Goal: Task Accomplishment & Management: Manage account settings

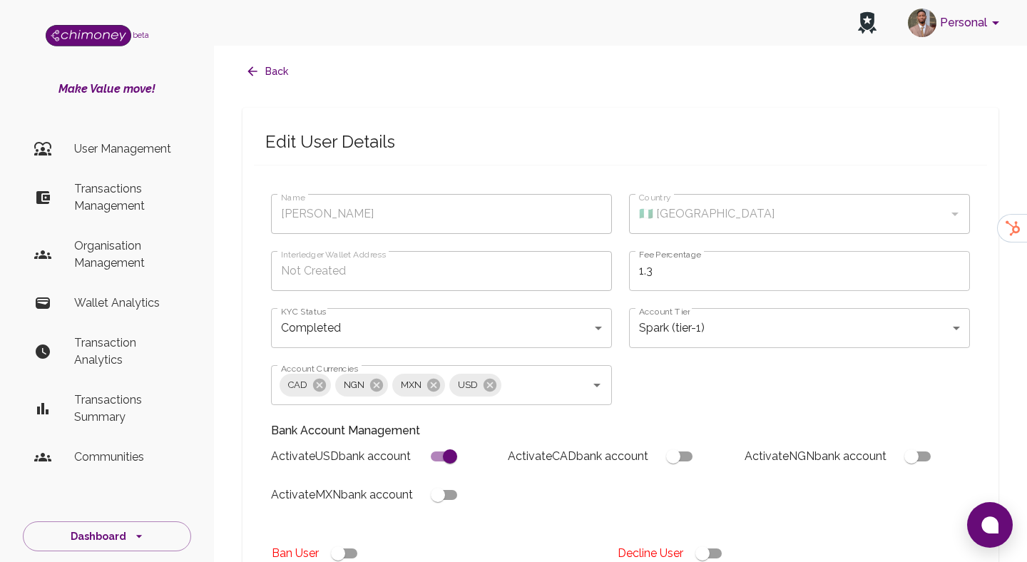
scroll to position [1207, 0]
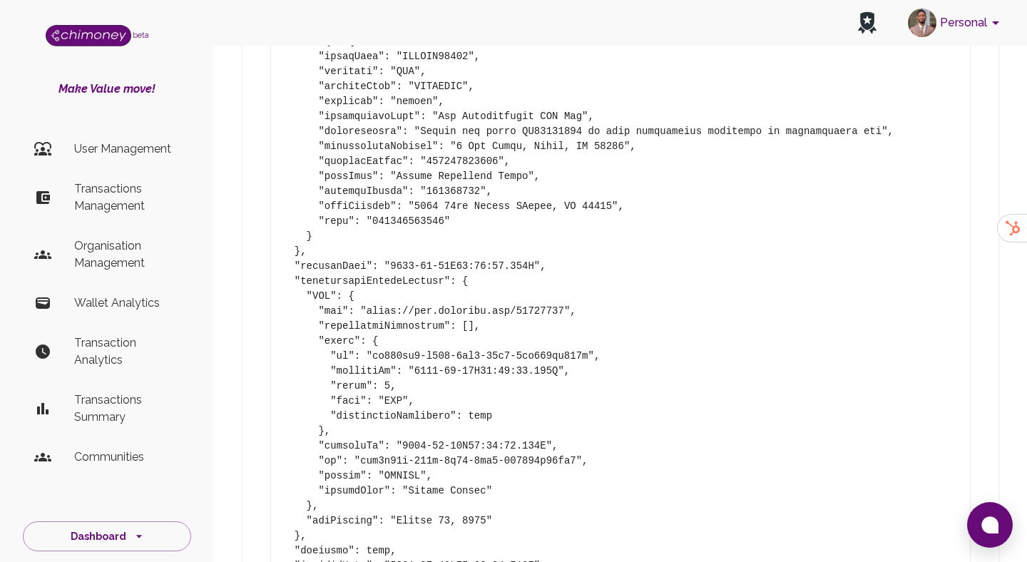
click at [132, 138] on li "User Management" at bounding box center [107, 149] width 168 height 34
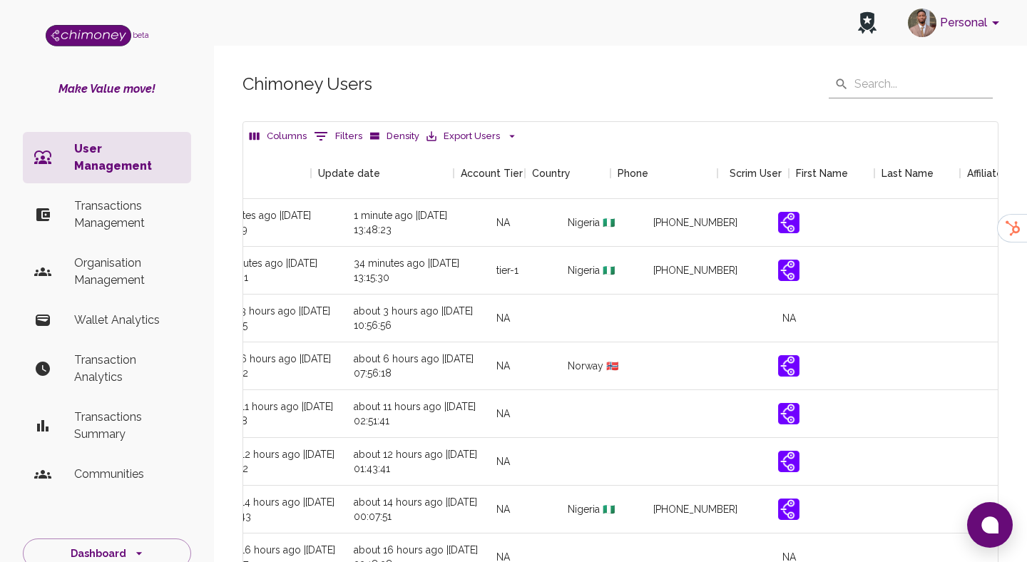
scroll to position [0, 1684]
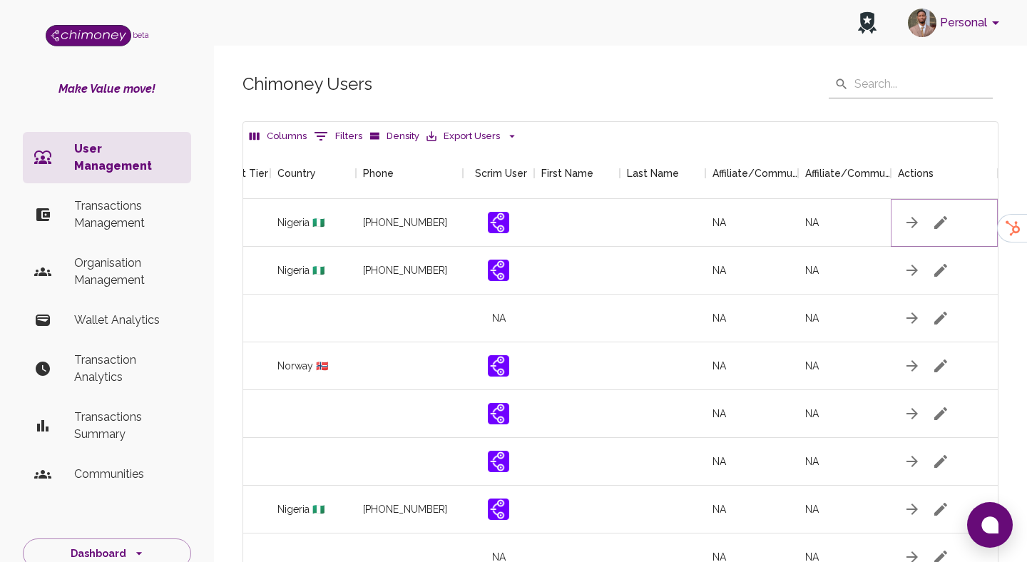
click at [945, 232] on button "button" at bounding box center [940, 222] width 29 height 29
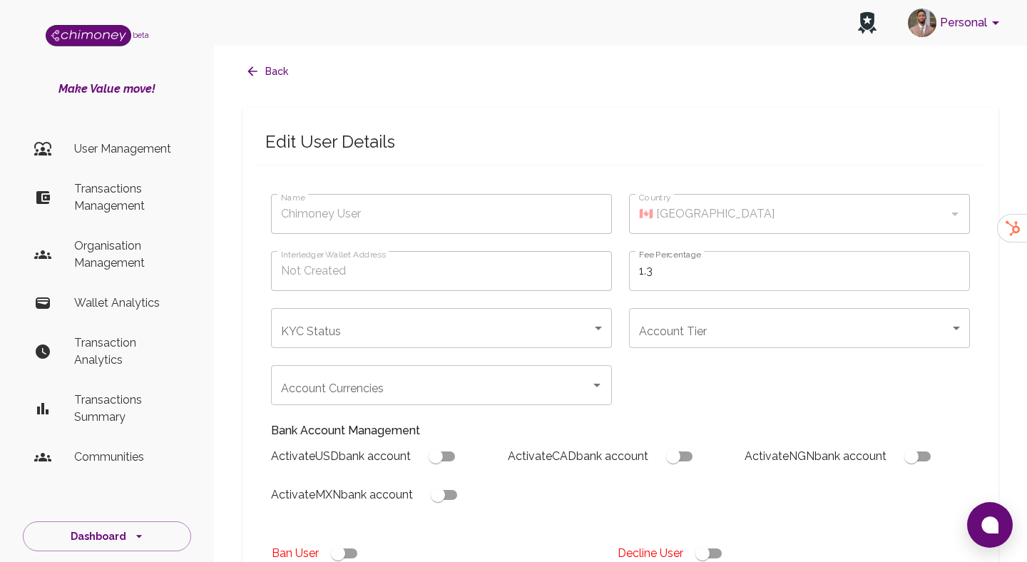
type input "[PERSON_NAME] Faheed"
type input "🇳🇬 Nigeria"
type input "under_review"
checkbox input "true"
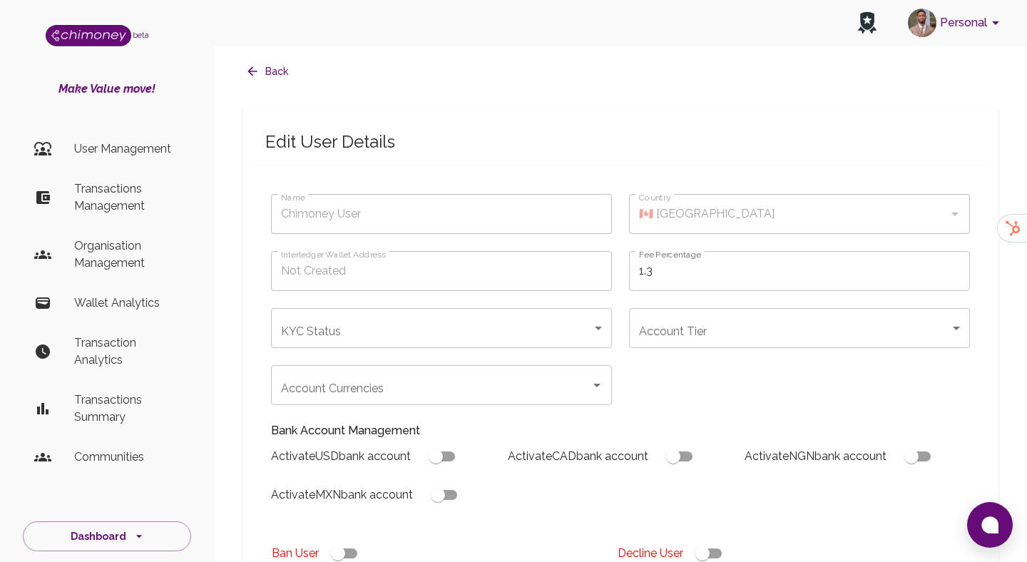
checkbox input "true"
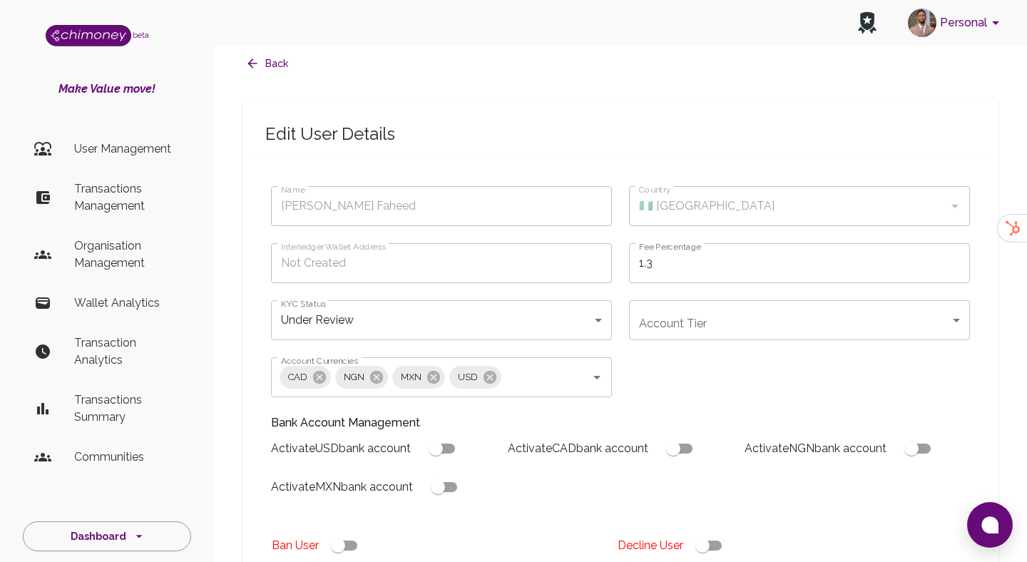
scroll to position [9, 0]
click at [440, 305] on body "Personal beta Make Value move! User Management Transactions Management Organisa…" at bounding box center [513, 532] width 1027 height 1083
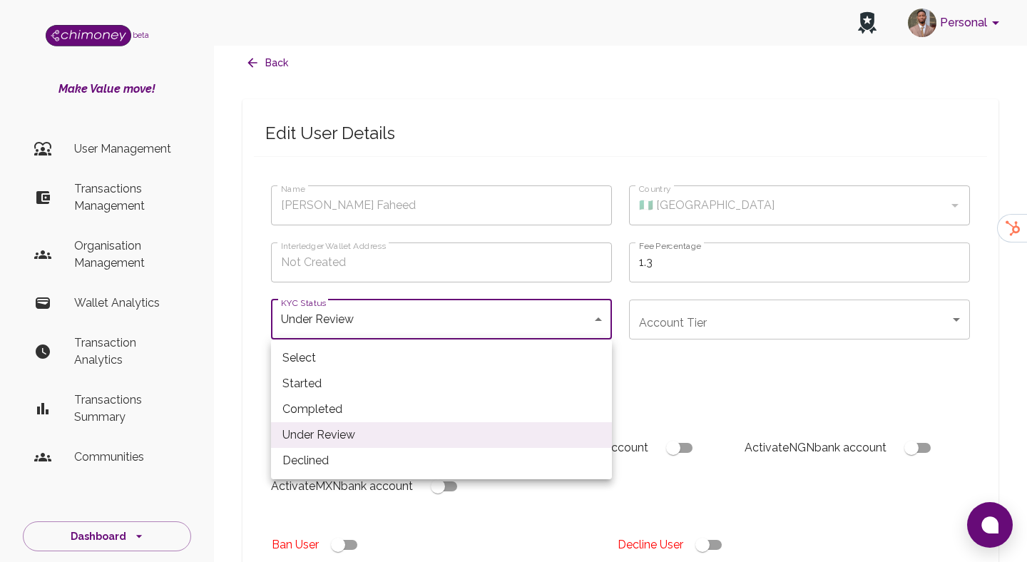
click at [365, 460] on li "Declined" at bounding box center [441, 461] width 341 height 26
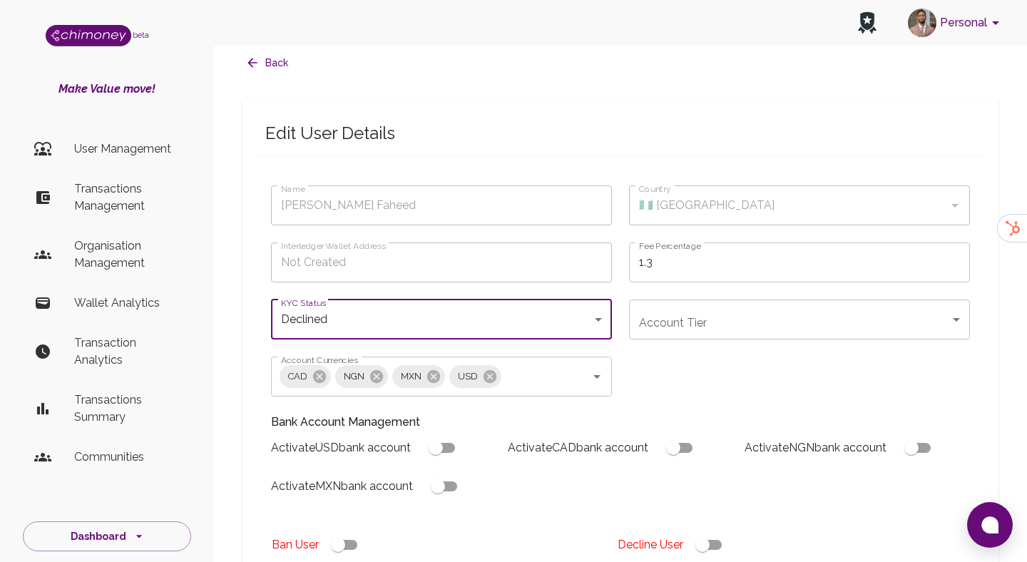
click at [365, 415] on li "Declined" at bounding box center [442, 408] width 256 height 14
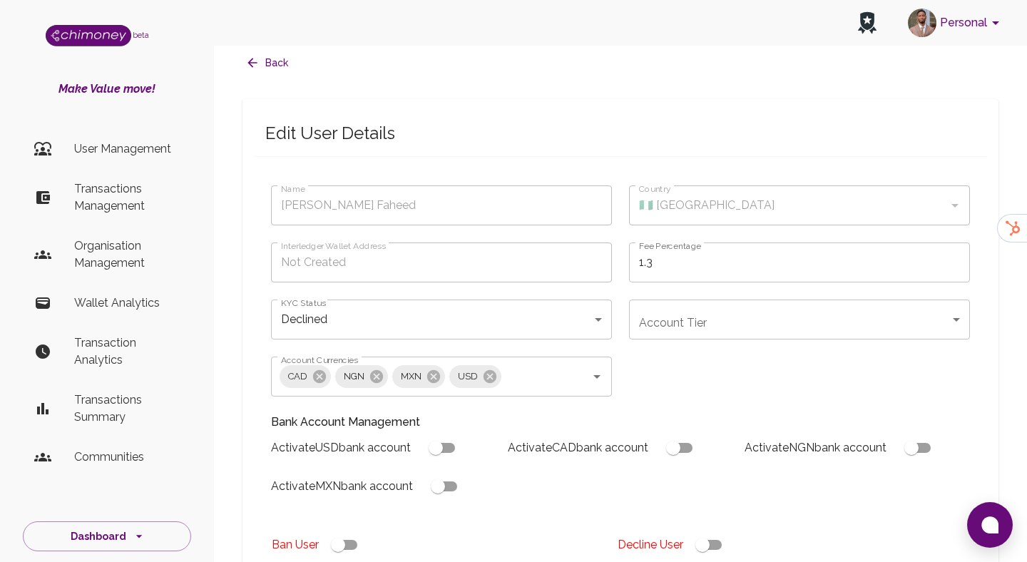
click at [416, 297] on div "KYC Status Declined declined KYC Status" at bounding box center [433, 310] width 358 height 57
click at [404, 322] on body "Personal beta Make Value move! User Management Transactions Management Organisa…" at bounding box center [513, 532] width 1027 height 1083
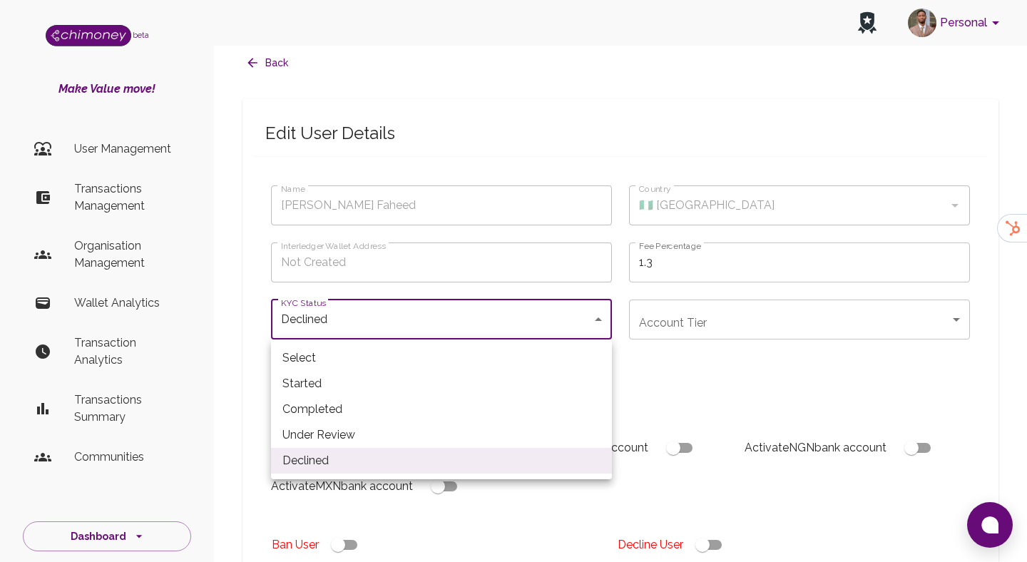
click at [362, 404] on li "Completed" at bounding box center [441, 409] width 341 height 26
type input "completed"
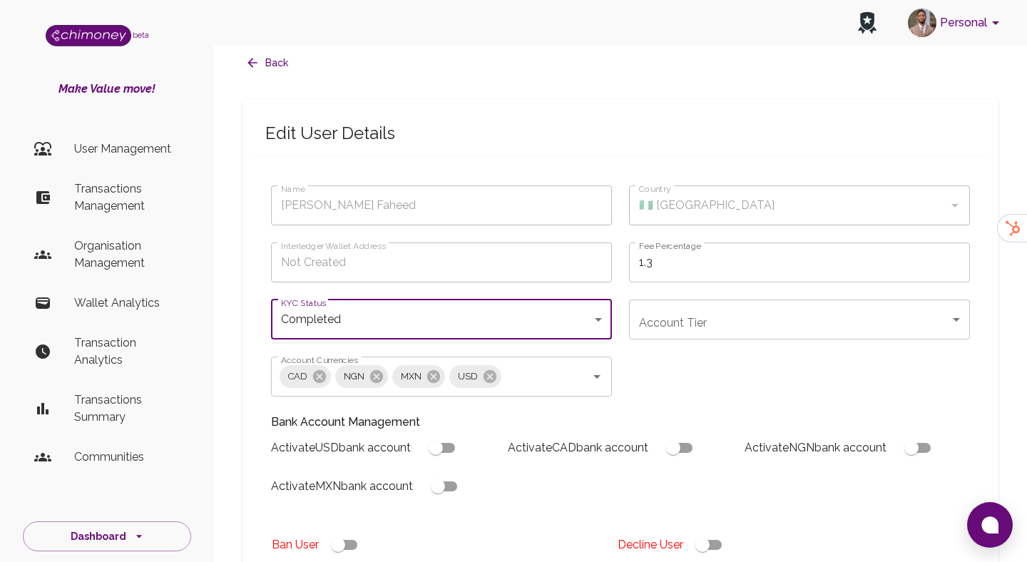
click at [712, 338] on body "Personal beta Make Value move! User Management Transactions Management Organisa…" at bounding box center [513, 532] width 1027 height 1083
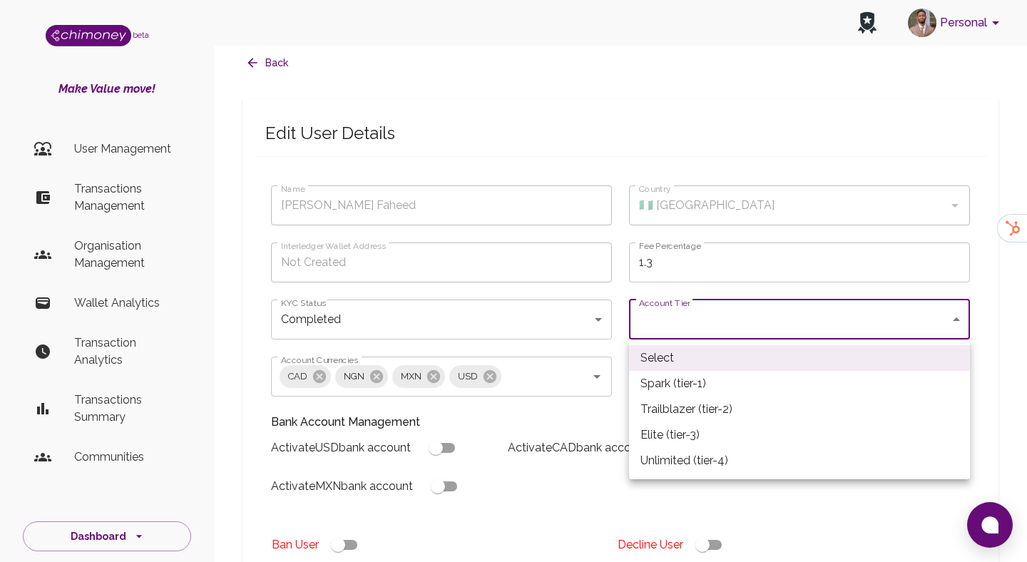
click at [670, 377] on li "Spark (tier-1)" at bounding box center [799, 384] width 341 height 26
type input "tier-1"
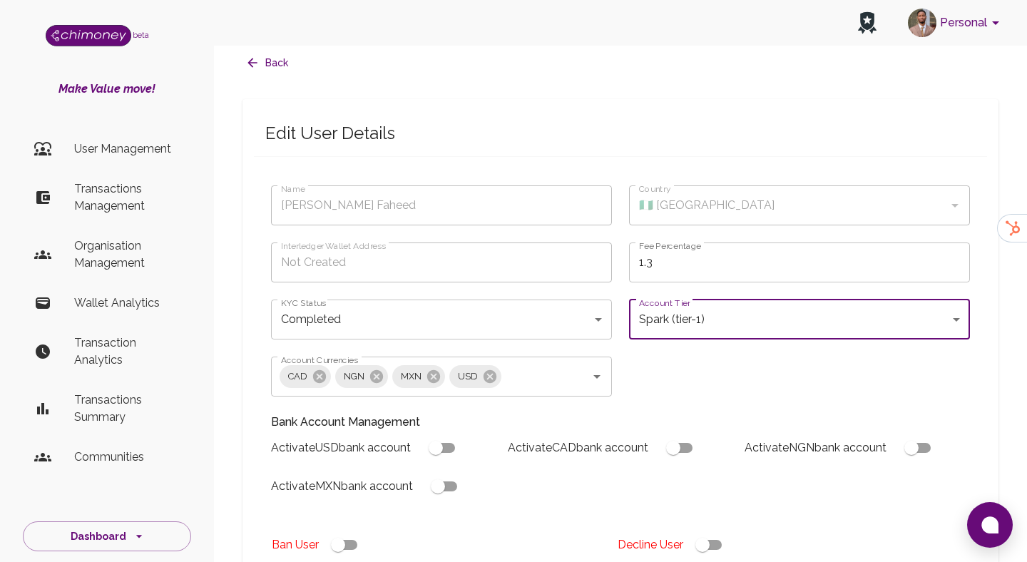
scroll to position [332, 0]
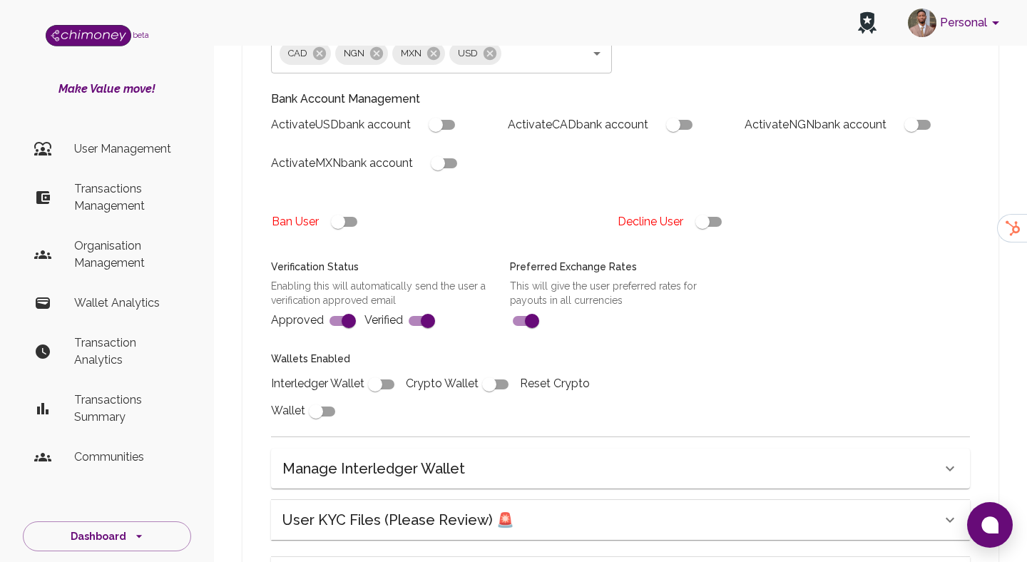
click at [374, 379] on input "checkbox" at bounding box center [374, 384] width 81 height 27
checkbox input "true"
click at [449, 130] on input "checkbox" at bounding box center [435, 124] width 81 height 27
checkbox input "true"
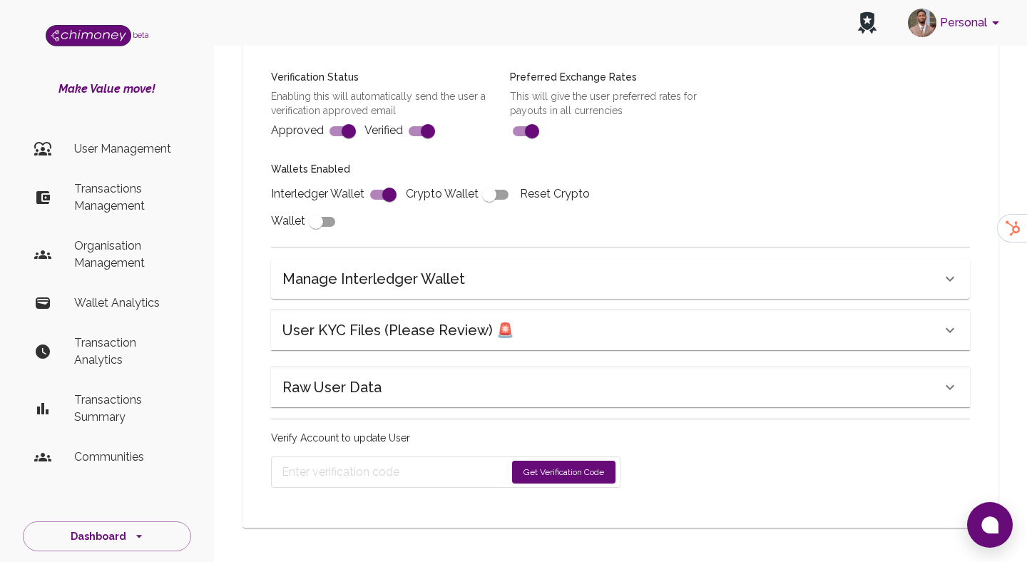
click at [529, 463] on button "Get Verification Code" at bounding box center [563, 472] width 103 height 23
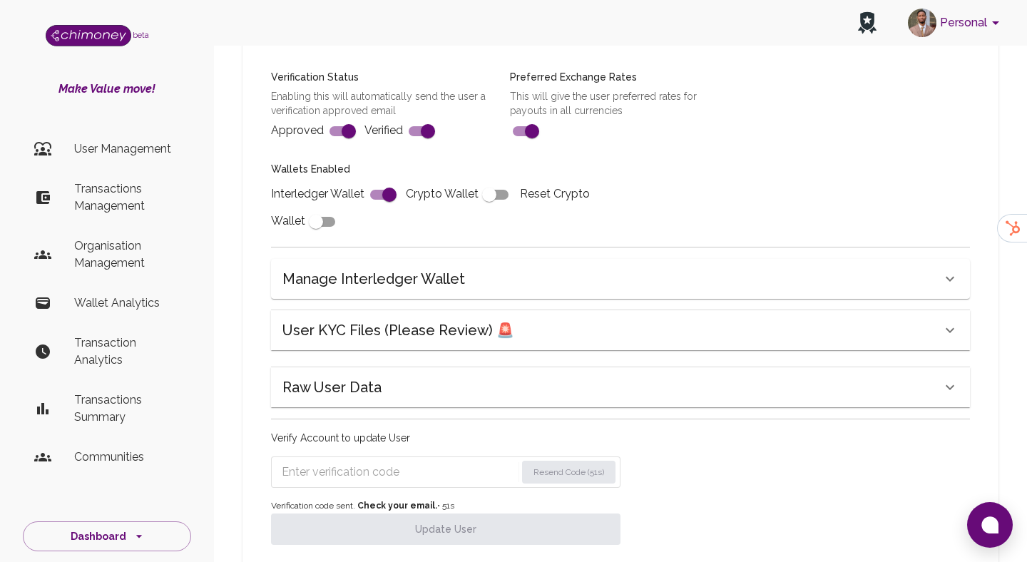
click at [397, 483] on input "Enter verification code" at bounding box center [399, 472] width 234 height 23
paste input "6751"
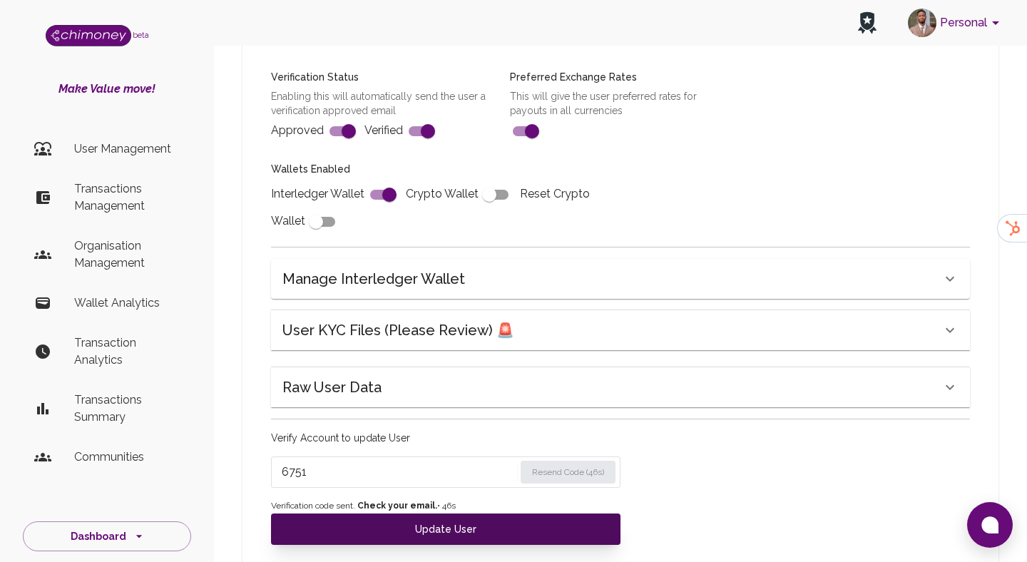
type input "6751"
click at [421, 533] on button "Update User" at bounding box center [445, 528] width 349 height 31
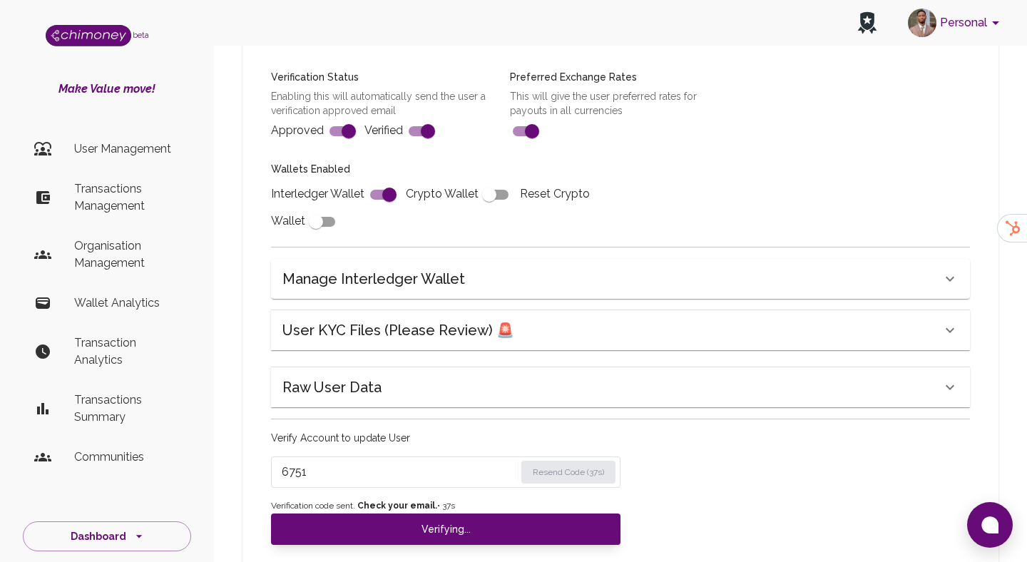
type input "under_review"
checkbox input "false"
type input "completed"
type input "tier-1"
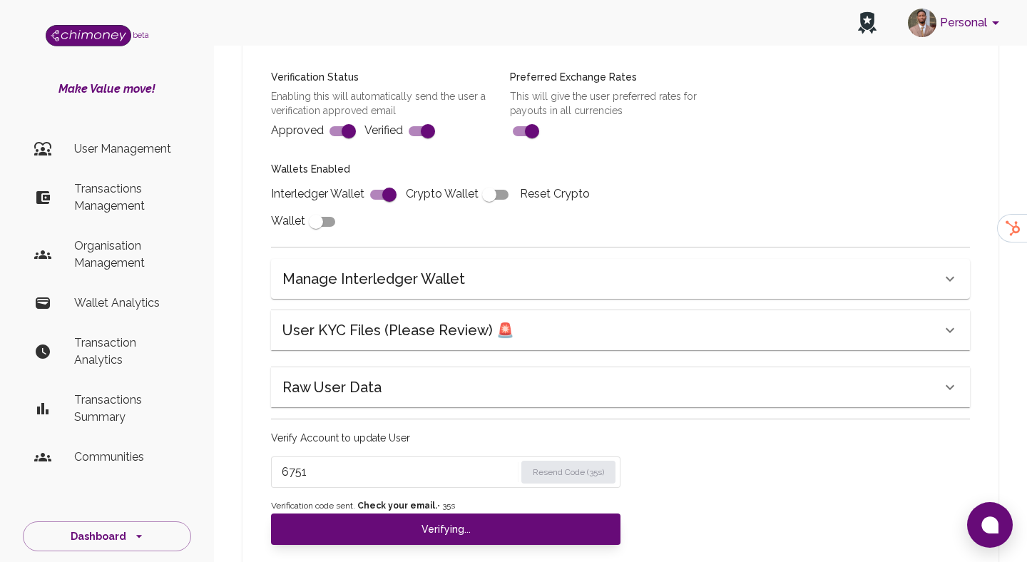
checkbox input "true"
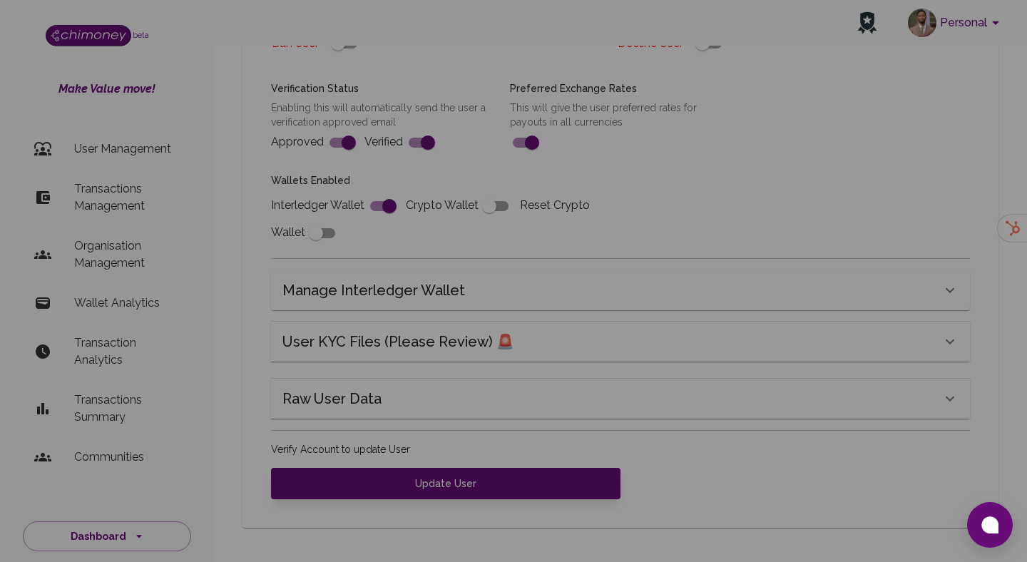
scroll to position [510, 0]
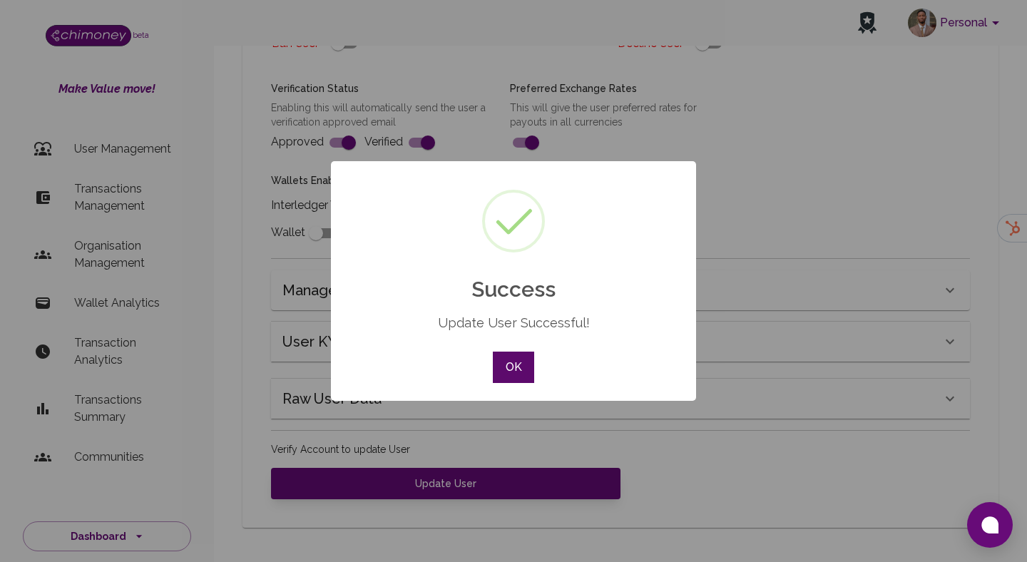
click at [508, 374] on button "OK" at bounding box center [513, 367] width 41 height 31
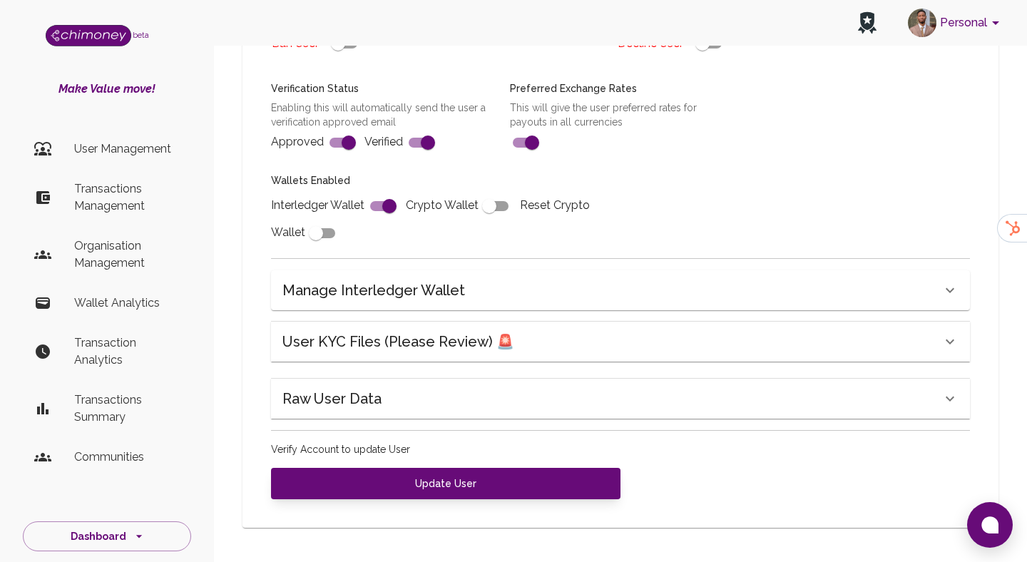
click at [171, 148] on p "User Management" at bounding box center [127, 148] width 106 height 17
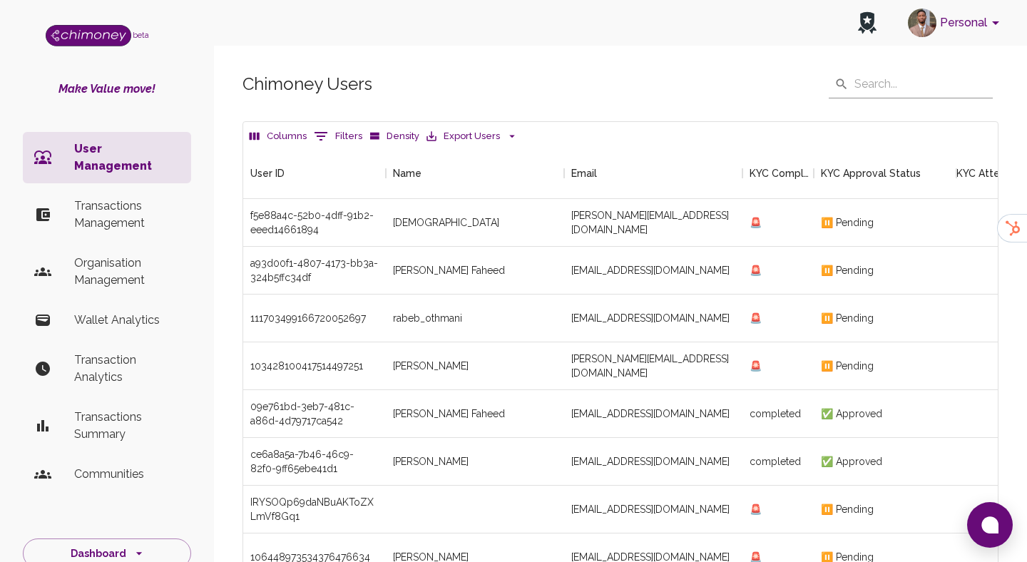
scroll to position [529, 754]
click at [577, 80] on div "Chimoney Users ​ ​" at bounding box center [620, 84] width 756 height 29
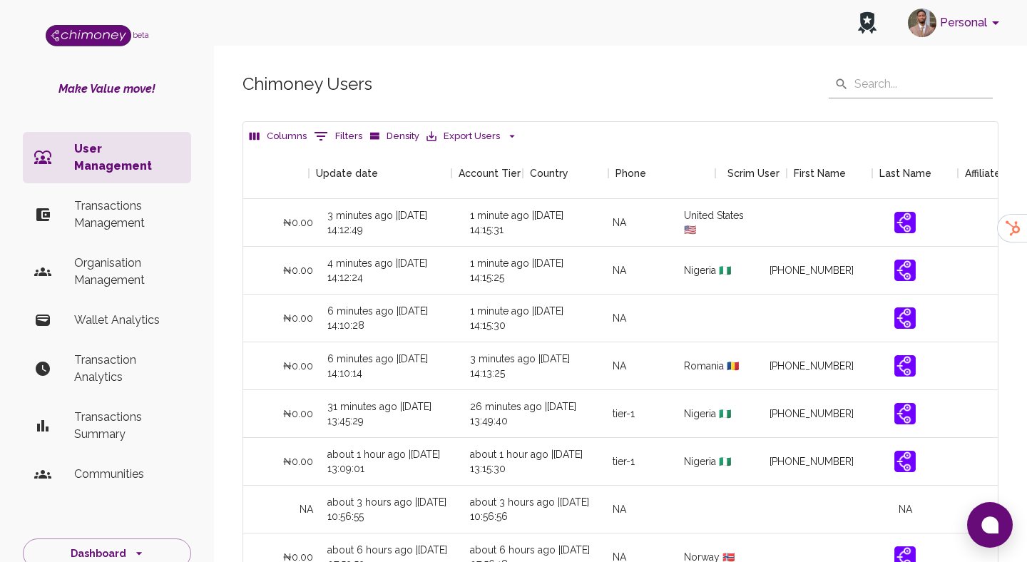
scroll to position [0, 1684]
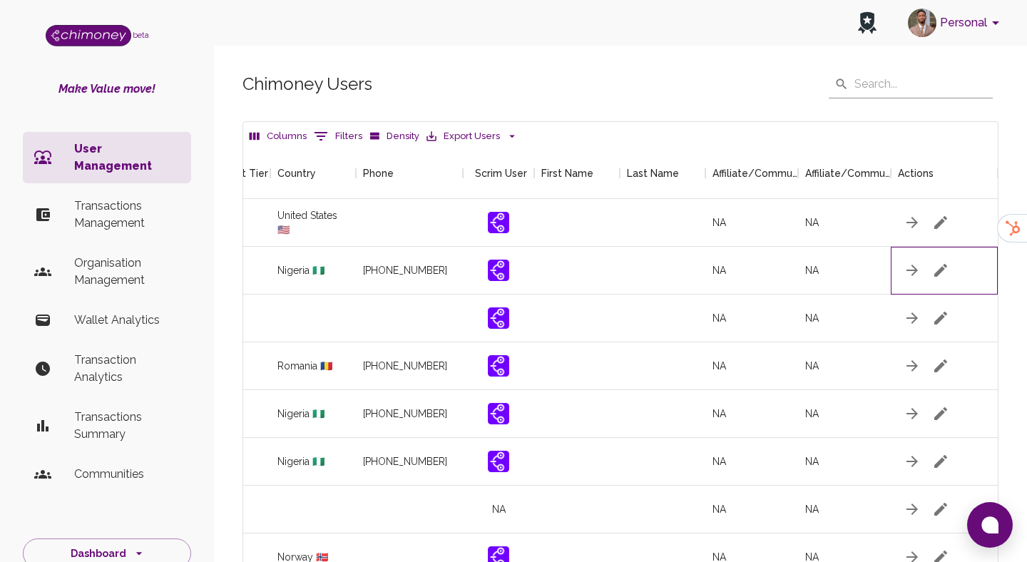
click at [927, 263] on div at bounding box center [944, 271] width 107 height 48
click at [940, 271] on icon "button" at bounding box center [940, 270] width 13 height 13
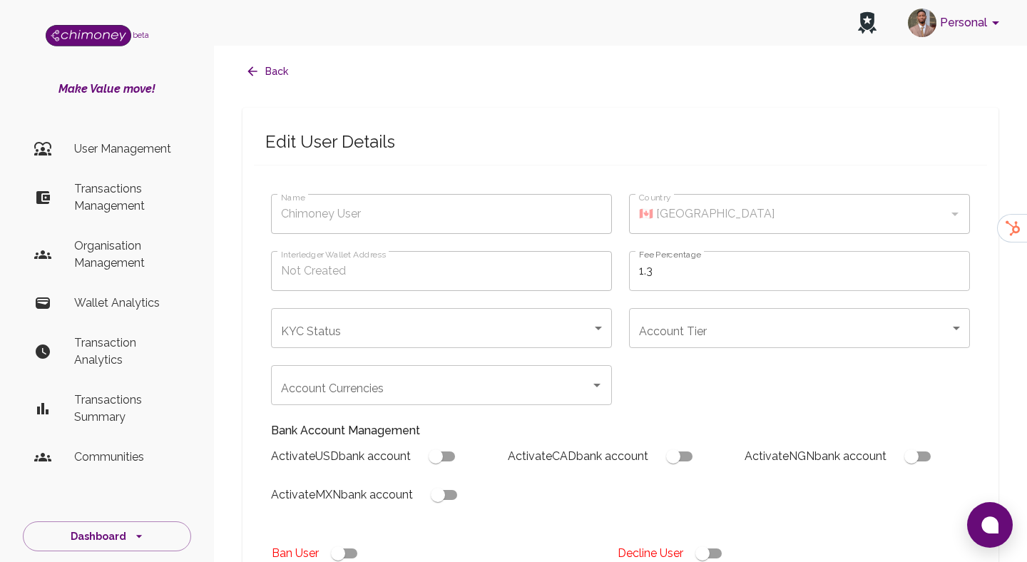
type input "[PERSON_NAME] Faheed"
type input "🇳🇬 [GEOGRAPHIC_DATA]"
type input "under_review"
checkbox input "true"
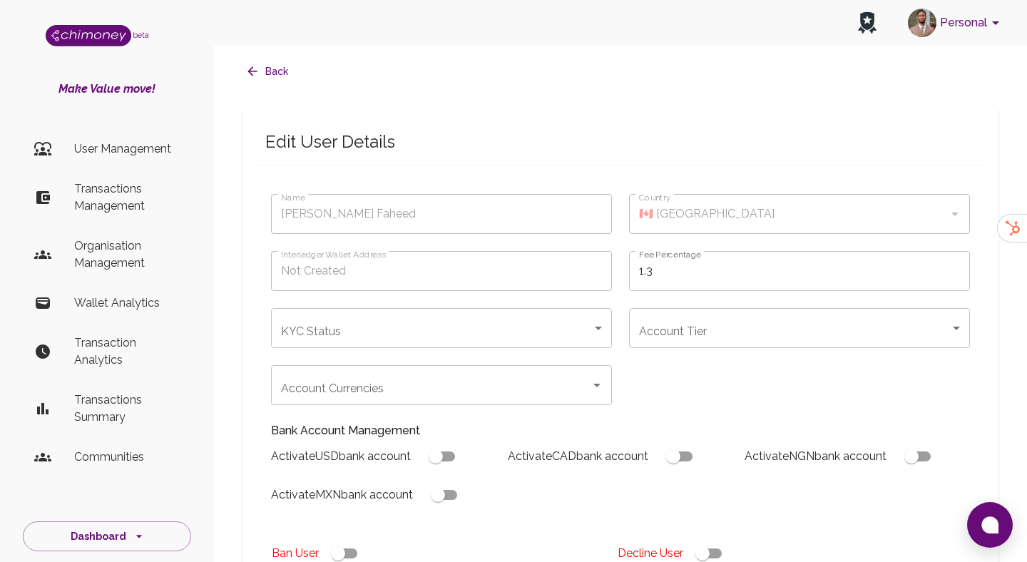
checkbox input "true"
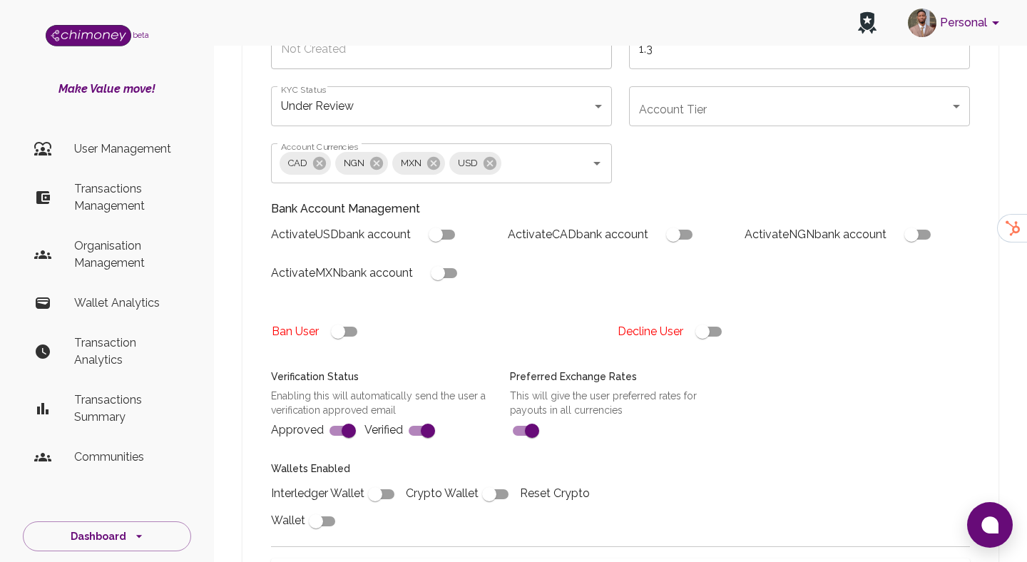
scroll to position [211, 0]
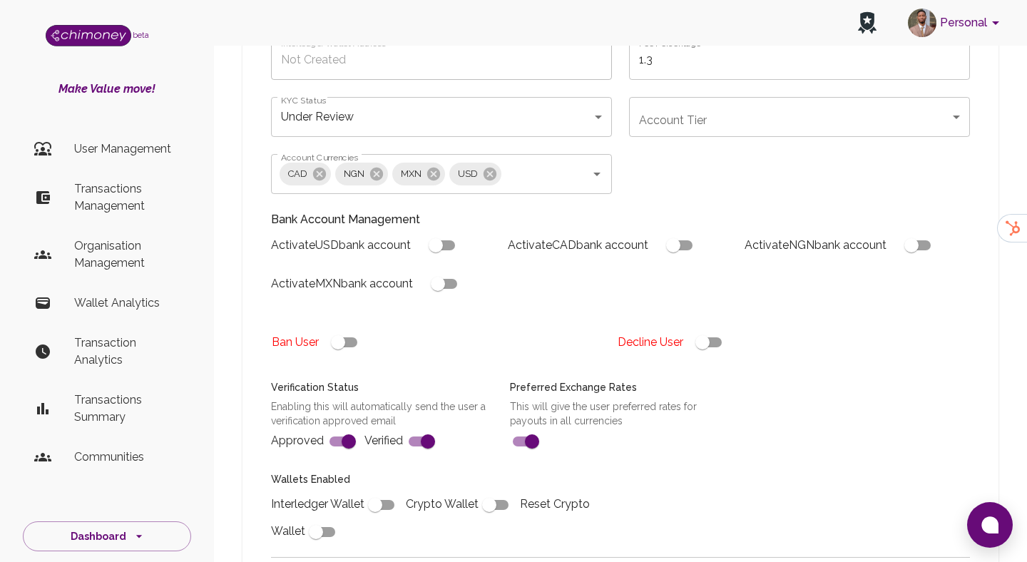
click at [742, 115] on body "Personal beta Make Value move! User Management Transactions Management Organisa…" at bounding box center [513, 330] width 1027 height 1083
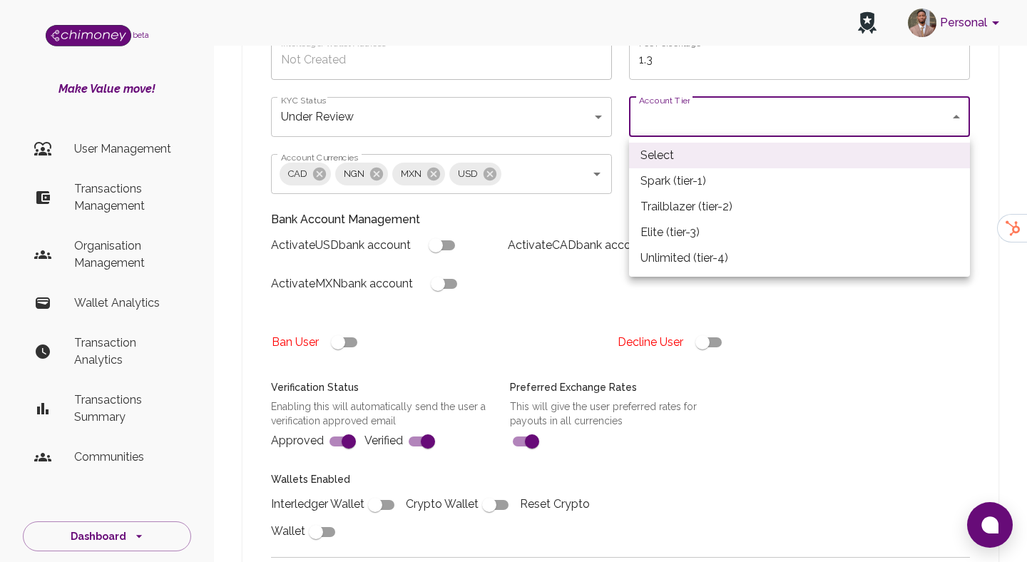
click at [660, 183] on li "Spark (tier-1)" at bounding box center [799, 181] width 341 height 26
type input "tier-1"
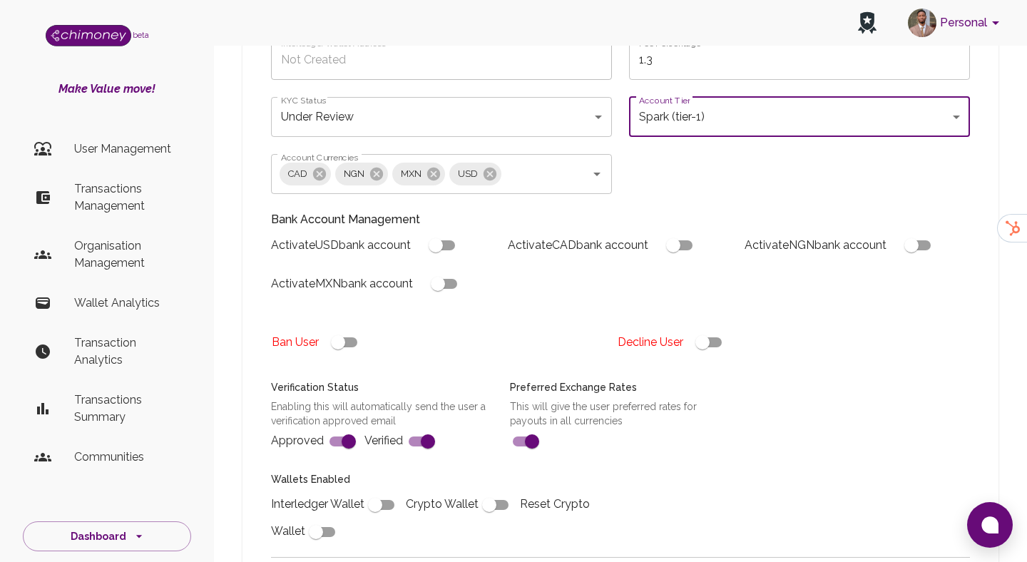
click at [522, 132] on body "Personal beta Make Value move! User Management Transactions Management Organisa…" at bounding box center [513, 330] width 1027 height 1083
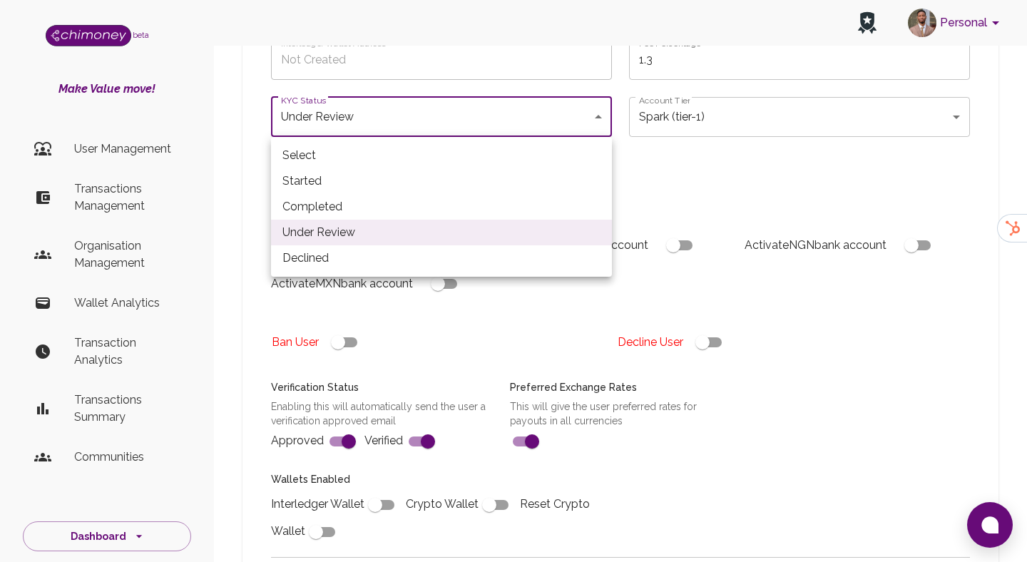
click at [451, 202] on li "Completed" at bounding box center [441, 207] width 341 height 26
type input "completed"
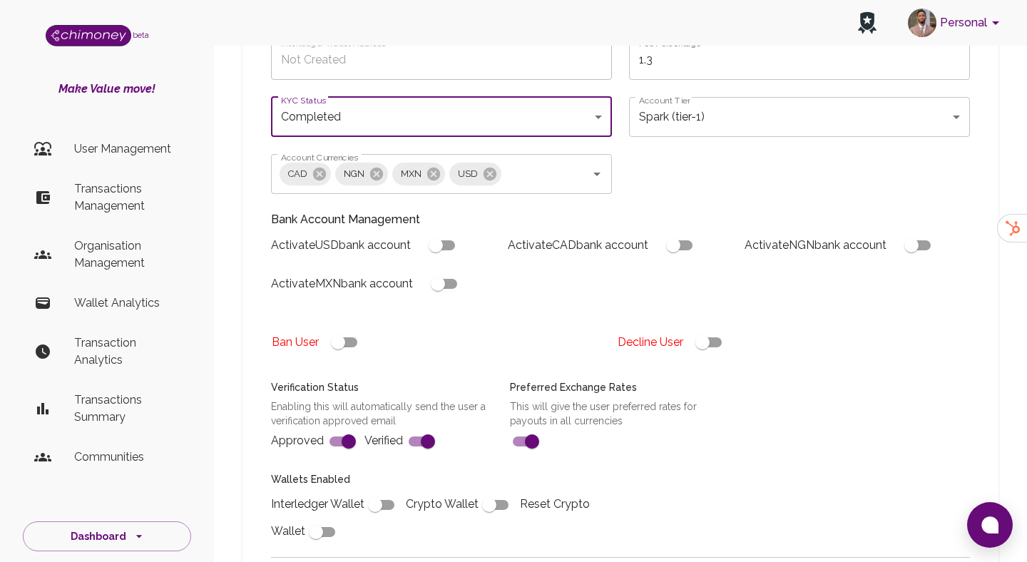
scroll to position [521, 0]
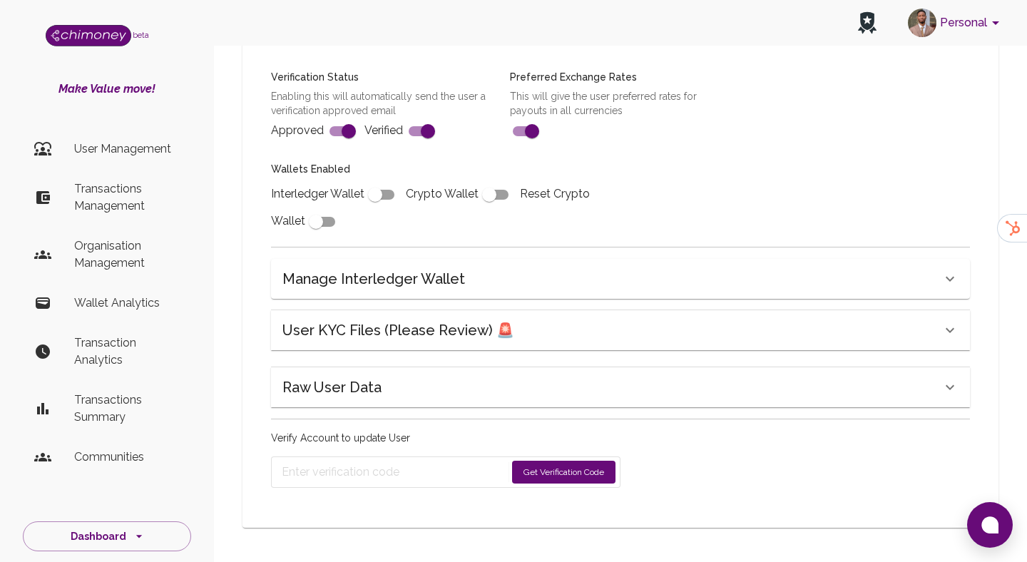
click at [586, 481] on button "Get Verification Code" at bounding box center [563, 472] width 103 height 23
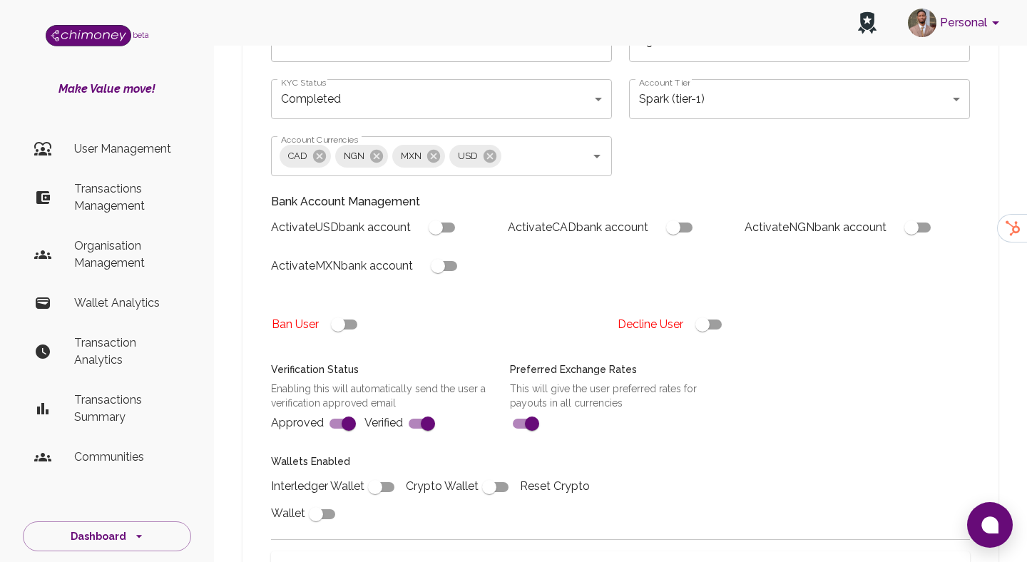
scroll to position [222, 0]
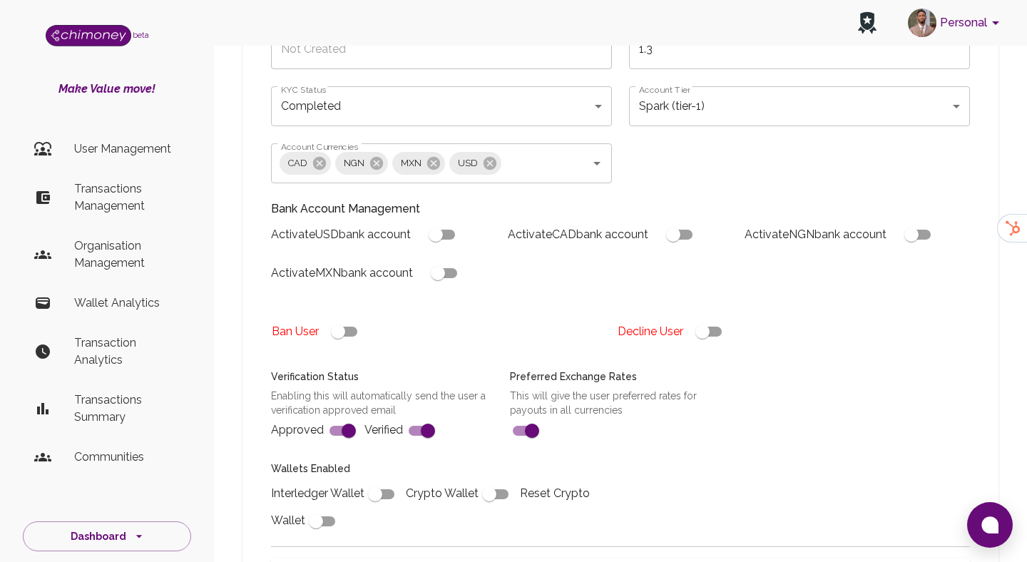
click at [393, 488] on input "checkbox" at bounding box center [374, 494] width 81 height 27
checkbox input "true"
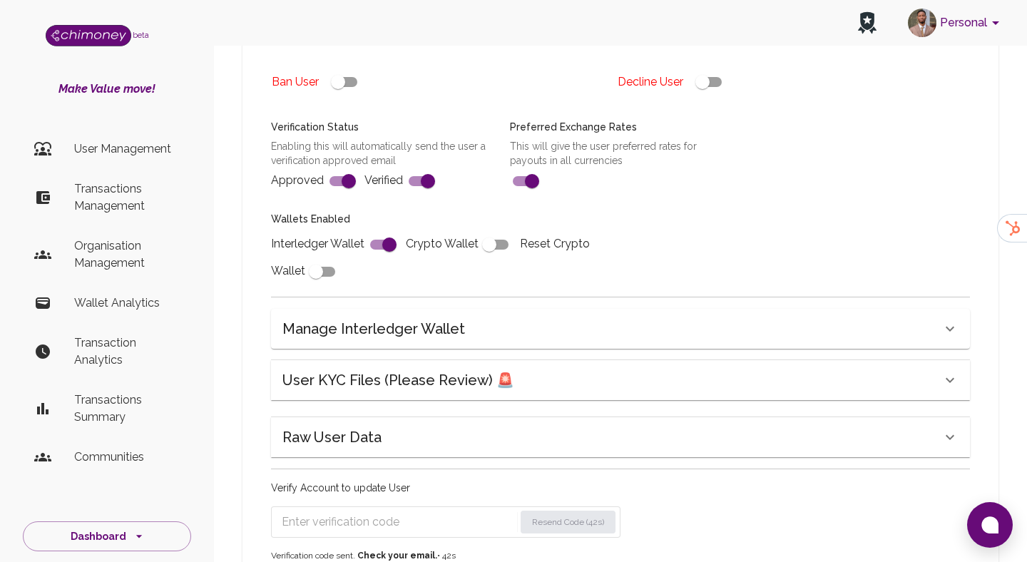
scroll to position [474, 0]
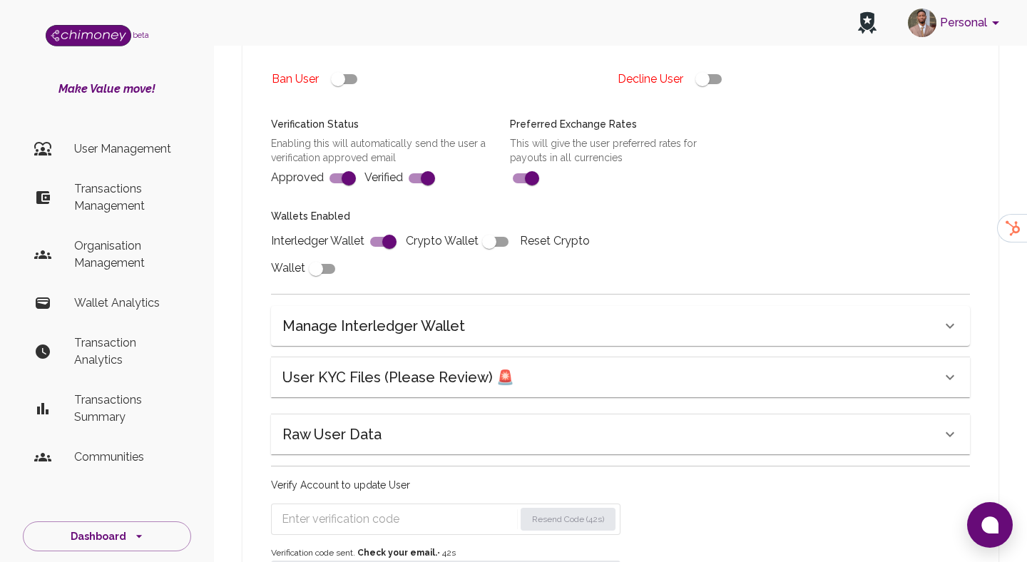
click at [361, 499] on div "Verify Account to update User Resend Code (42s) Verification code sent. Check y…" at bounding box center [445, 535] width 349 height 114
click at [359, 506] on form "Resend Code (41s)" at bounding box center [445, 518] width 349 height 31
click at [345, 528] on input "Enter verification code" at bounding box center [398, 519] width 232 height 23
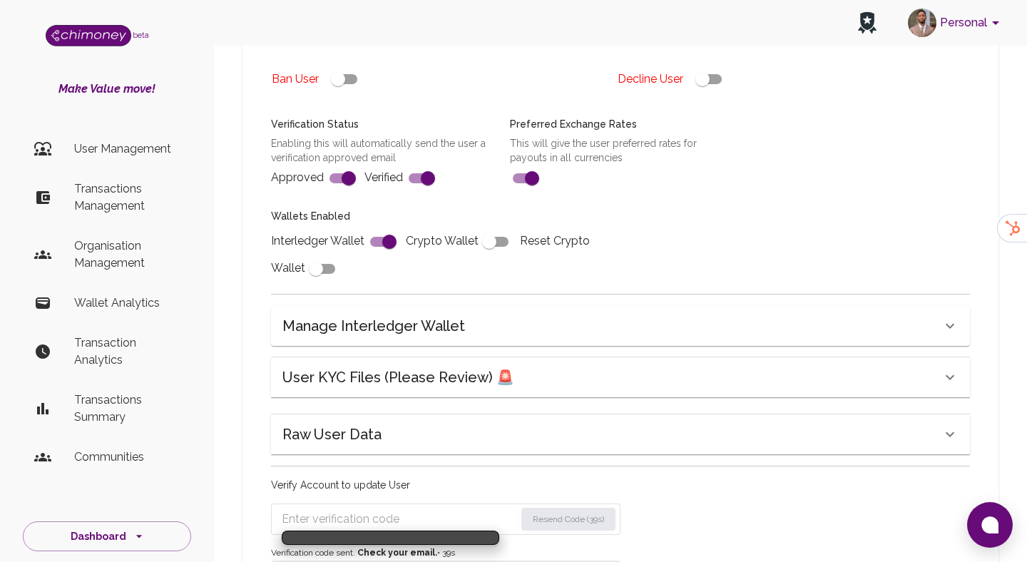
paste input "0365"
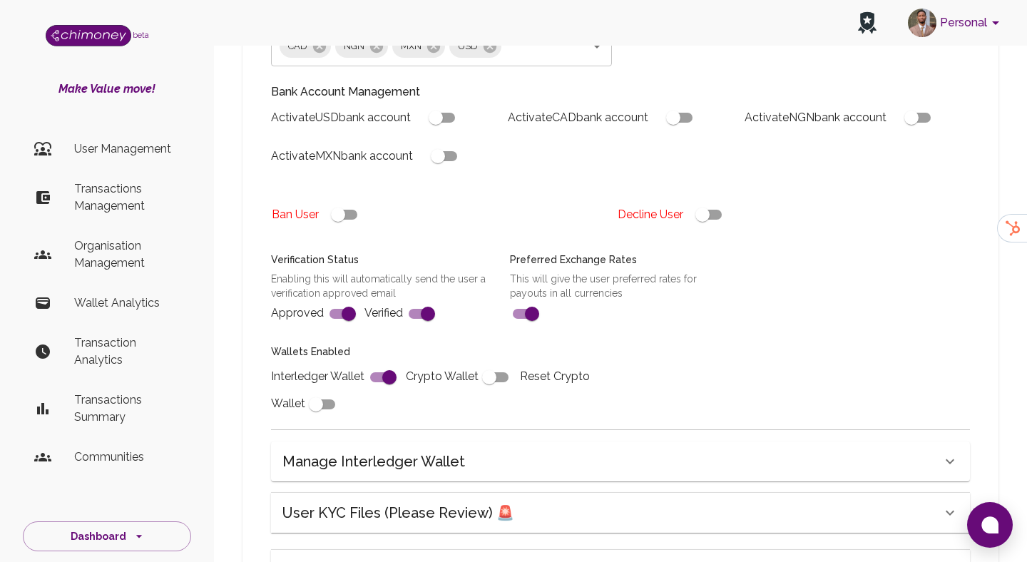
scroll to position [567, 0]
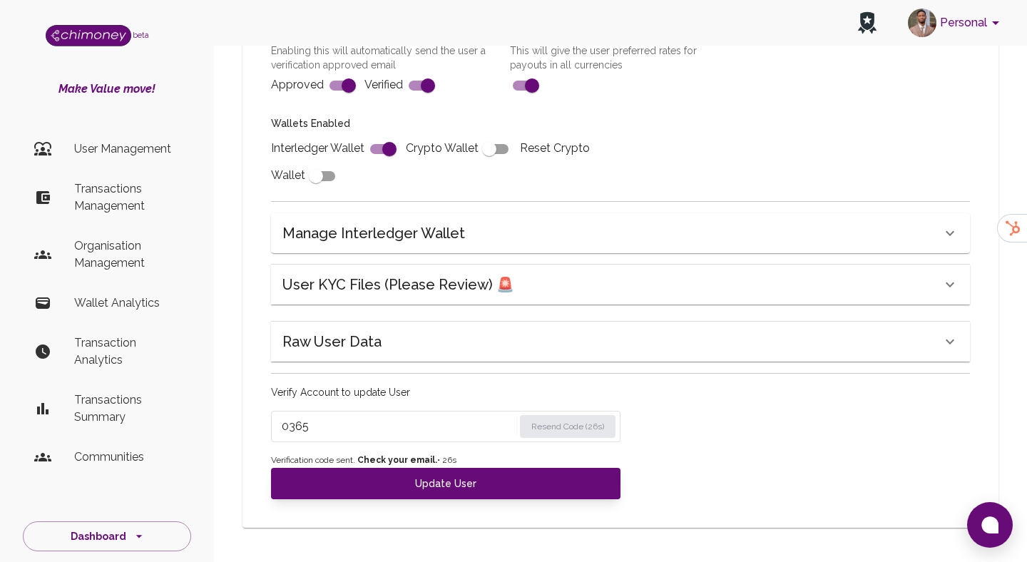
type input "0365"
click at [410, 466] on span "Verification code sent. Check your email. • 26 s" at bounding box center [445, 460] width 349 height 14
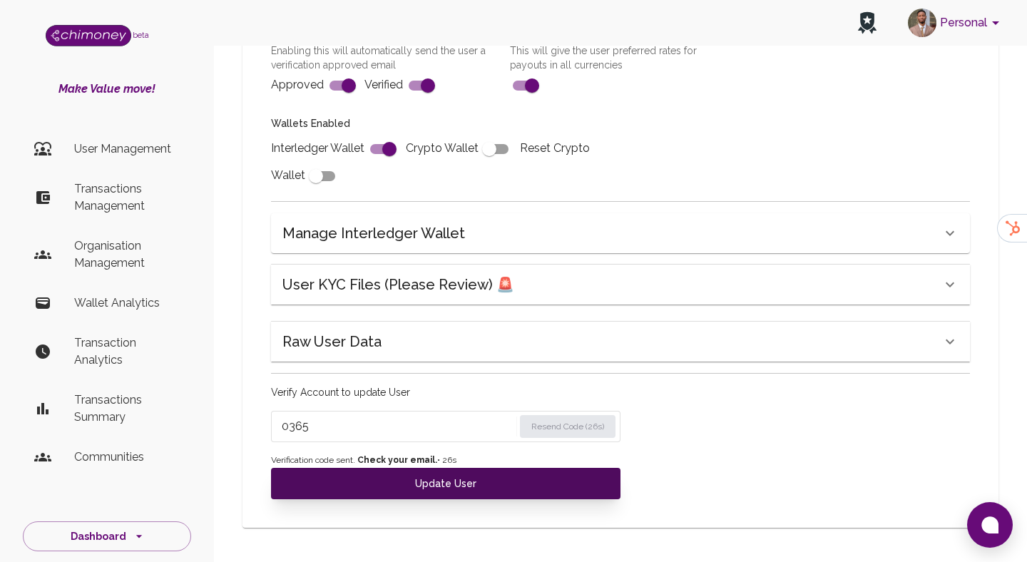
click at [409, 473] on button "Update User" at bounding box center [445, 483] width 349 height 31
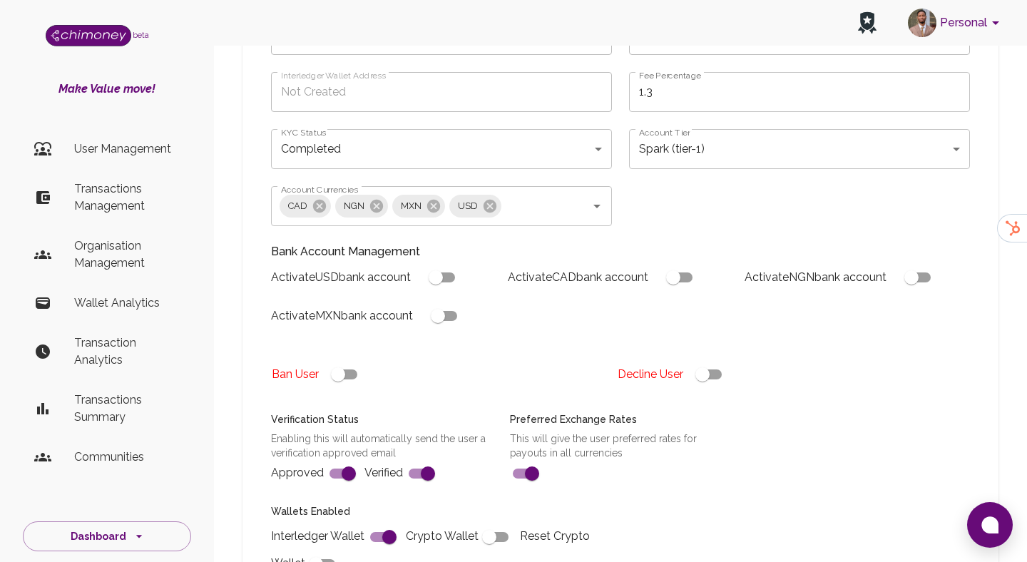
scroll to position [177, 0]
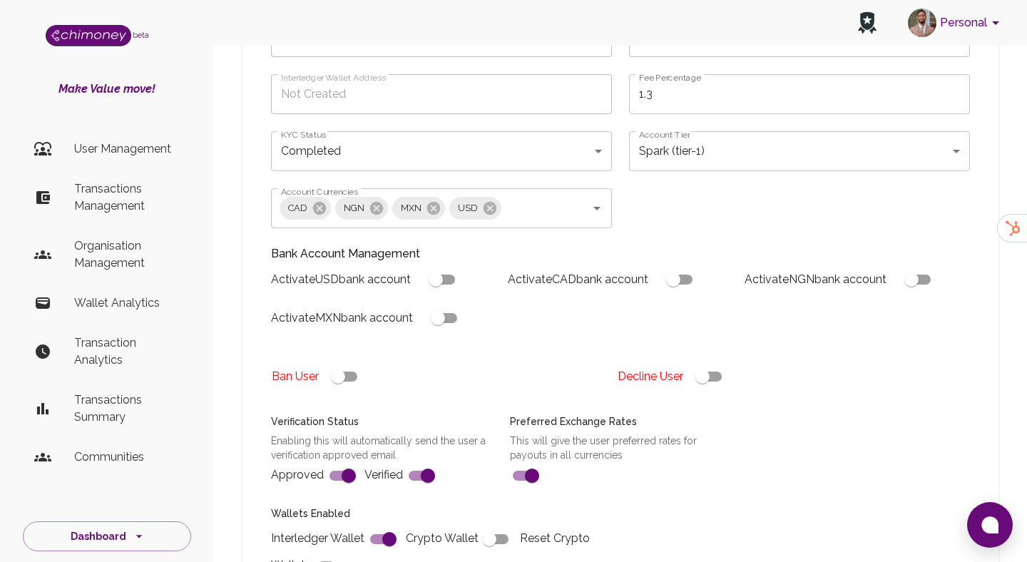
type input "under_review"
checkbox input "false"
type input "completed"
type input "tier-1"
checkbox input "true"
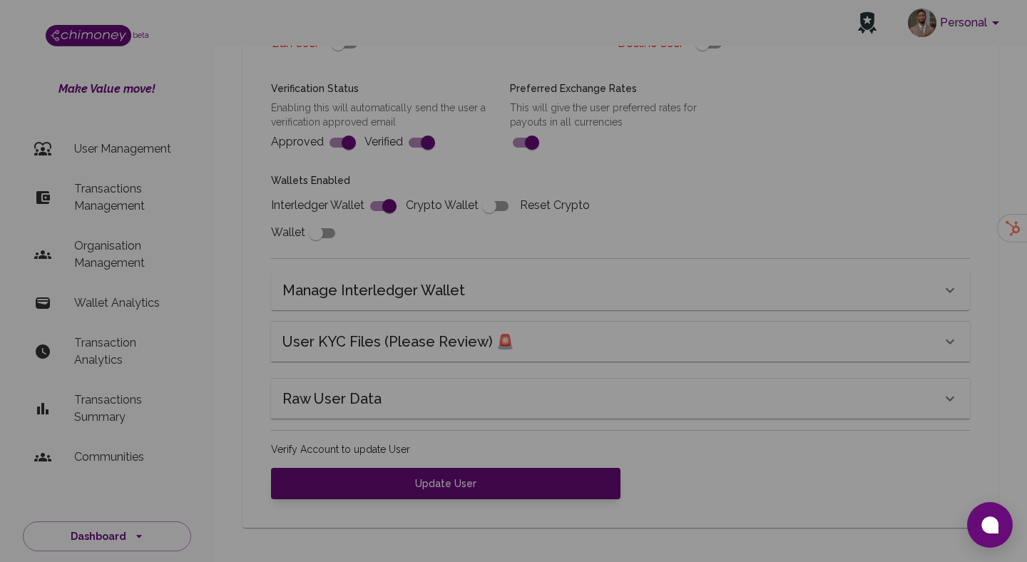
scroll to position [510, 0]
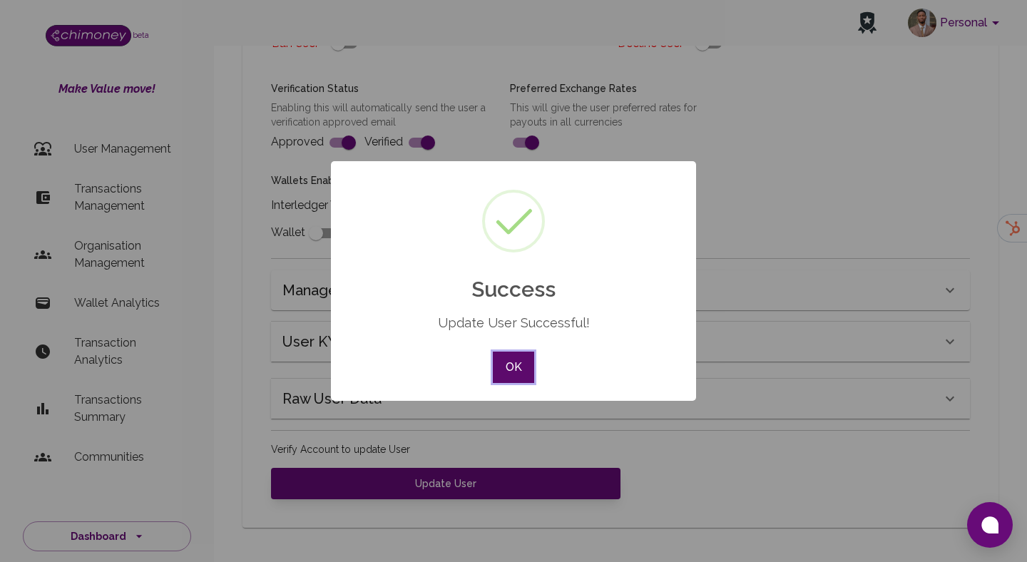
click at [512, 360] on button "OK" at bounding box center [513, 367] width 41 height 31
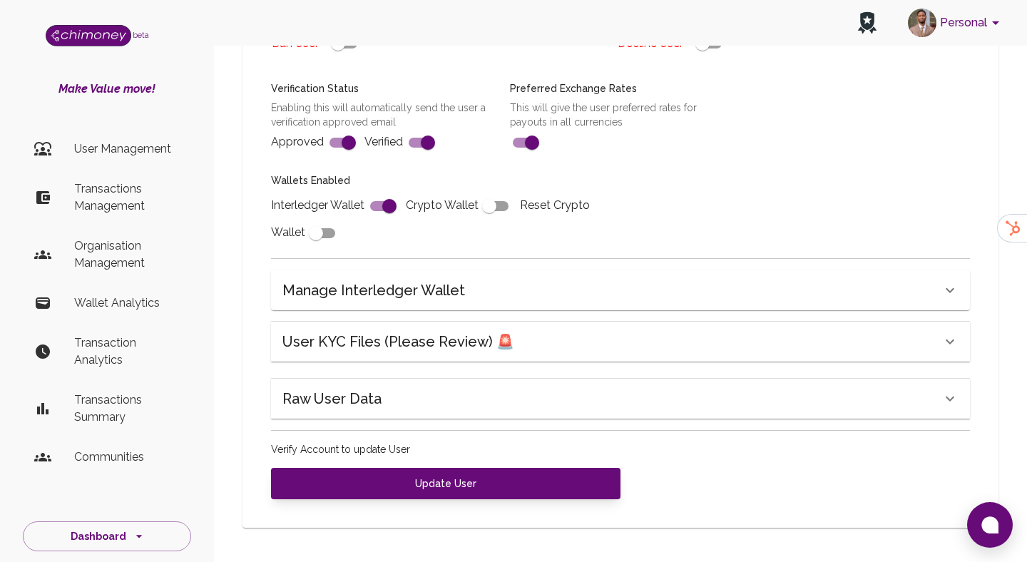
click at [126, 135] on li "User Management" at bounding box center [107, 149] width 168 height 34
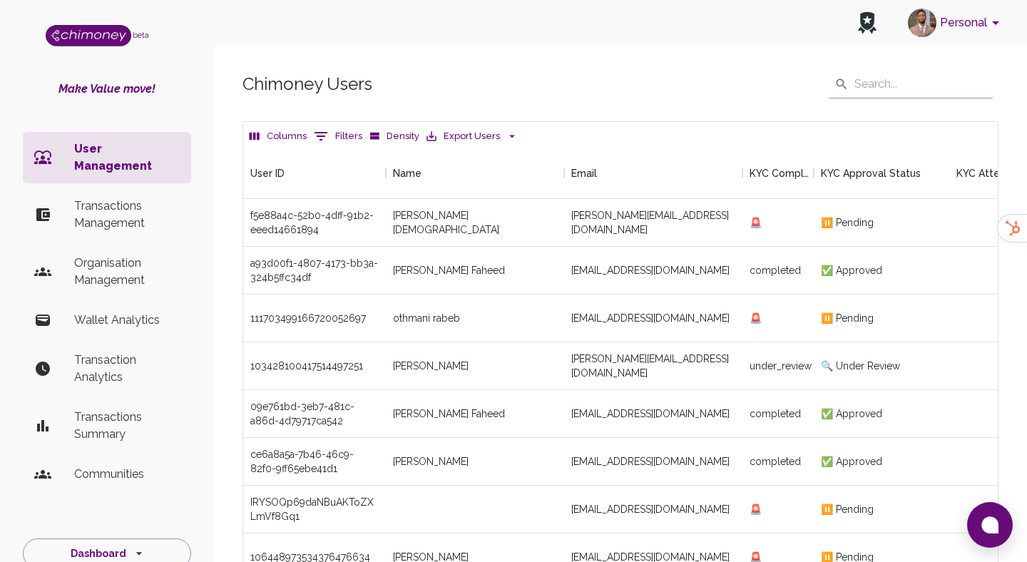
scroll to position [529, 754]
click at [575, 265] on div "[EMAIL_ADDRESS][DOMAIN_NAME]" at bounding box center [653, 271] width 178 height 48
click at [576, 324] on div "[EMAIL_ADDRESS][DOMAIN_NAME]" at bounding box center [653, 318] width 178 height 48
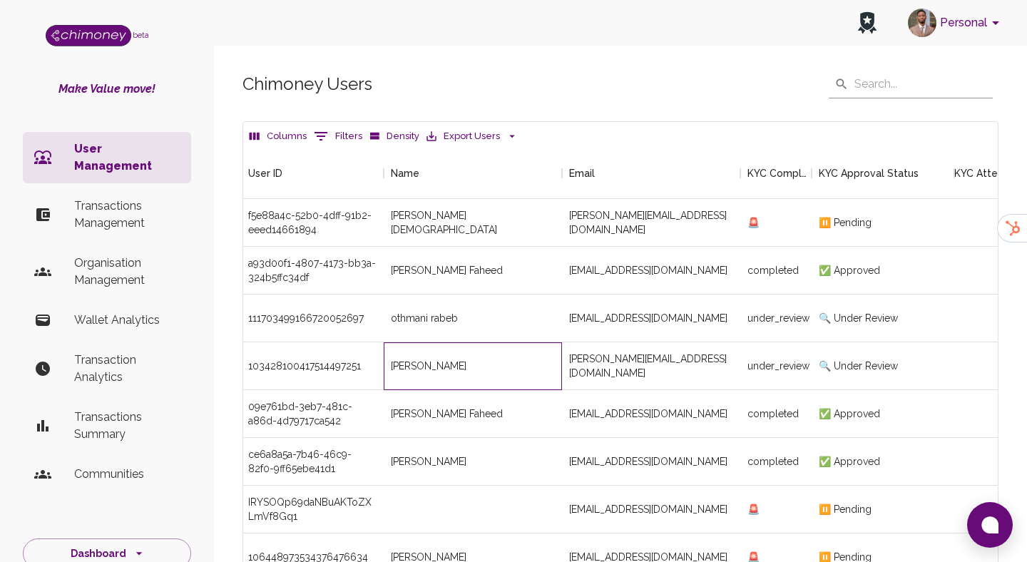
click at [556, 361] on div "[PERSON_NAME]" at bounding box center [473, 366] width 178 height 48
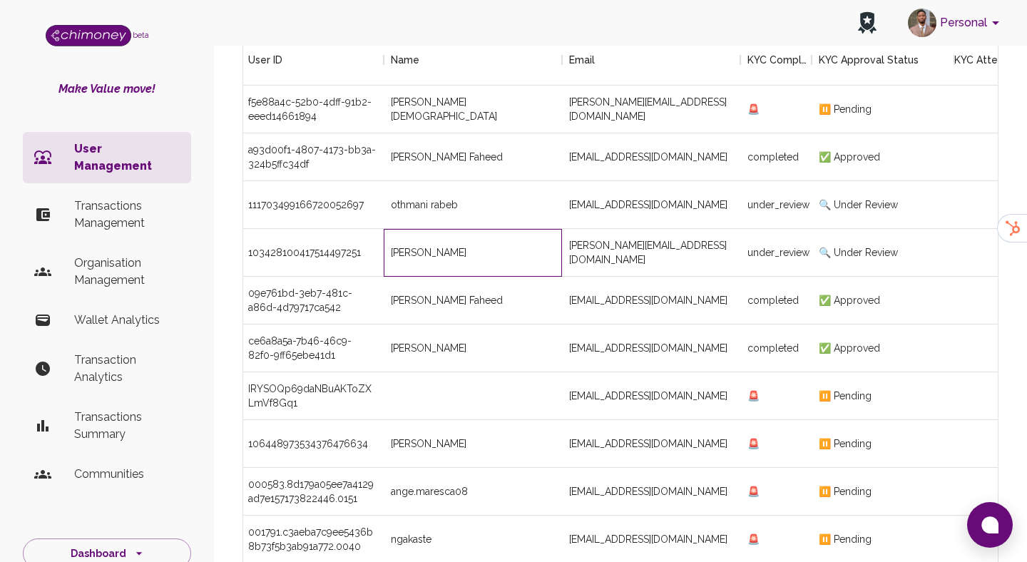
scroll to position [109, 0]
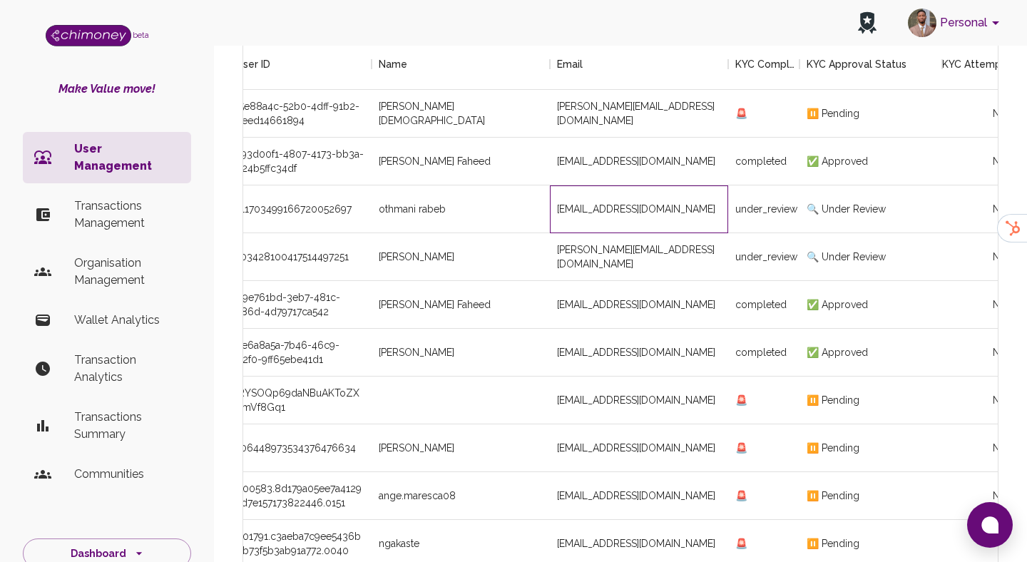
click at [667, 225] on div "[EMAIL_ADDRESS][DOMAIN_NAME]" at bounding box center [639, 209] width 178 height 48
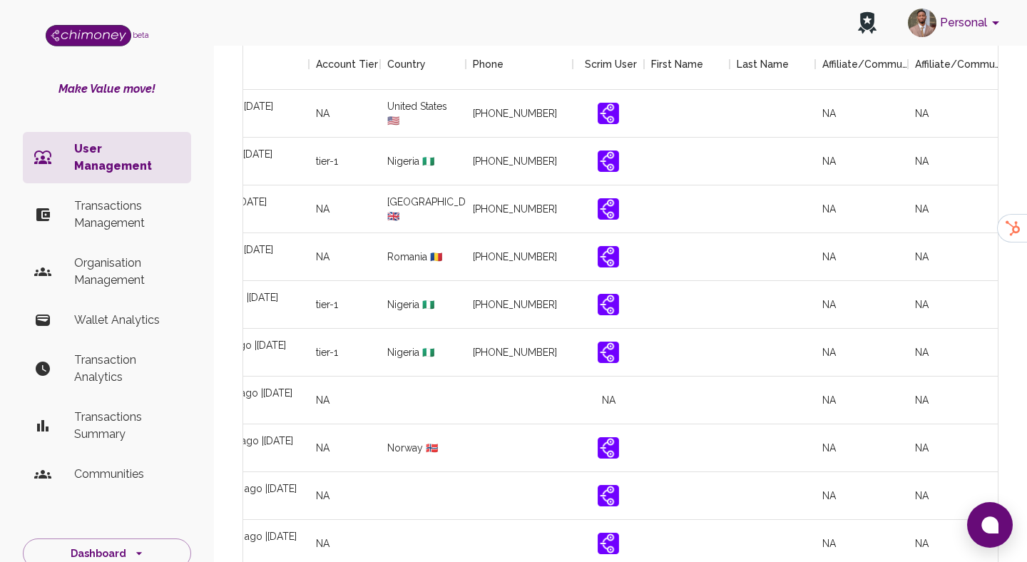
scroll to position [0, 1658]
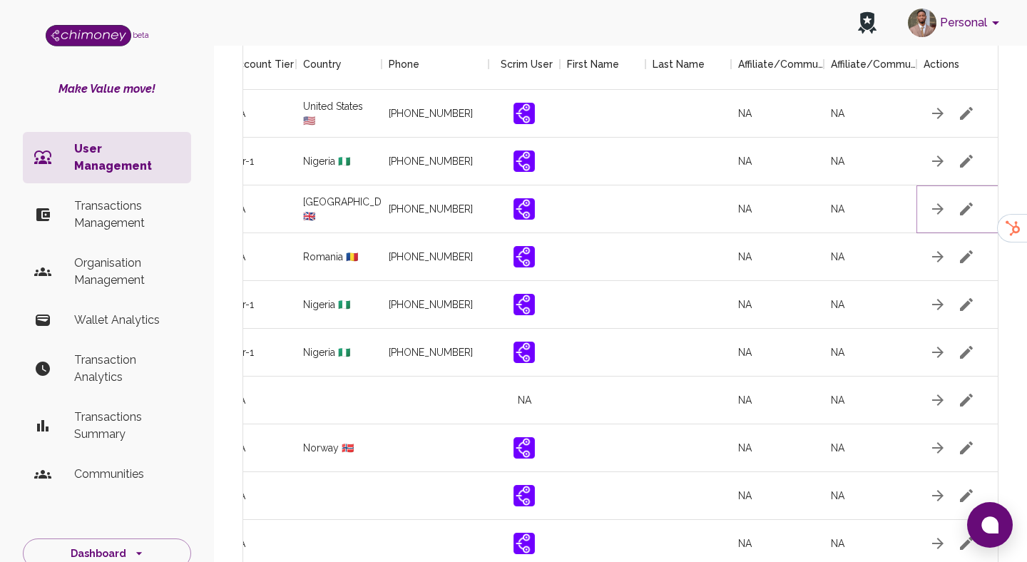
click at [965, 209] on icon "button" at bounding box center [966, 208] width 13 height 13
click at [970, 212] on icon "button" at bounding box center [966, 208] width 17 height 17
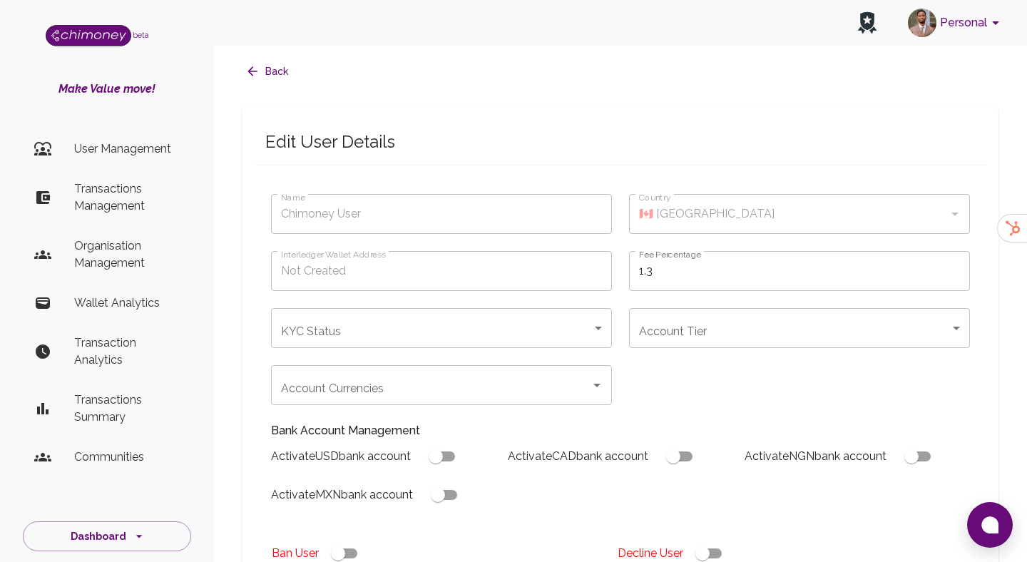
type input "othmani rabeb"
type input "🇬🇧 United Kingdom"
type input "under_review"
checkbox input "true"
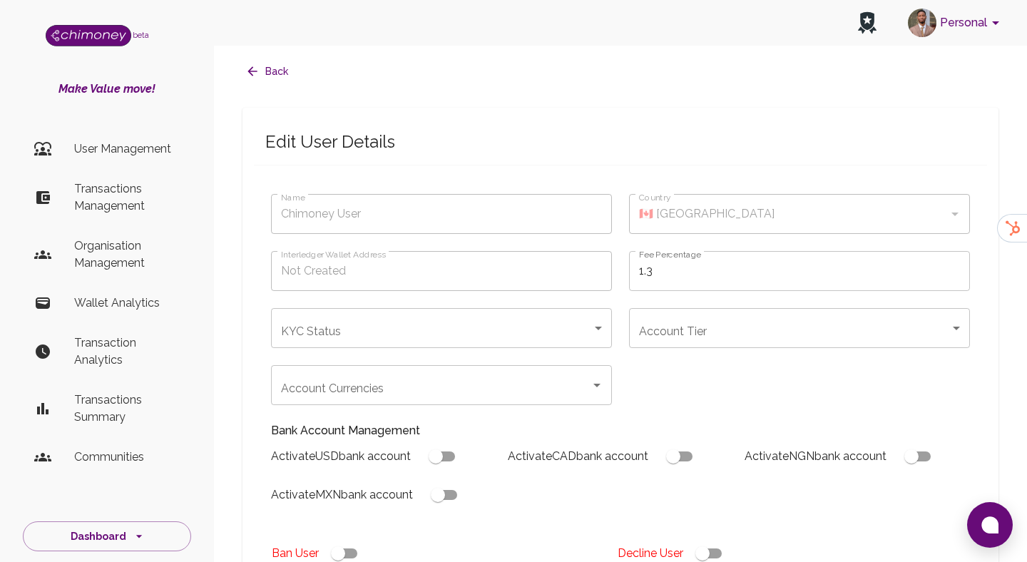
checkbox input "true"
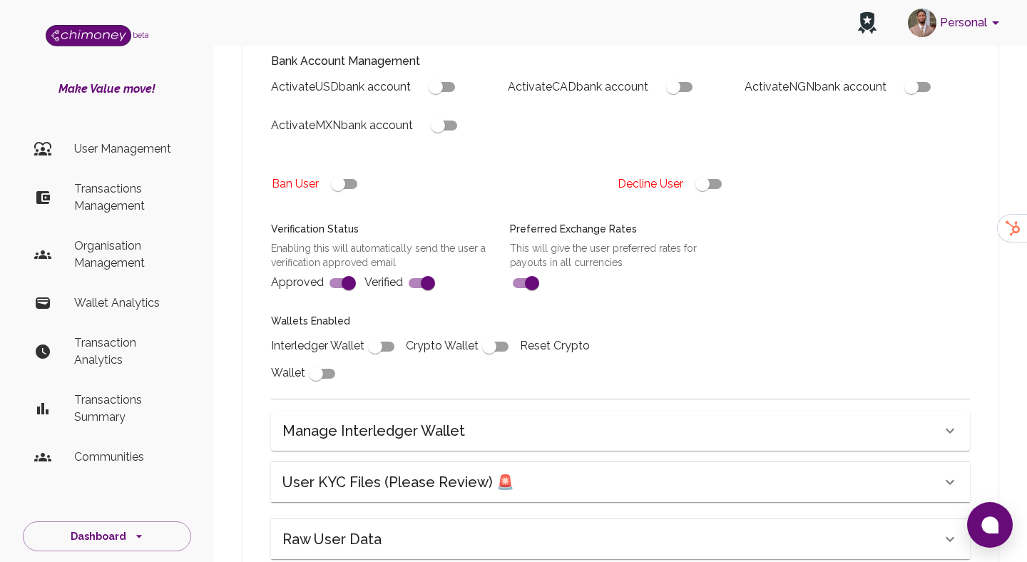
scroll to position [228, 0]
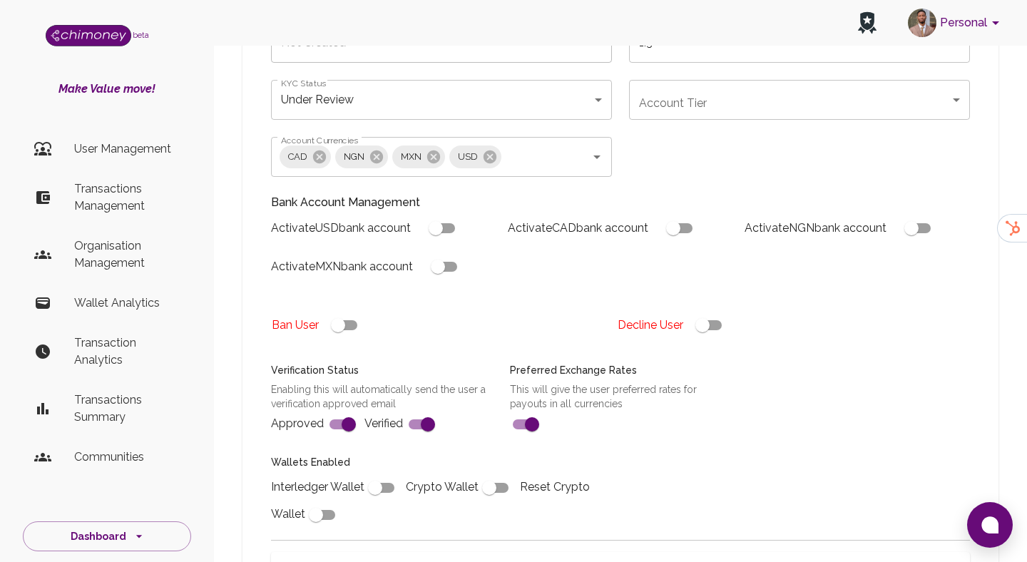
click at [687, 108] on body "Personal beta Make Value move! User Management Transactions Management Organisa…" at bounding box center [513, 313] width 1027 height 1083
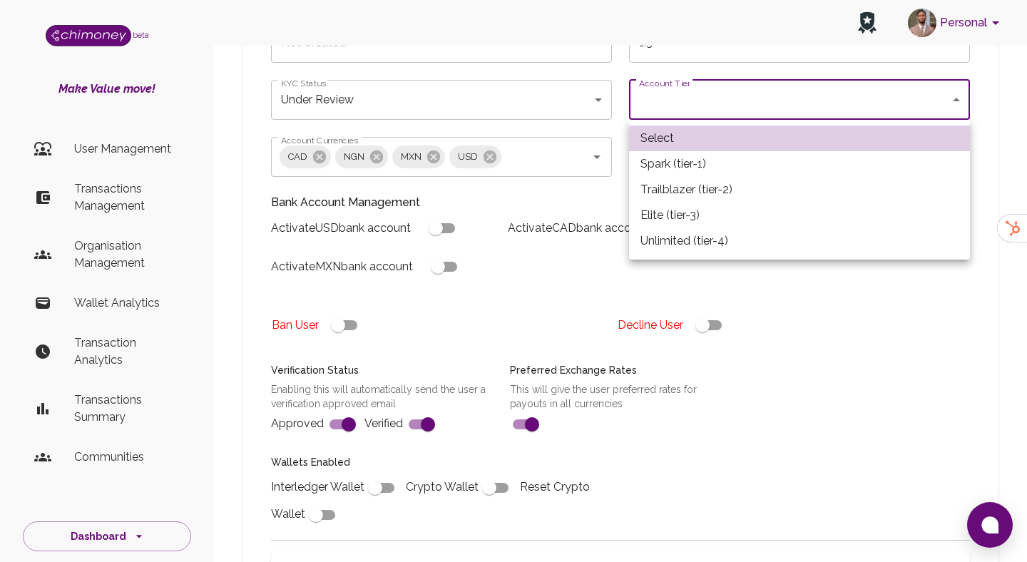
click at [682, 209] on li "Elite (tier-3)" at bounding box center [799, 215] width 341 height 26
type input "tier-3"
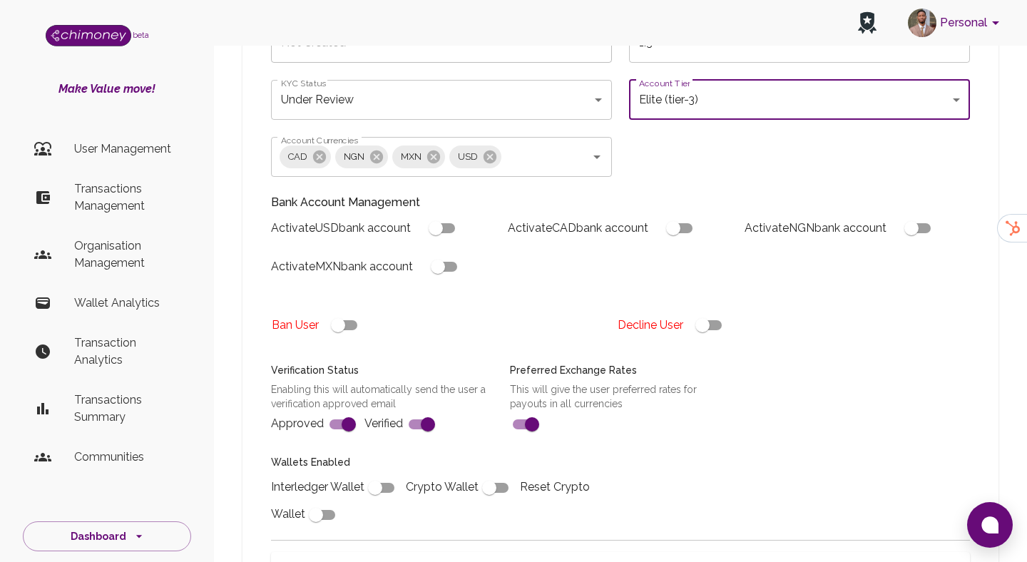
click at [441, 102] on body "Personal beta Make Value move! User Management Transactions Management Organisa…" at bounding box center [513, 313] width 1027 height 1083
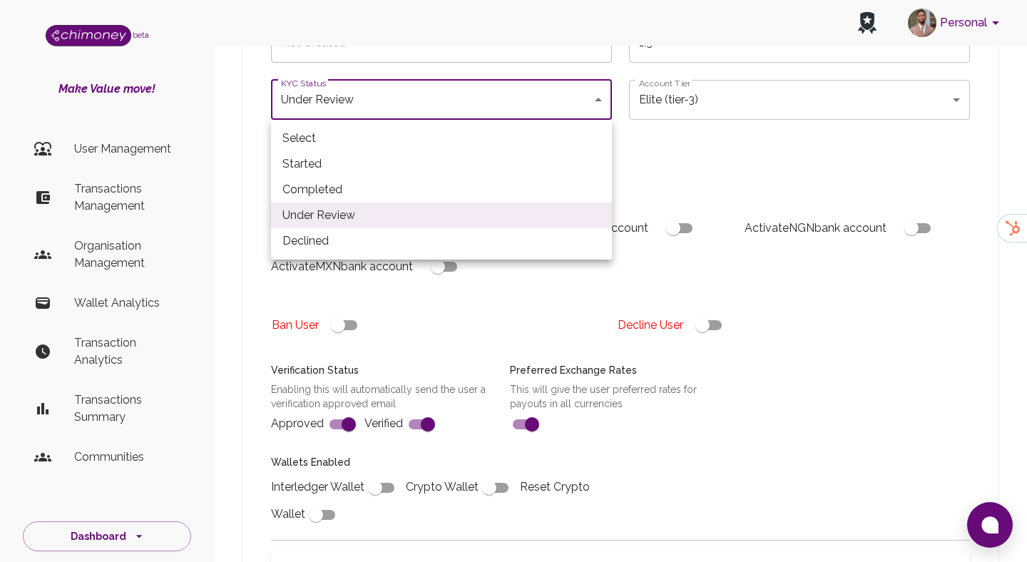
click at [349, 186] on li "Completed" at bounding box center [441, 190] width 341 height 26
type input "completed"
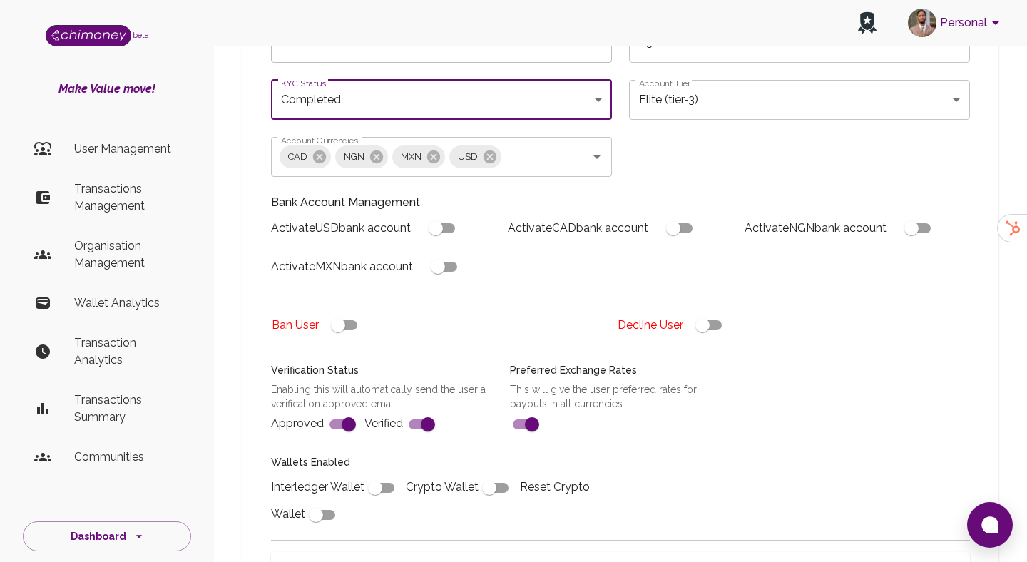
scroll to position [278, 0]
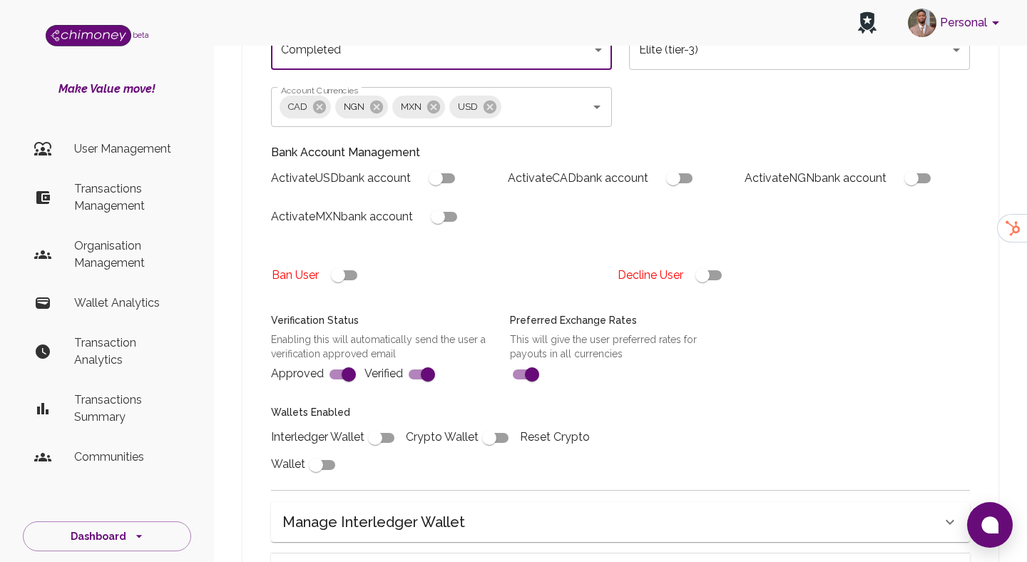
click at [453, 181] on input "checkbox" at bounding box center [435, 178] width 81 height 27
checkbox input "true"
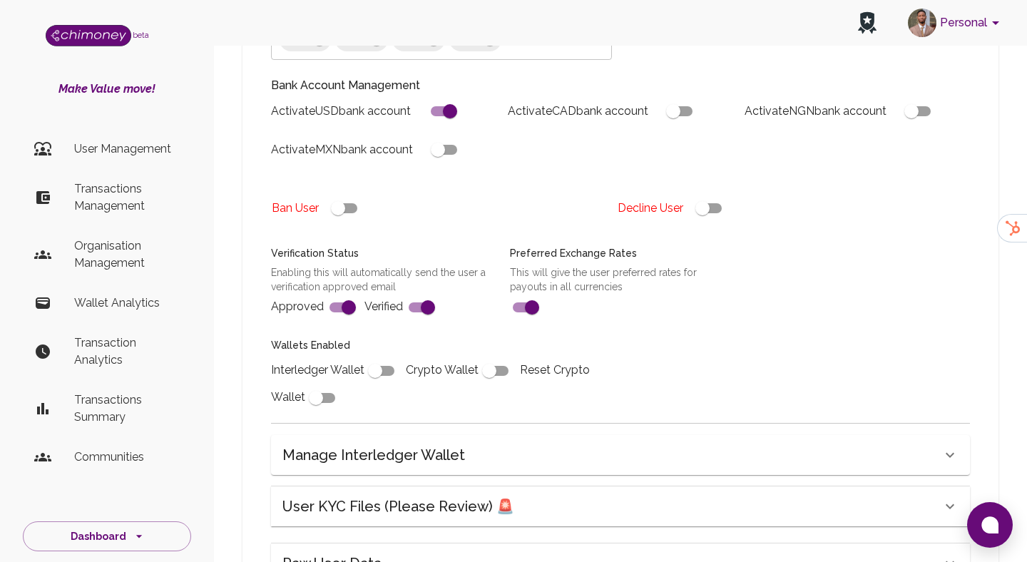
scroll to position [496, 0]
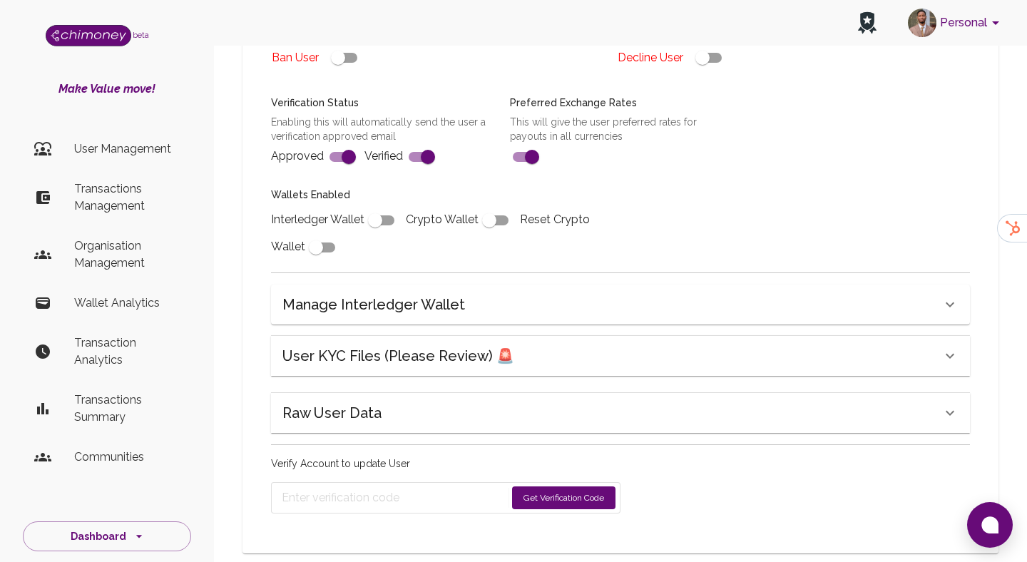
click at [379, 230] on input "checkbox" at bounding box center [374, 220] width 81 height 27
checkbox input "true"
click at [550, 491] on button "Get Verification Code" at bounding box center [563, 497] width 103 height 23
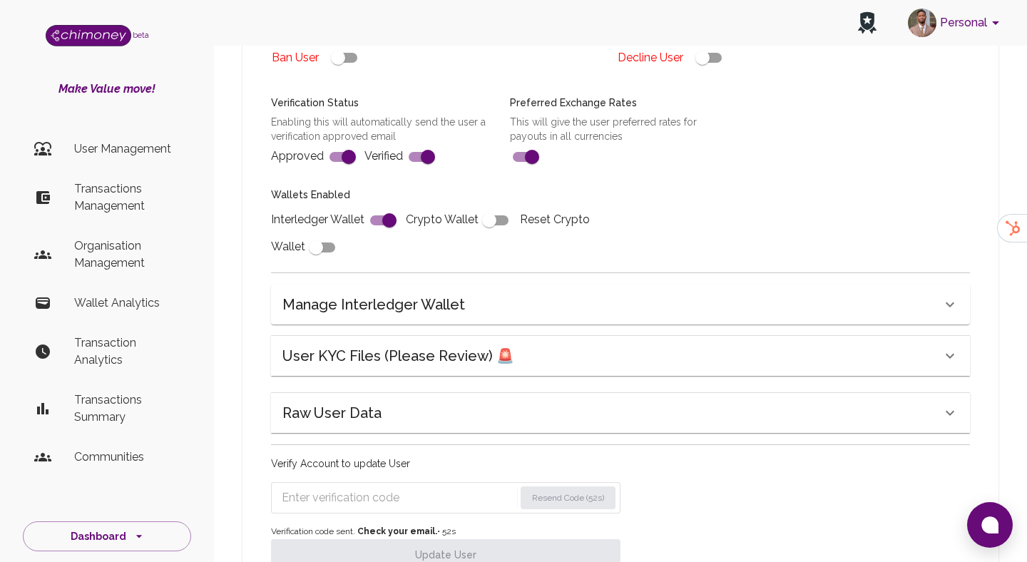
click at [401, 493] on input "Enter verification code" at bounding box center [398, 497] width 232 height 23
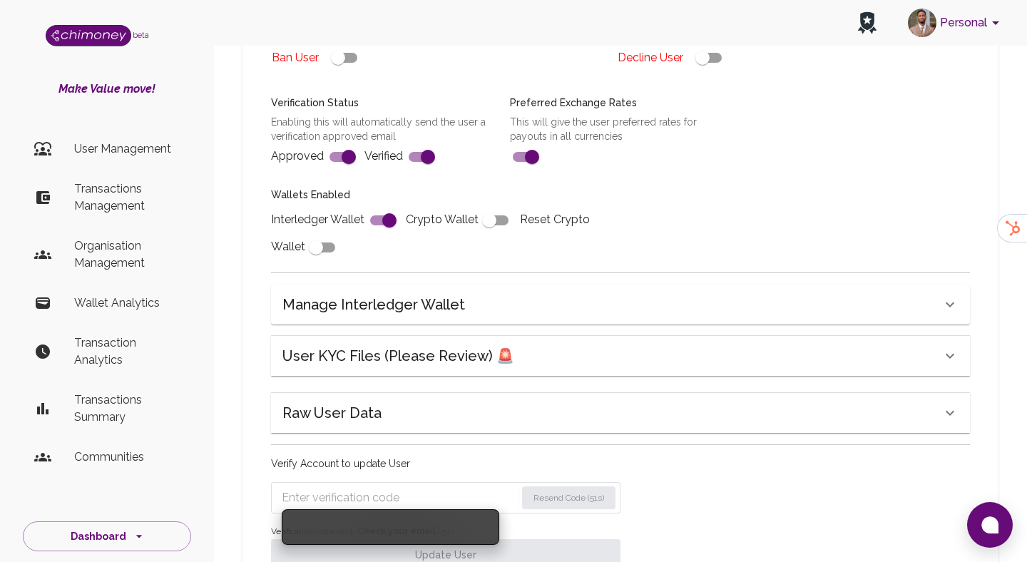
paste input "4937"
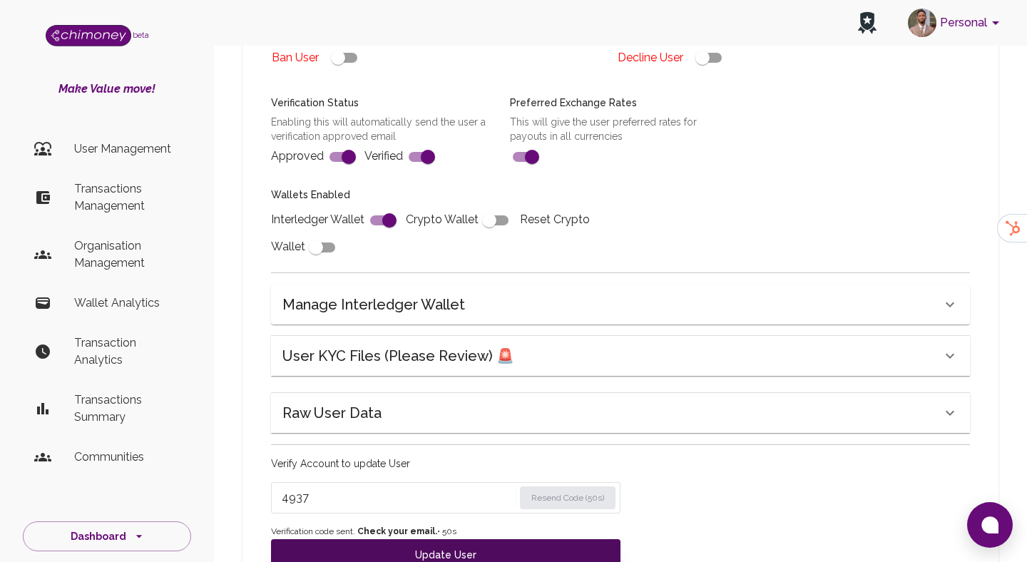
type input "4937"
click at [404, 545] on button "Update User" at bounding box center [445, 554] width 349 height 31
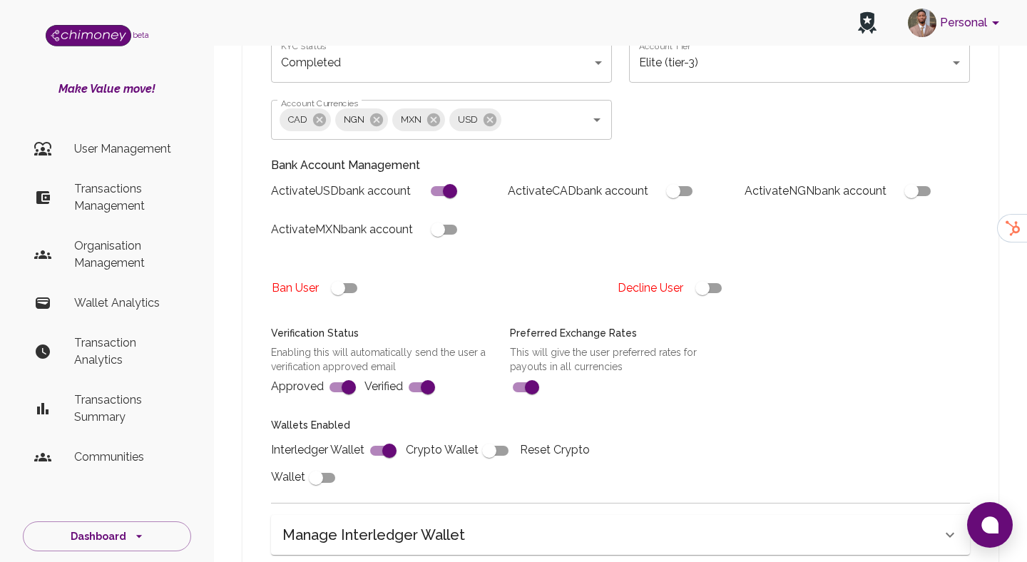
scroll to position [259, 0]
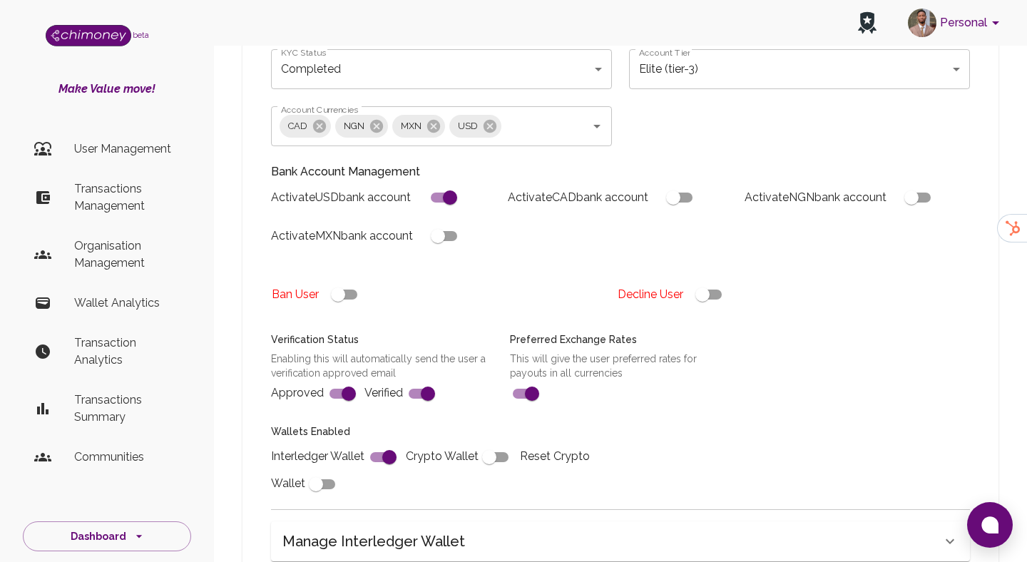
type input "under_review"
checkbox input "false"
type input "completed"
type input "tier-3"
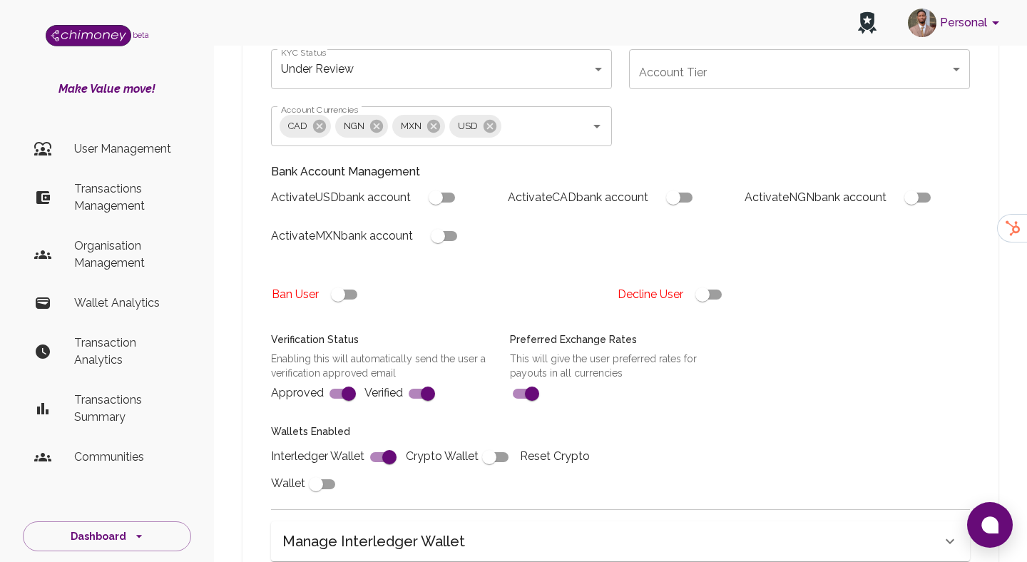
checkbox input "true"
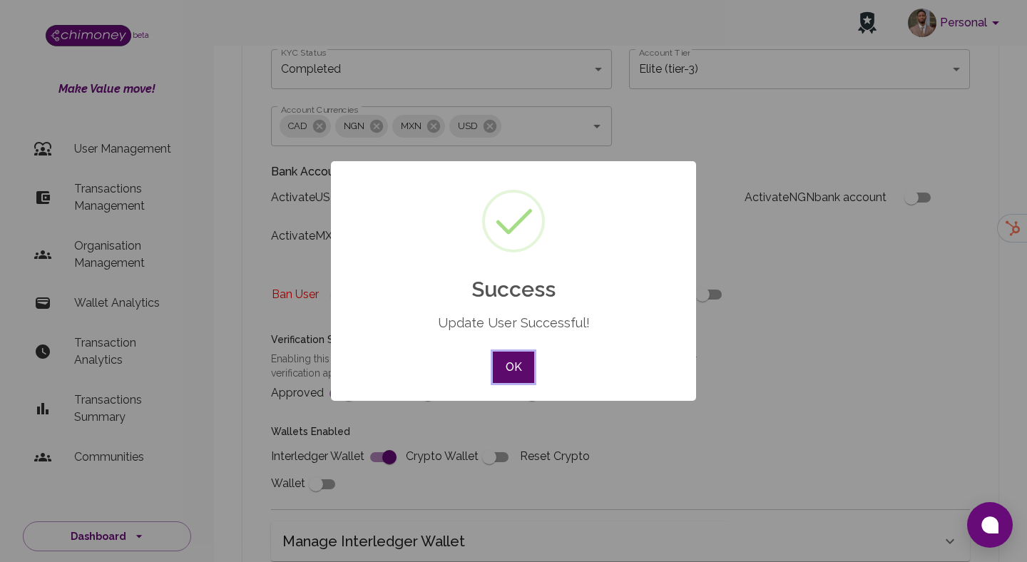
click at [507, 356] on button "OK" at bounding box center [513, 367] width 41 height 31
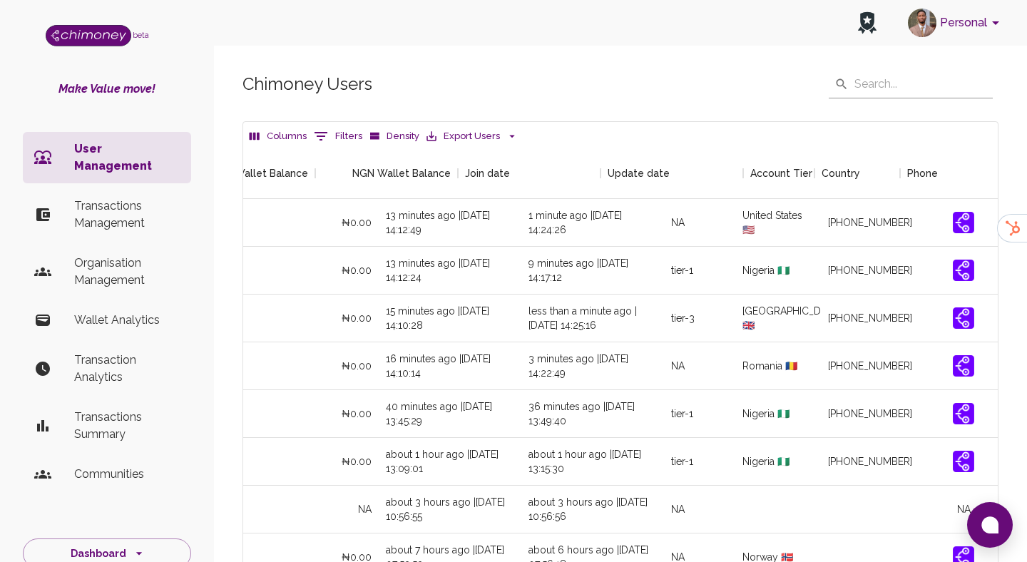
scroll to position [0, 1684]
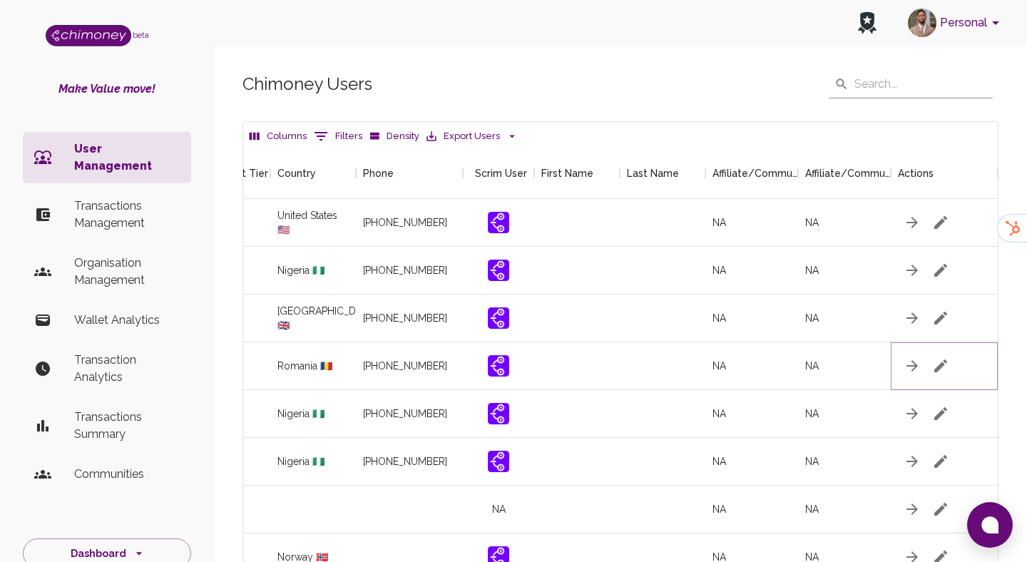
click at [940, 368] on icon "button" at bounding box center [940, 365] width 17 height 17
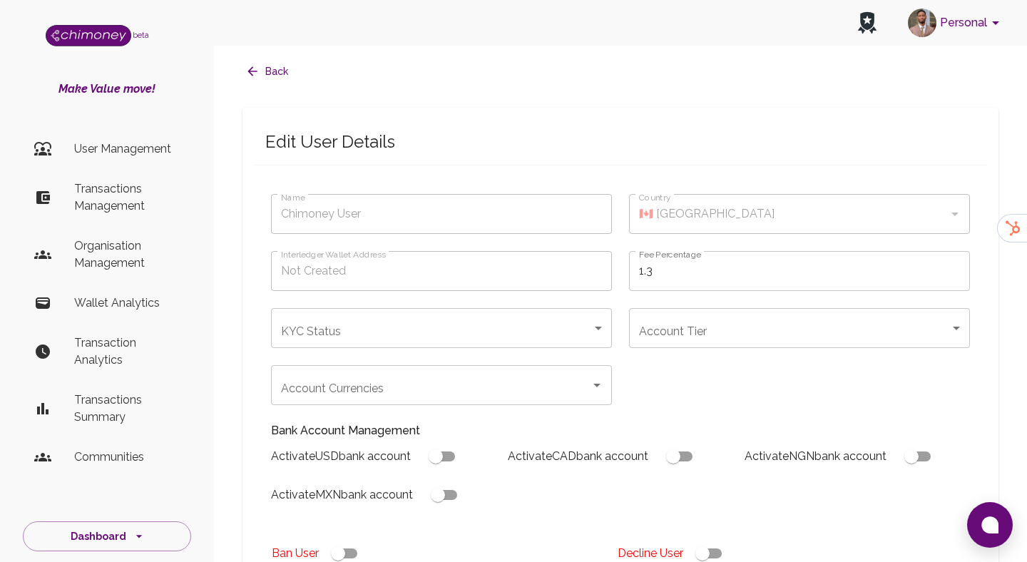
type input "[PERSON_NAME]"
type input "🇷🇴 [GEOGRAPHIC_DATA]"
type input "under_review"
checkbox input "true"
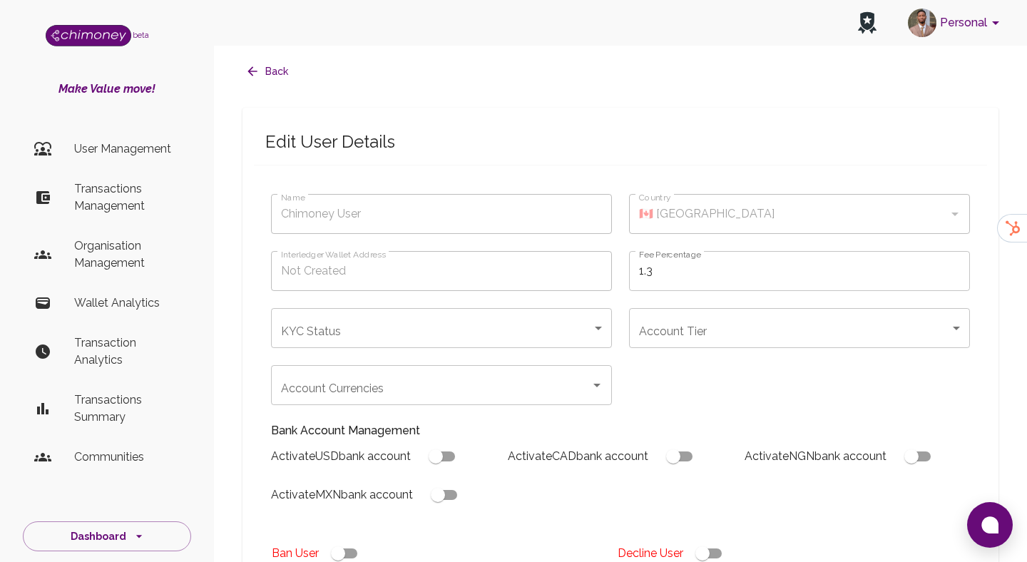
checkbox input "true"
click at [433, 339] on body "Personal beta Make Value move! User Management Transactions Management Organisa…" at bounding box center [513, 564] width 1027 height 1129
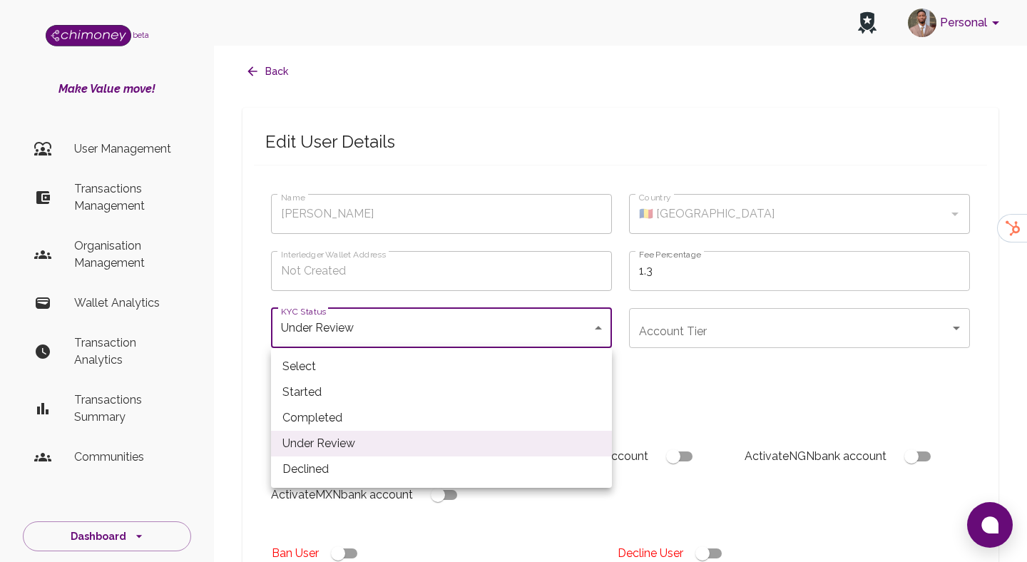
click at [382, 412] on li "Completed" at bounding box center [441, 418] width 341 height 26
type input "completed"
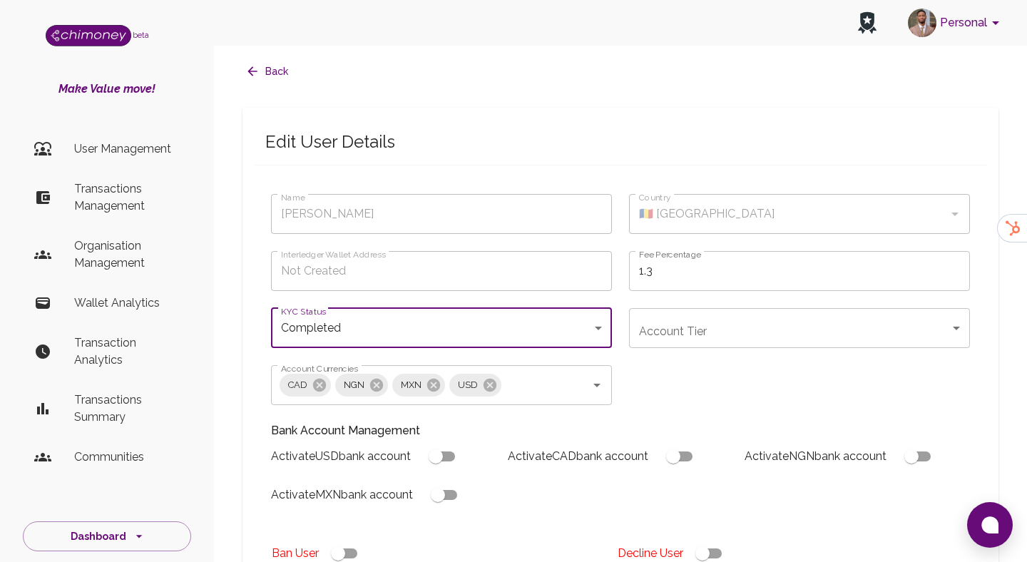
click at [693, 331] on body "Personal beta Make Value move! User Management Transactions Management Organisa…" at bounding box center [513, 564] width 1027 height 1129
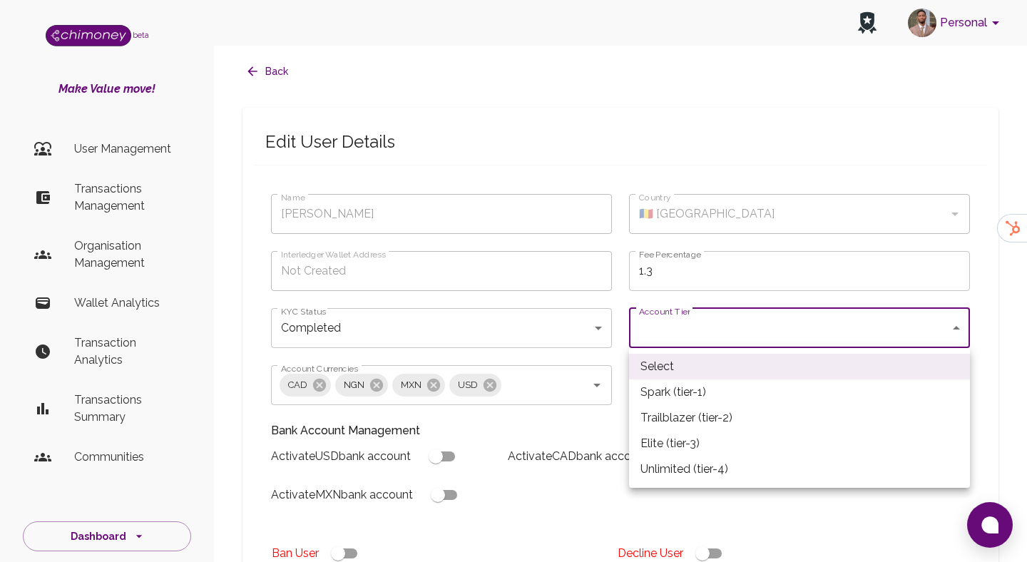
click at [687, 439] on li "Elite (tier-3)" at bounding box center [799, 444] width 341 height 26
type input "tier-3"
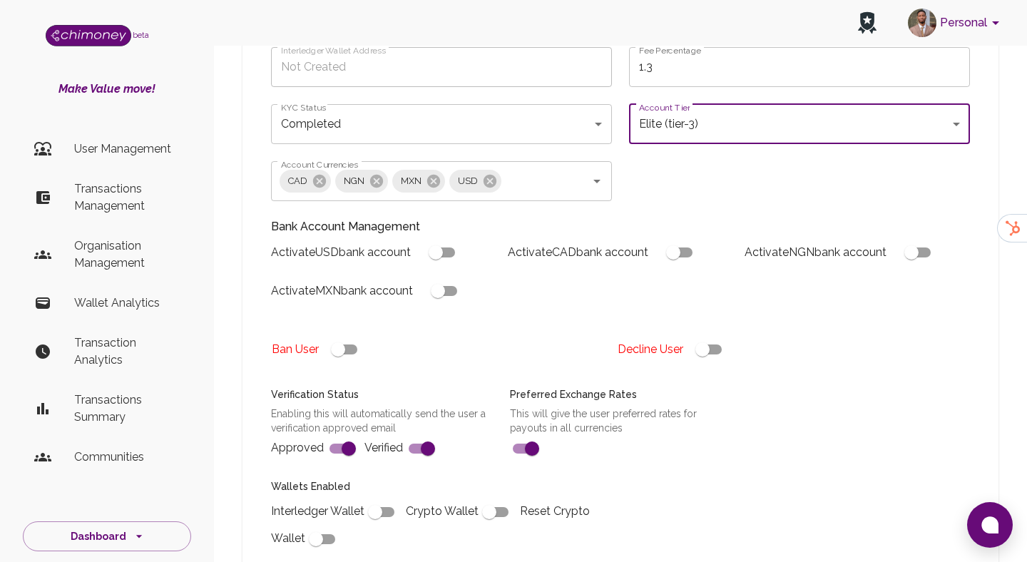
scroll to position [227, 0]
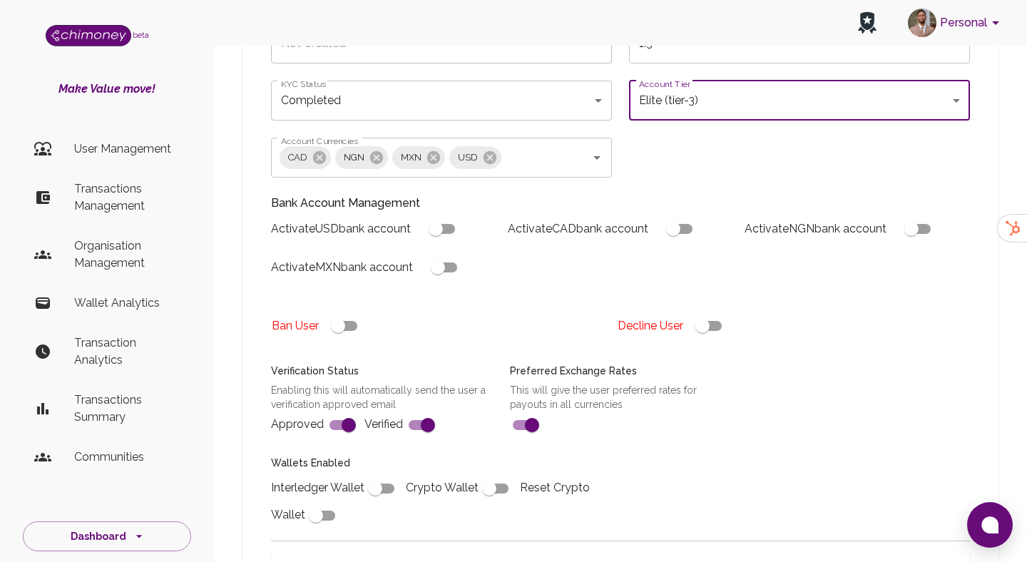
click at [446, 226] on input "checkbox" at bounding box center [435, 228] width 81 height 27
checkbox input "true"
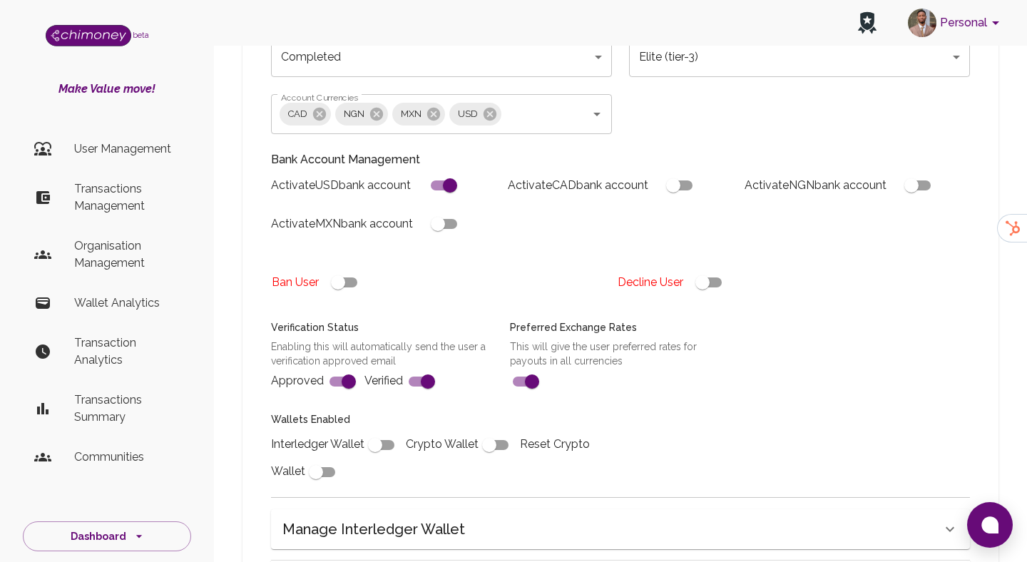
scroll to position [288, 0]
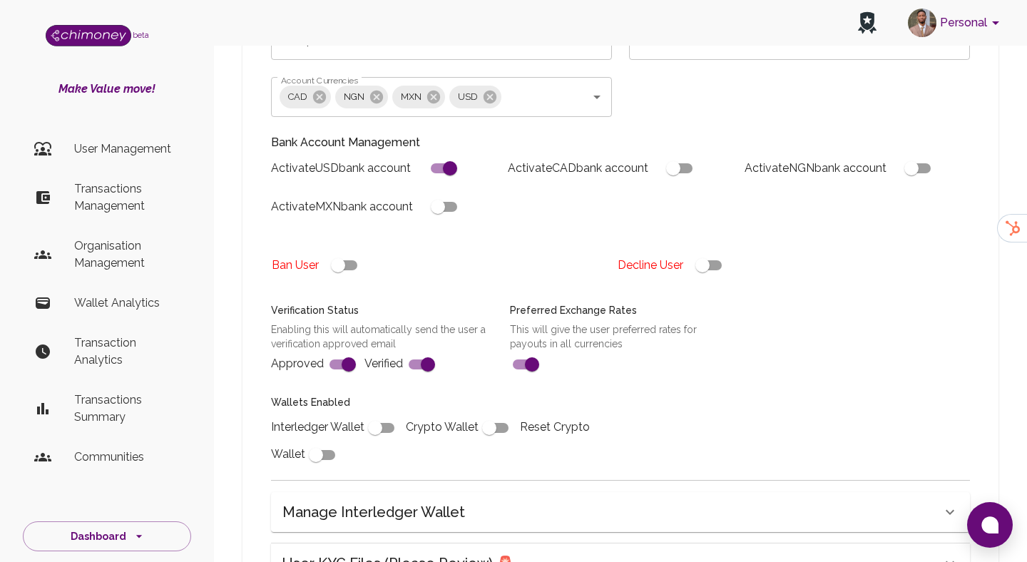
click at [382, 431] on input "checkbox" at bounding box center [374, 427] width 81 height 27
checkbox input "true"
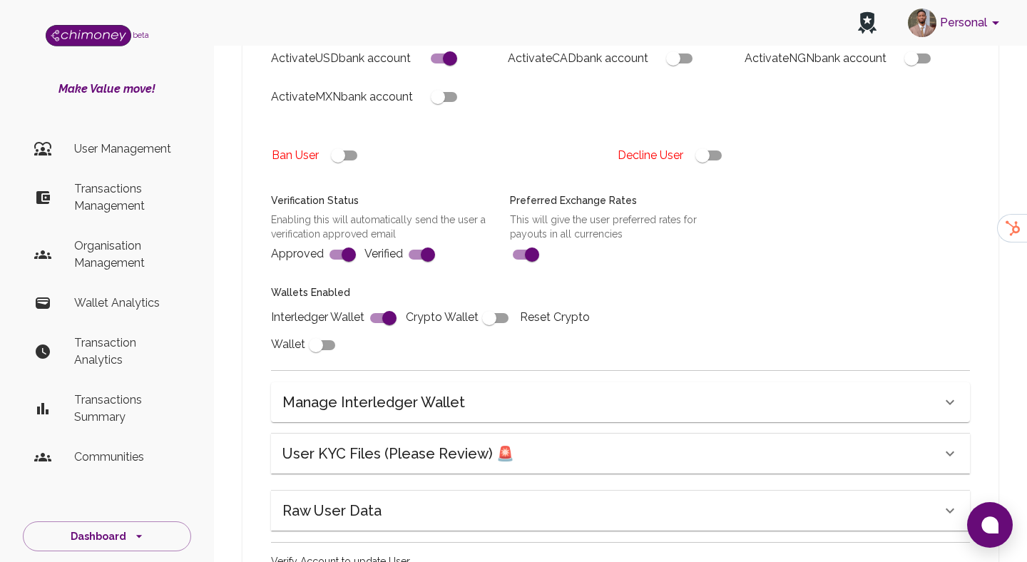
scroll to position [567, 0]
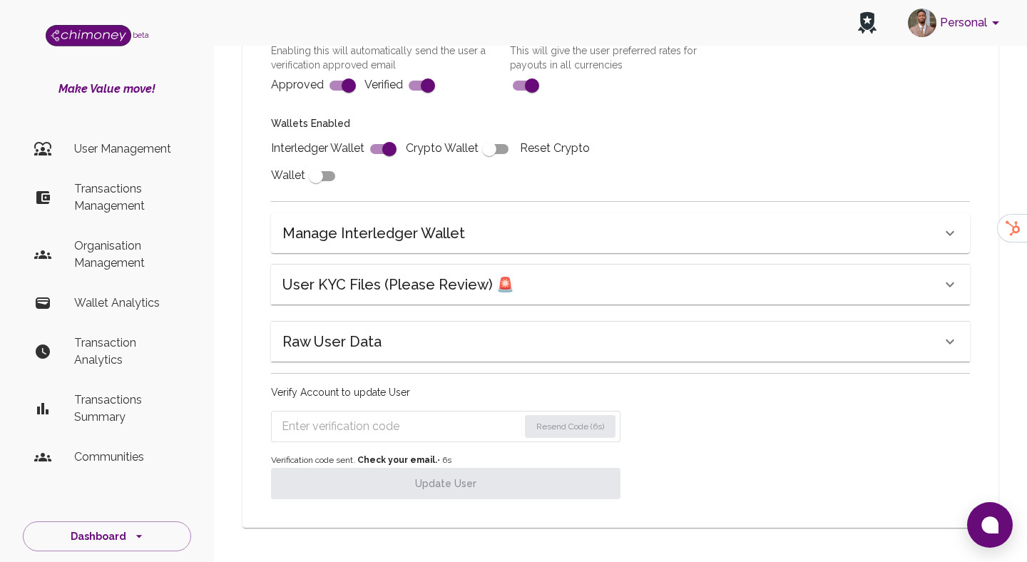
click at [427, 424] on input "Enter verification code" at bounding box center [400, 426] width 237 height 23
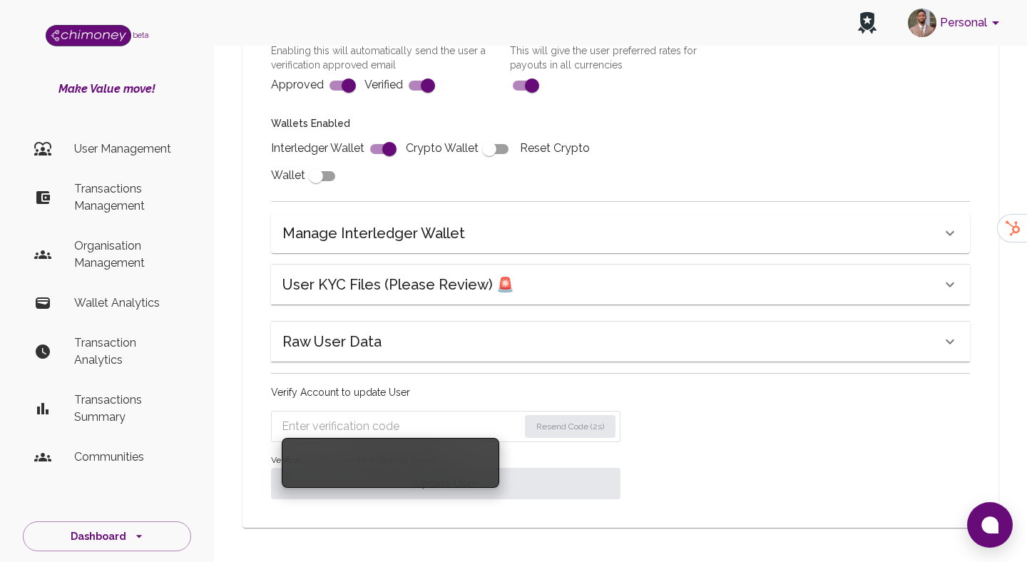
paste input "4937"
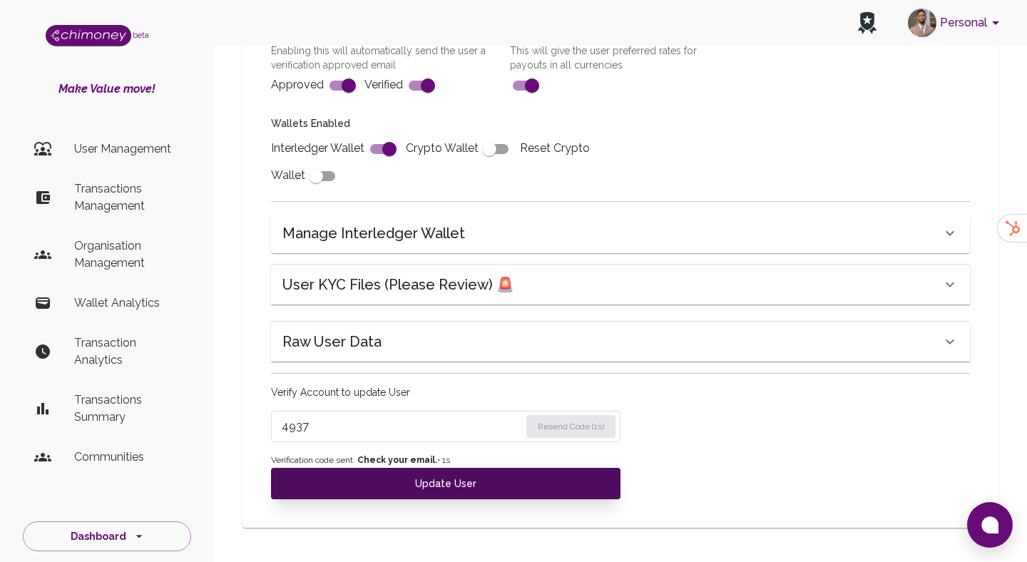
type input "4937"
click at [453, 487] on button "Update User" at bounding box center [445, 483] width 349 height 31
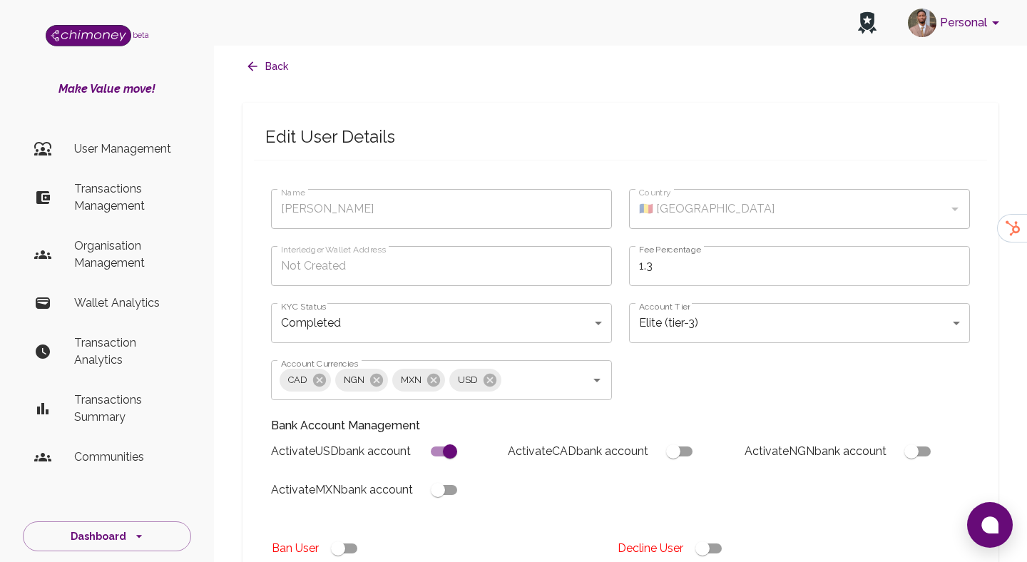
scroll to position [0, 0]
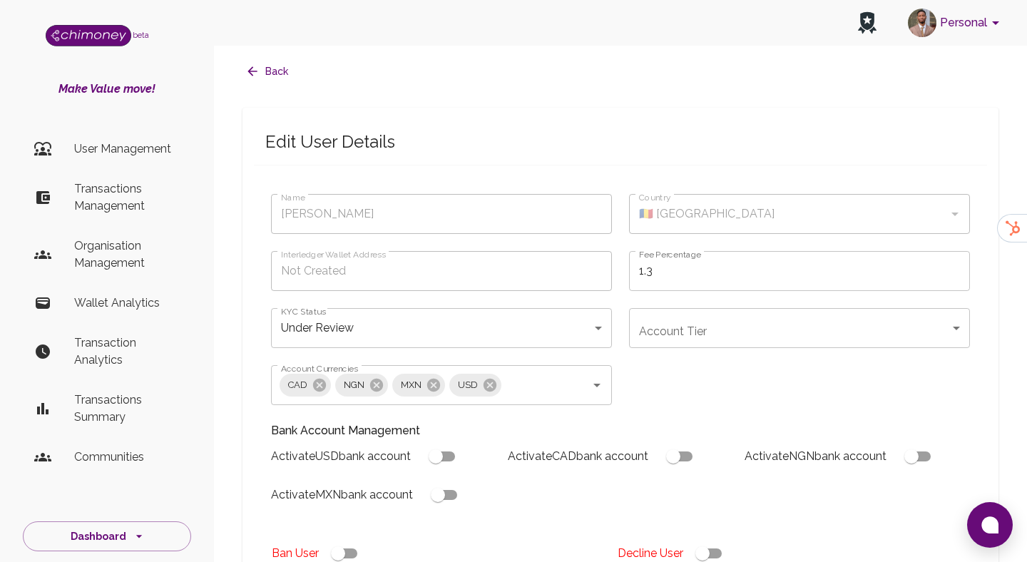
type input "under_review"
checkbox input "false"
type input "completed"
type input "tier-3"
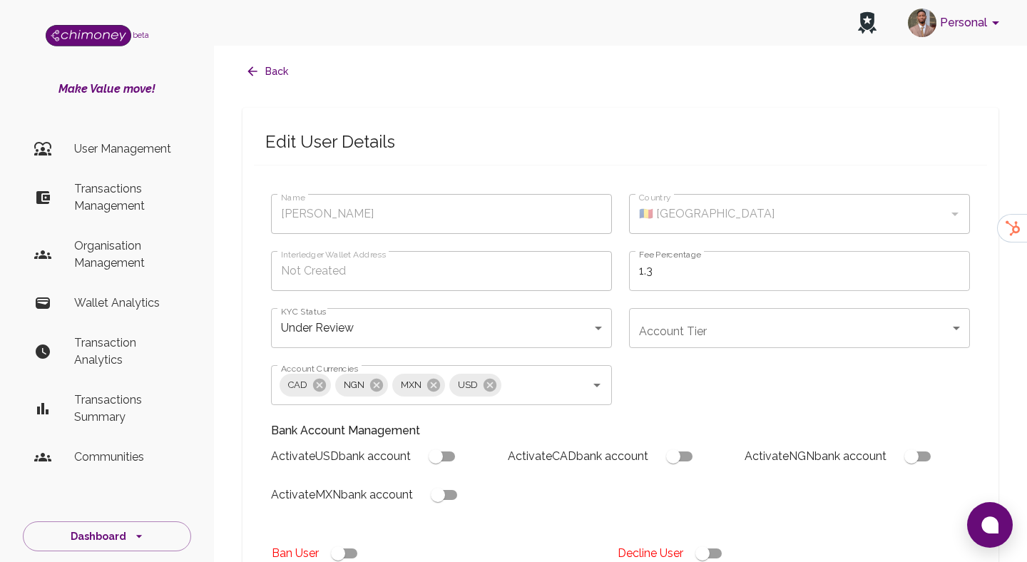
checkbox input "true"
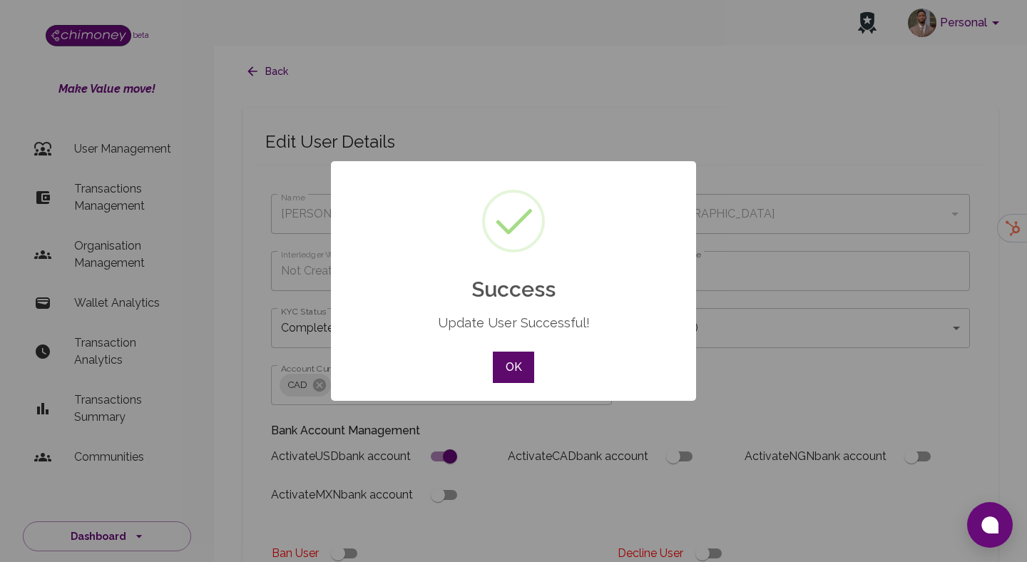
click at [507, 374] on button "OK" at bounding box center [513, 367] width 41 height 31
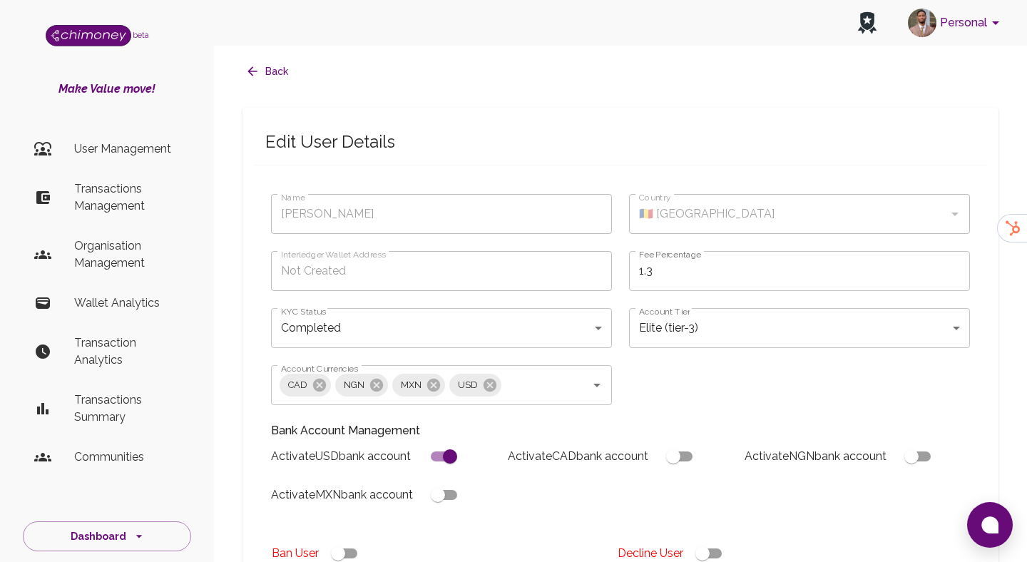
click at [267, 78] on button "Back" at bounding box center [267, 71] width 51 height 26
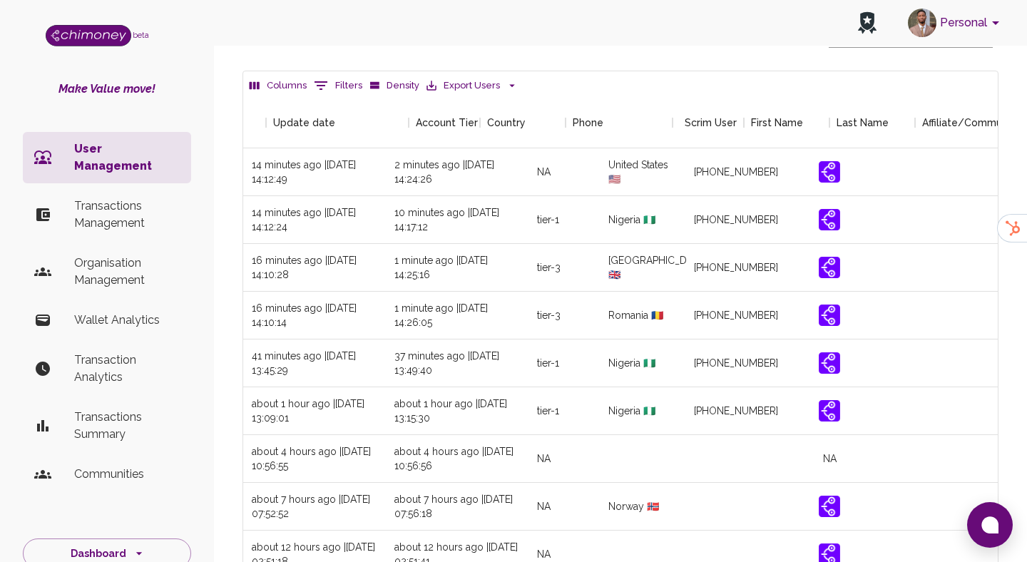
scroll to position [0, 1684]
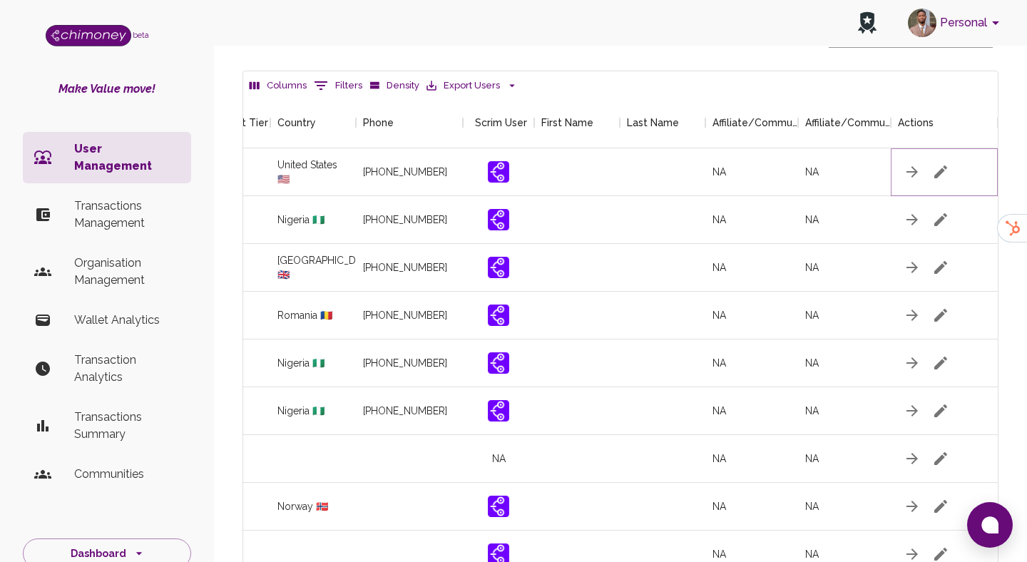
click at [948, 168] on icon "button" at bounding box center [940, 171] width 17 height 17
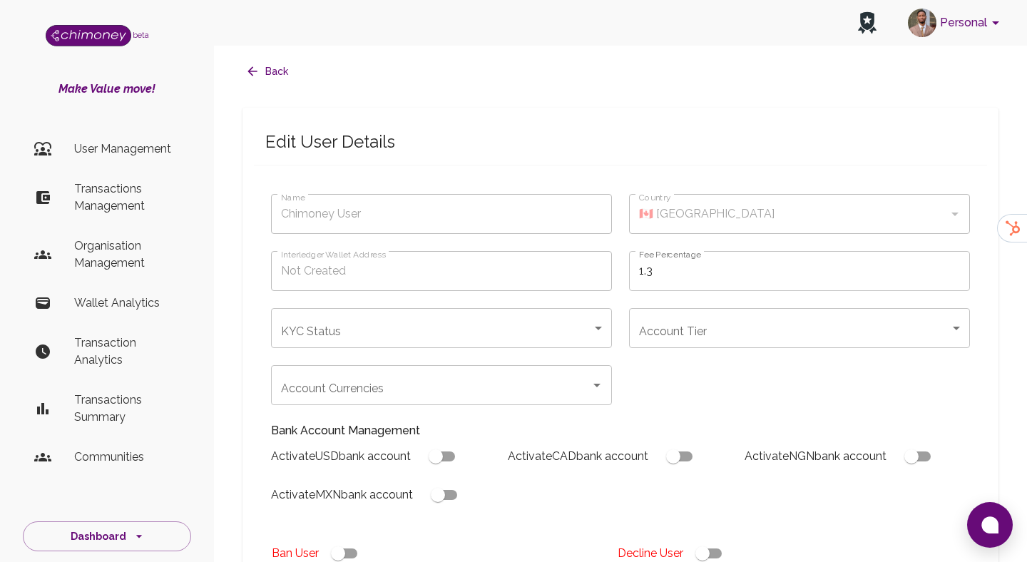
type input "[PERSON_NAME][DEMOGRAPHIC_DATA]"
type input "🇺🇸 United States"
type input "under_review"
checkbox input "true"
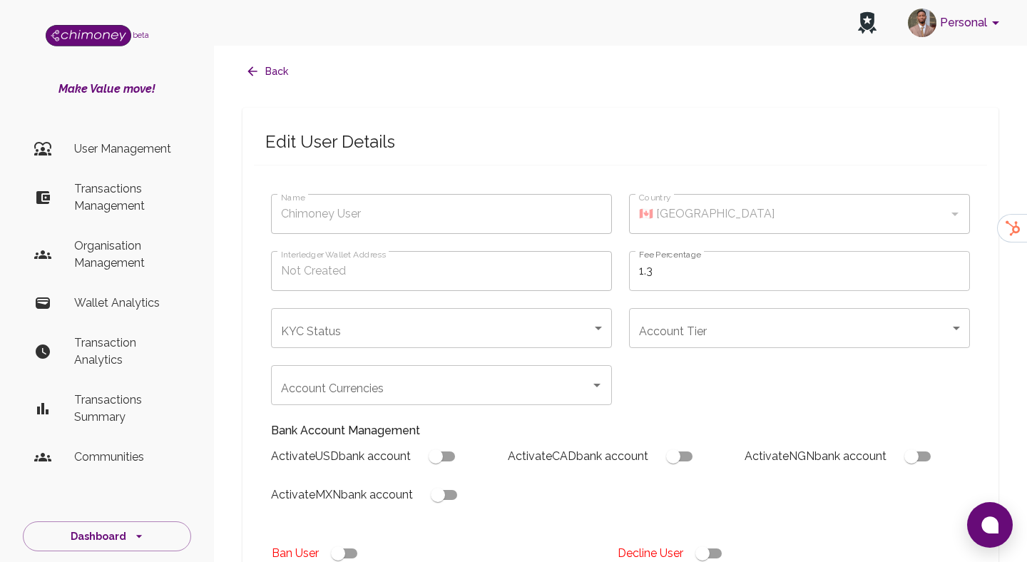
checkbox input "true"
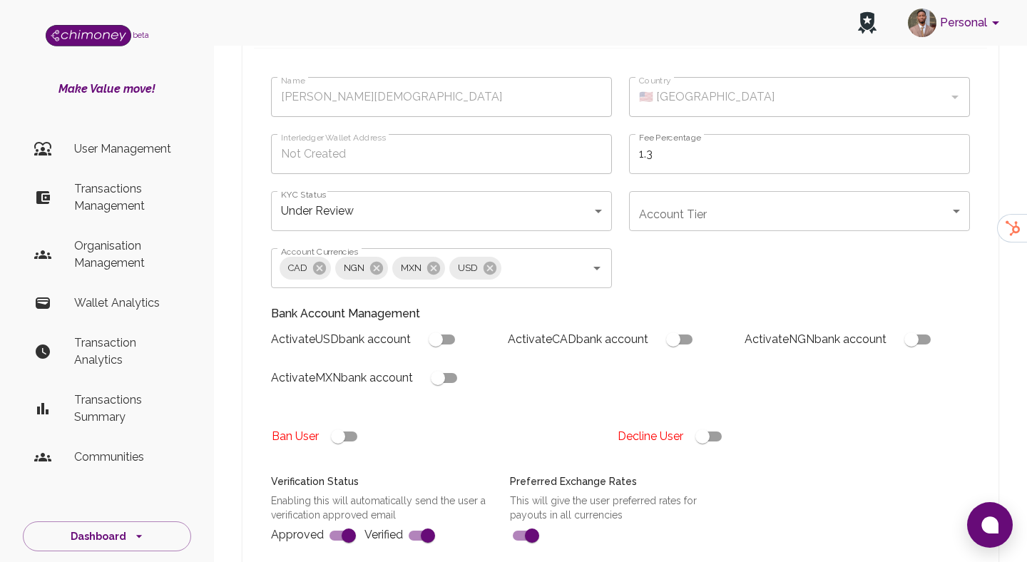
scroll to position [133, 0]
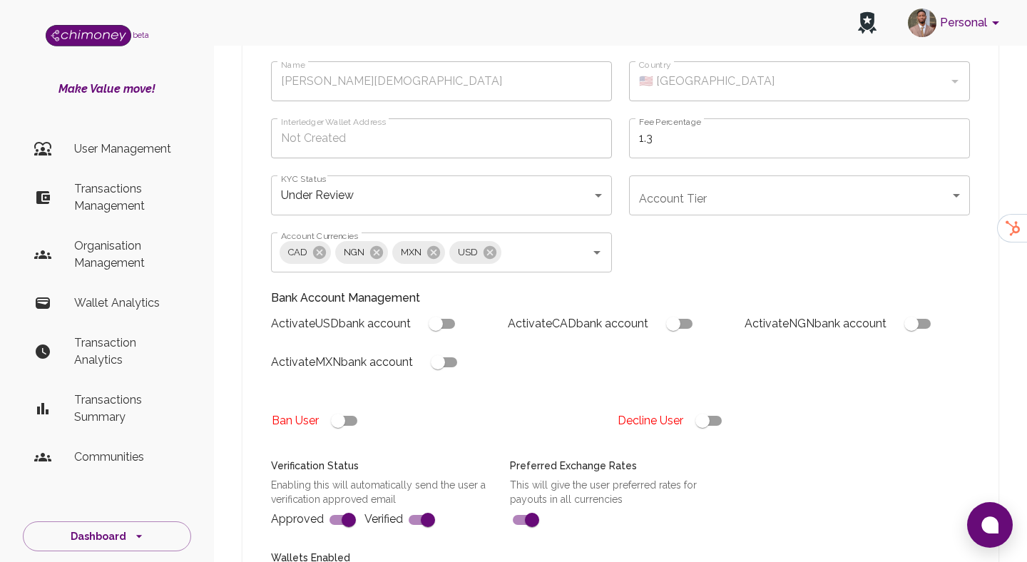
click at [441, 195] on body "Personal beta Make Value move! User Management Transactions Management Organisa…" at bounding box center [513, 408] width 1027 height 1083
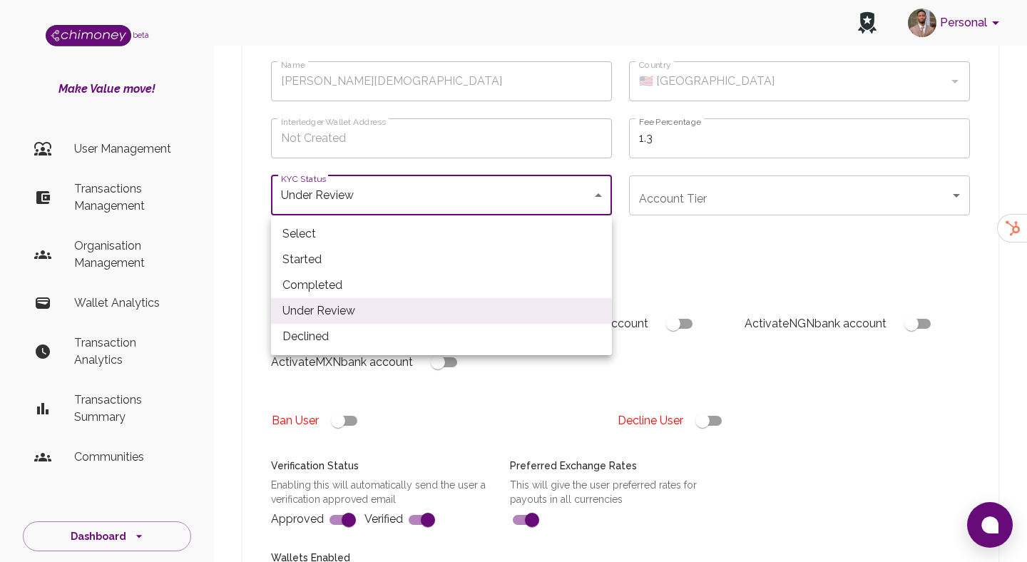
click at [374, 285] on li "Completed" at bounding box center [441, 285] width 341 height 26
type input "completed"
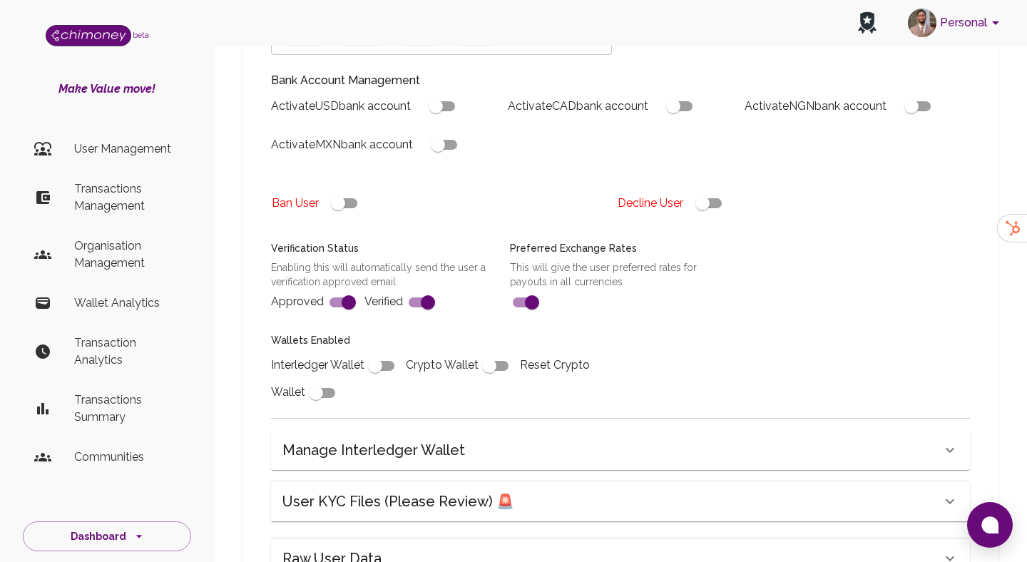
scroll to position [170, 0]
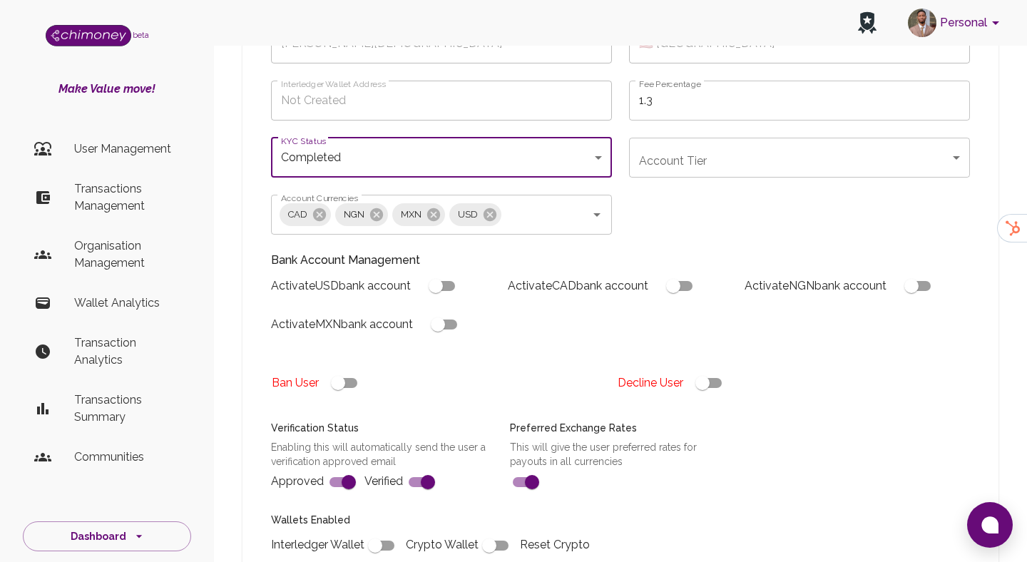
click at [680, 158] on body "Personal beta Make Value move! User Management Transactions Management Organisa…" at bounding box center [513, 371] width 1027 height 1083
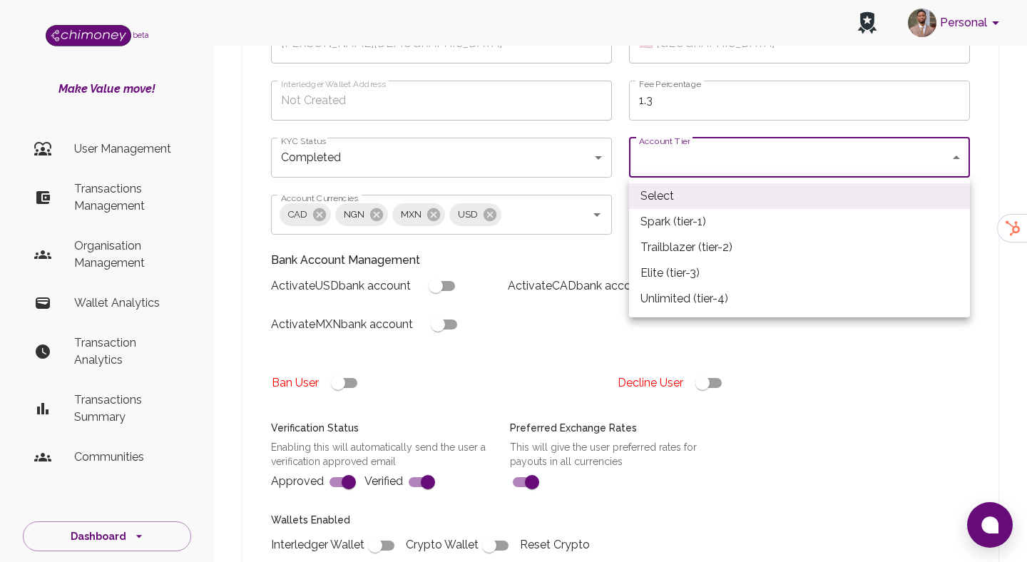
click at [690, 262] on li "Elite (tier-3)" at bounding box center [799, 273] width 341 height 26
type input "tier-3"
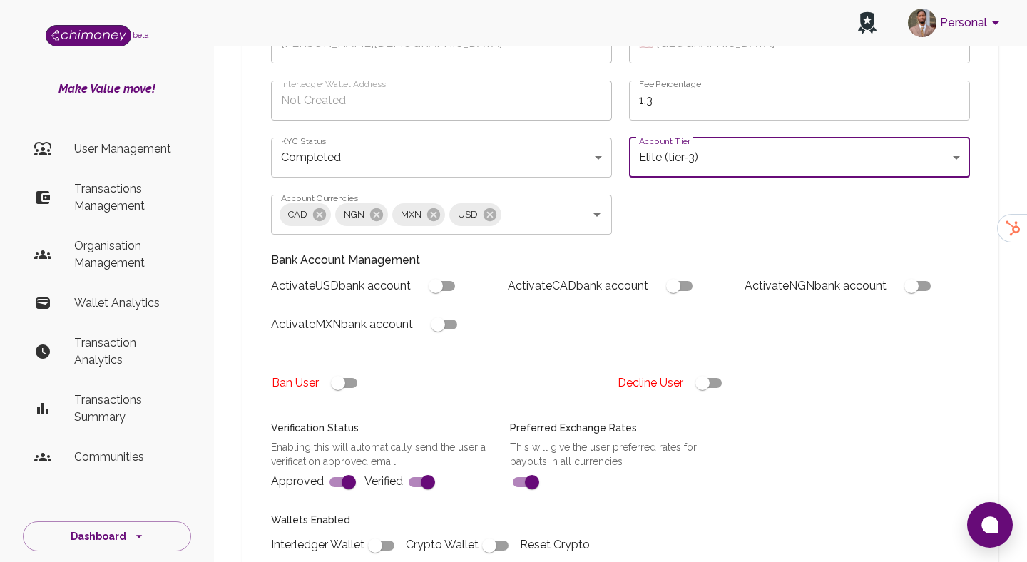
scroll to position [521, 0]
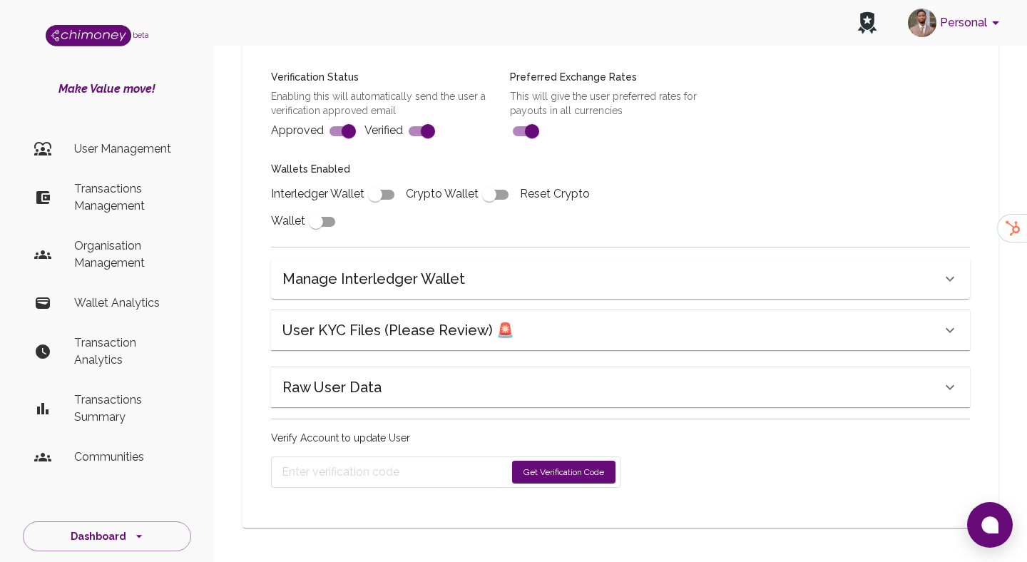
click at [377, 193] on input "checkbox" at bounding box center [374, 194] width 81 height 27
checkbox input "true"
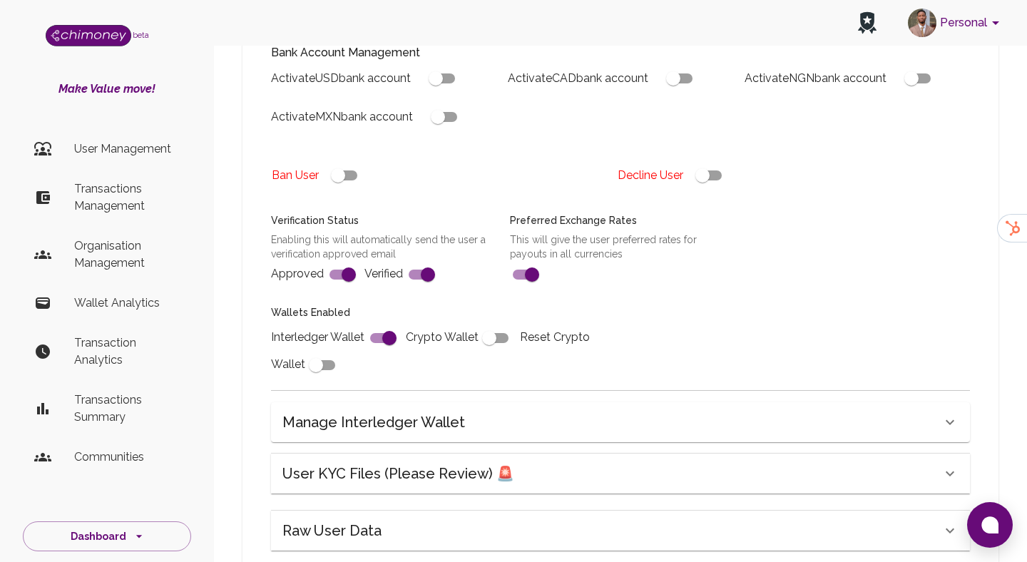
scroll to position [377, 0]
click at [443, 78] on input "checkbox" at bounding box center [435, 79] width 81 height 27
checkbox input "true"
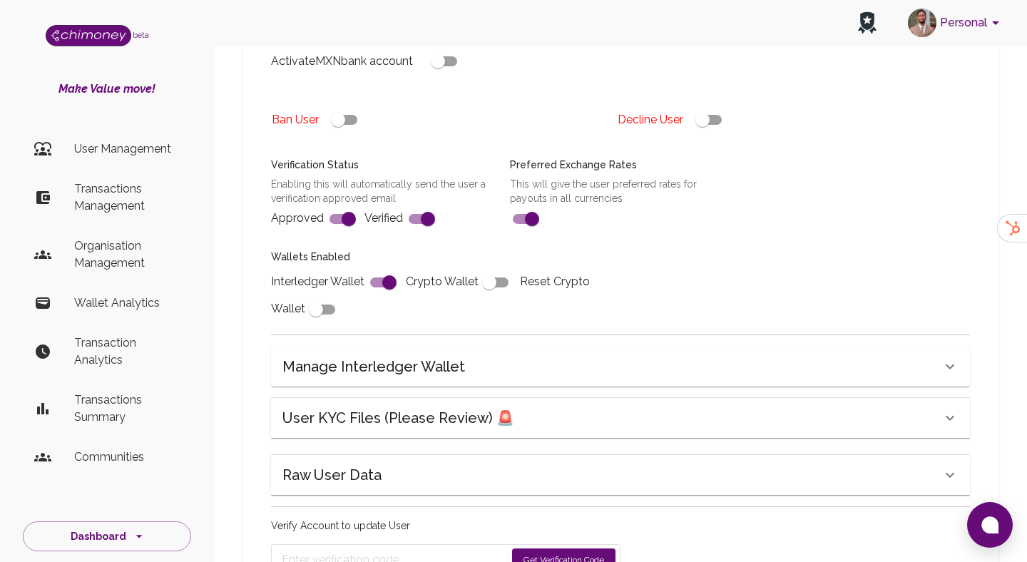
scroll to position [521, 0]
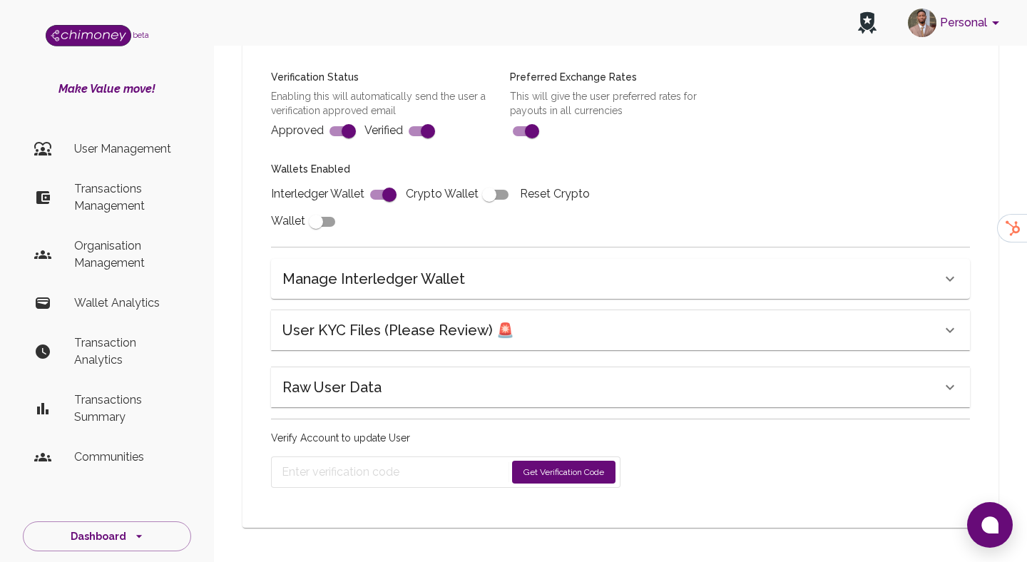
click at [565, 466] on button "Get Verification Code" at bounding box center [563, 472] width 103 height 23
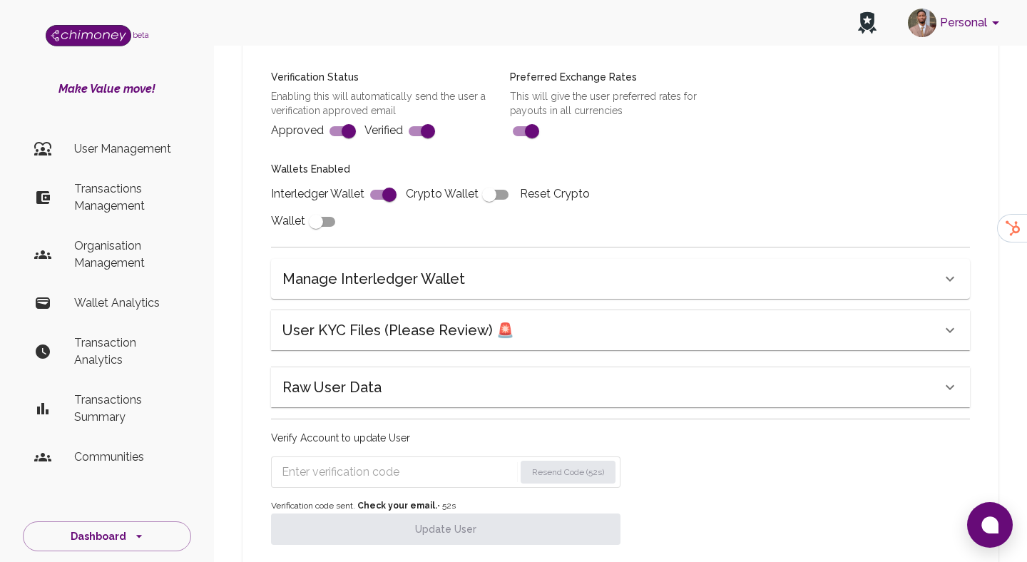
click at [413, 458] on form "Resend Code (52s)" at bounding box center [445, 471] width 349 height 31
click at [401, 471] on input "Enter verification code" at bounding box center [398, 472] width 232 height 23
paste input "9760"
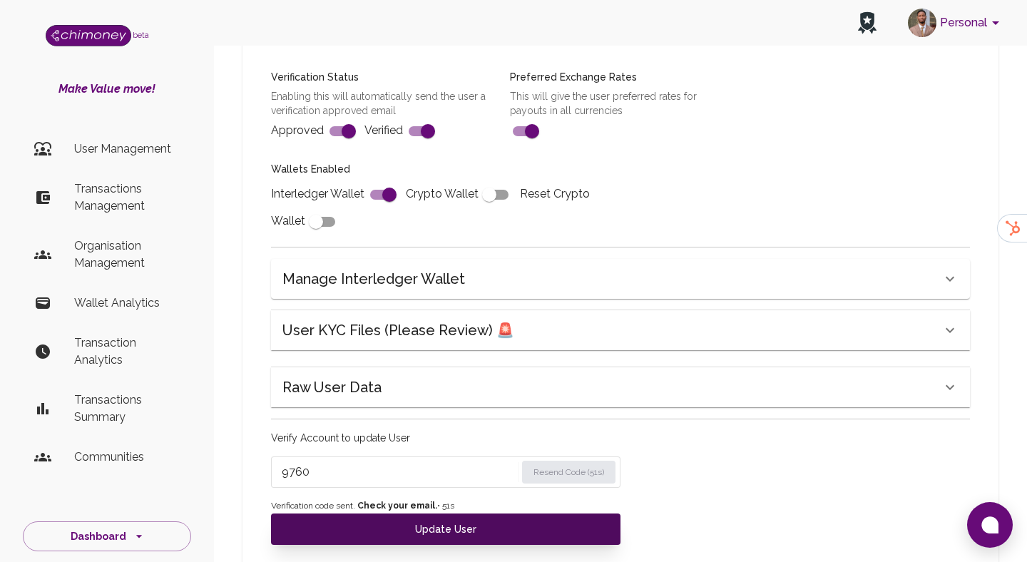
type input "9760"
click at [401, 530] on button "Update User" at bounding box center [445, 528] width 349 height 31
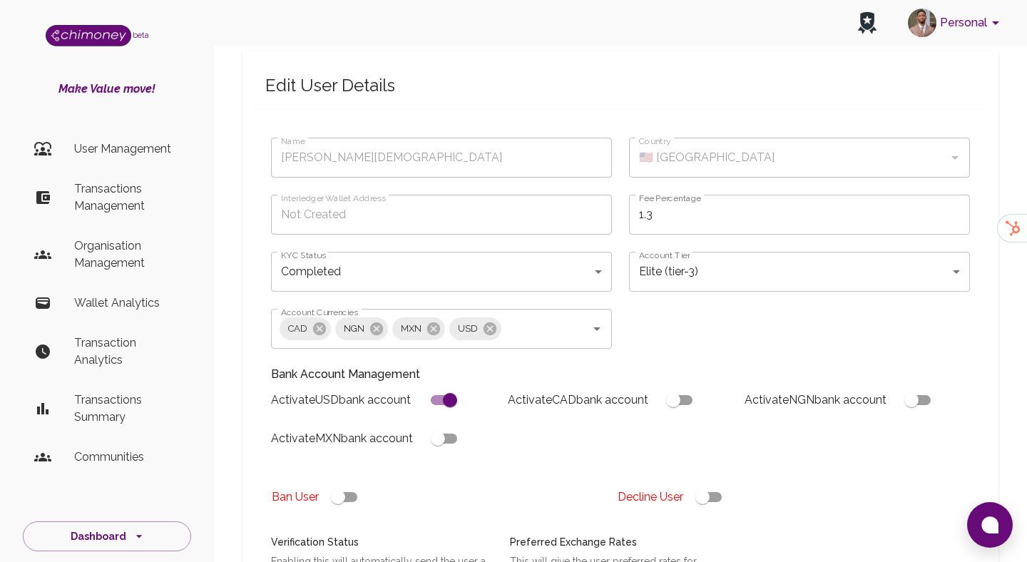
scroll to position [0, 0]
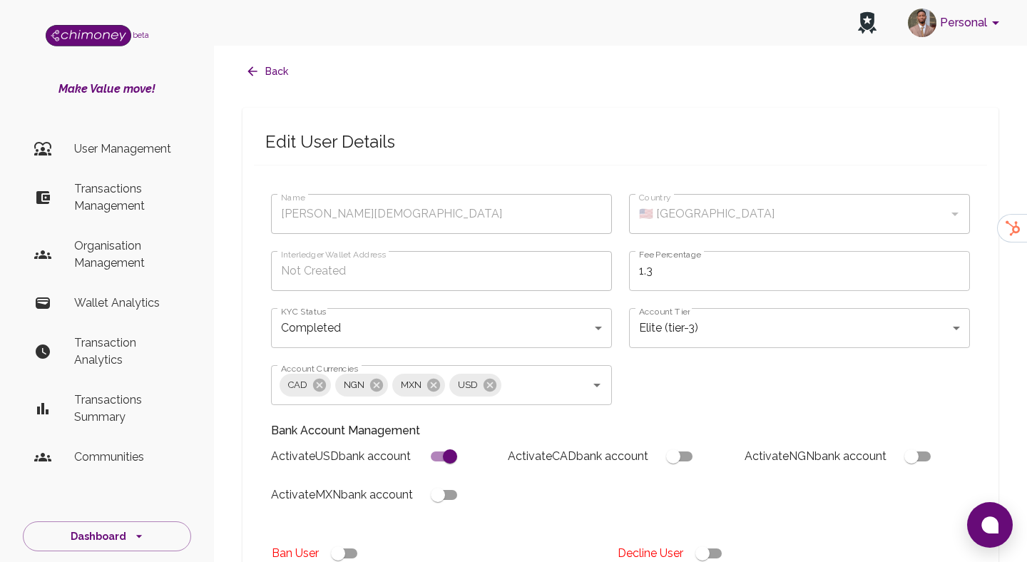
type input "under_review"
checkbox input "false"
type input "completed"
type input "tier-3"
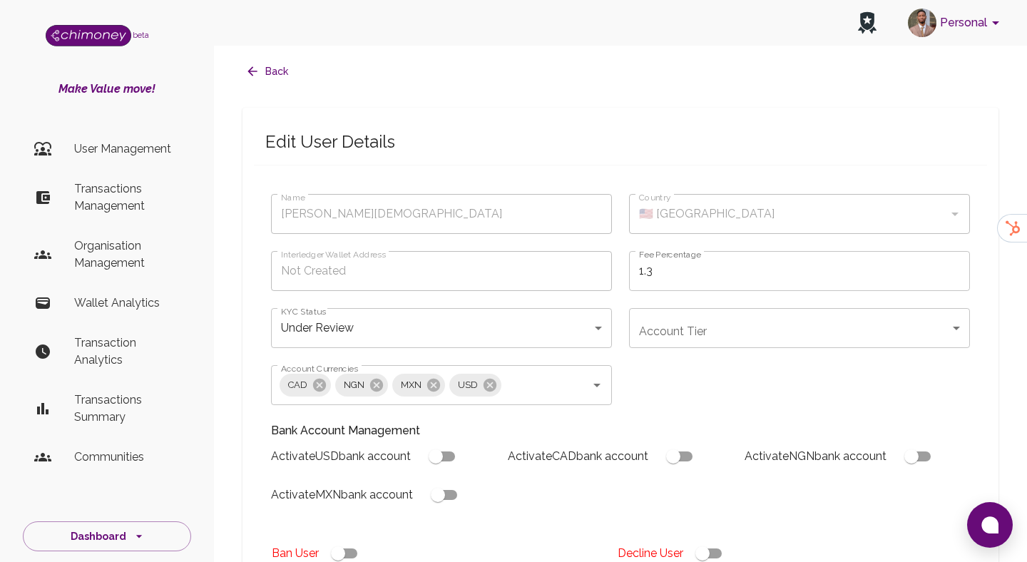
checkbox input "true"
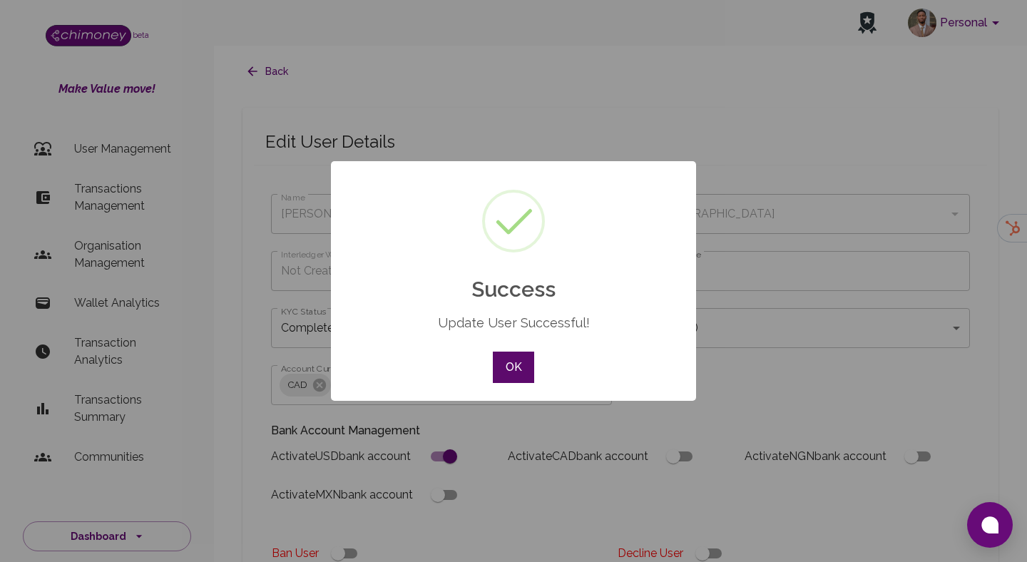
click at [502, 375] on button "OK" at bounding box center [513, 367] width 41 height 31
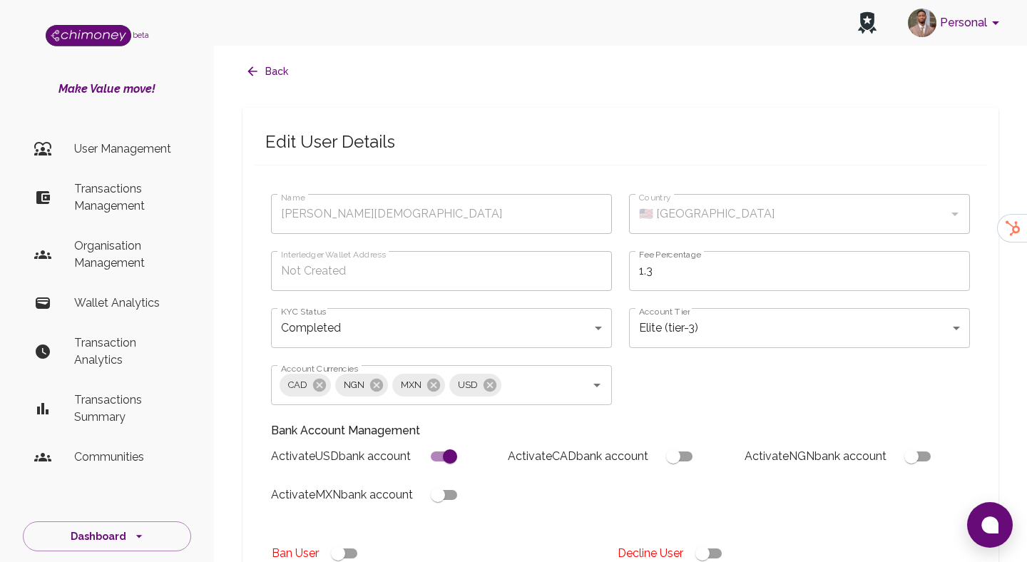
click at [273, 81] on button "Back" at bounding box center [267, 71] width 51 height 26
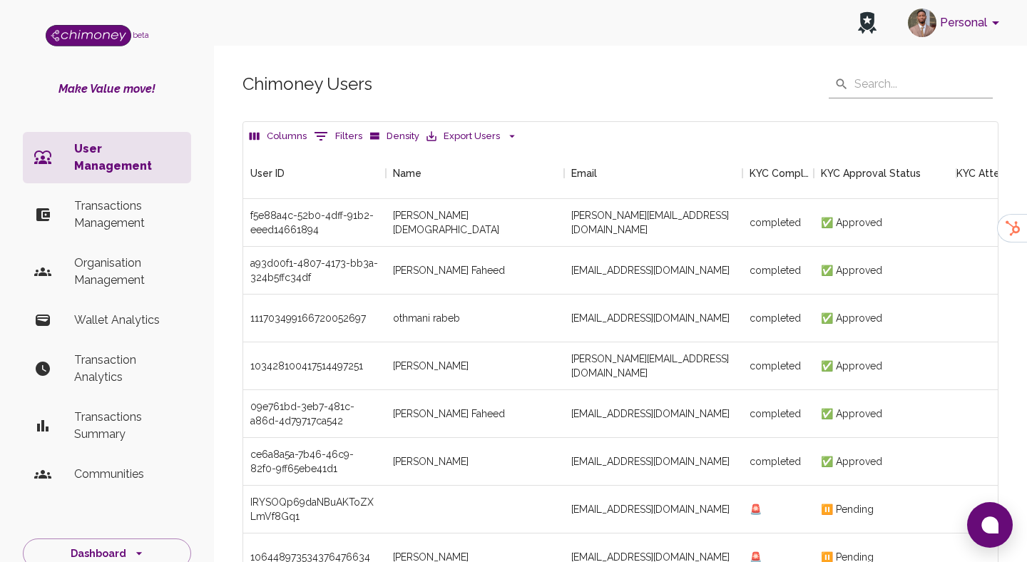
click at [322, 138] on icon "Show filters" at bounding box center [320, 136] width 17 height 17
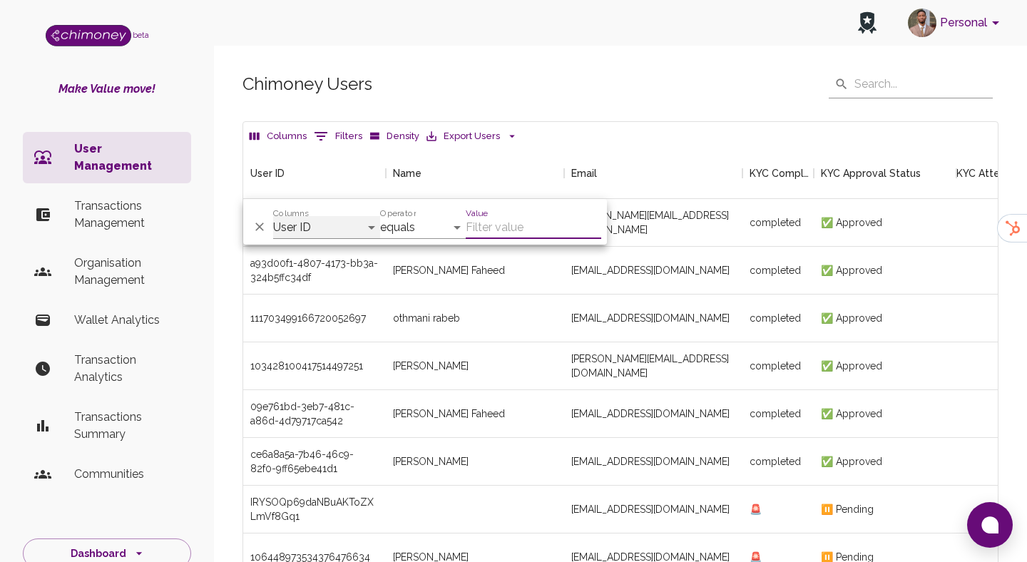
click at [323, 229] on select "User ID Name Email KYC Completed KYC Approval Status KYC Attempts Join date Upd…" at bounding box center [326, 227] width 107 height 23
select select "name"
click at [421, 219] on select "equals starts with is any of" at bounding box center [423, 227] width 86 height 23
click at [502, 227] on input "Value" at bounding box center [533, 227] width 135 height 23
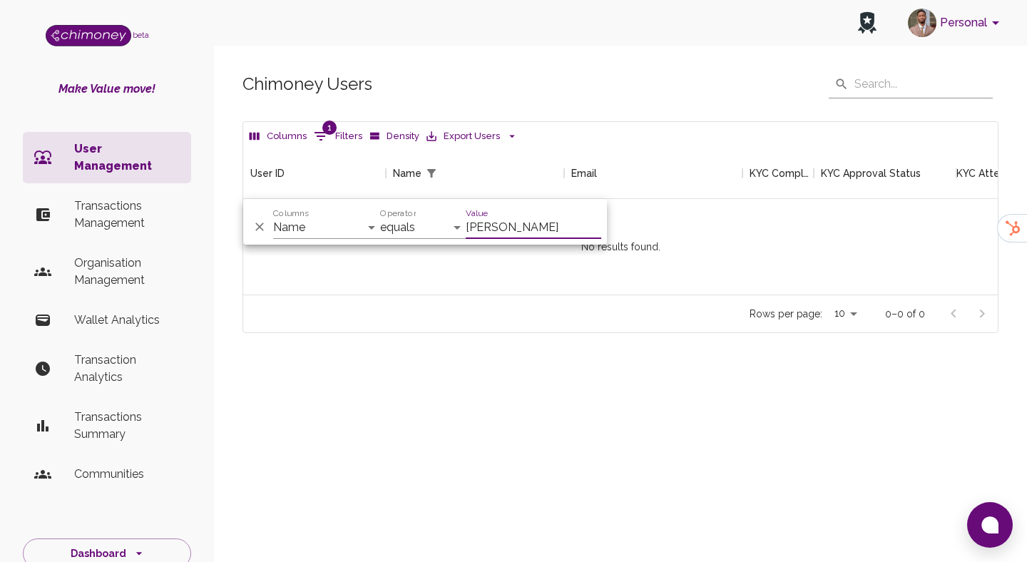
scroll to position [147, 754]
type input "E"
click at [143, 197] on p "Transactions Management" at bounding box center [127, 214] width 106 height 34
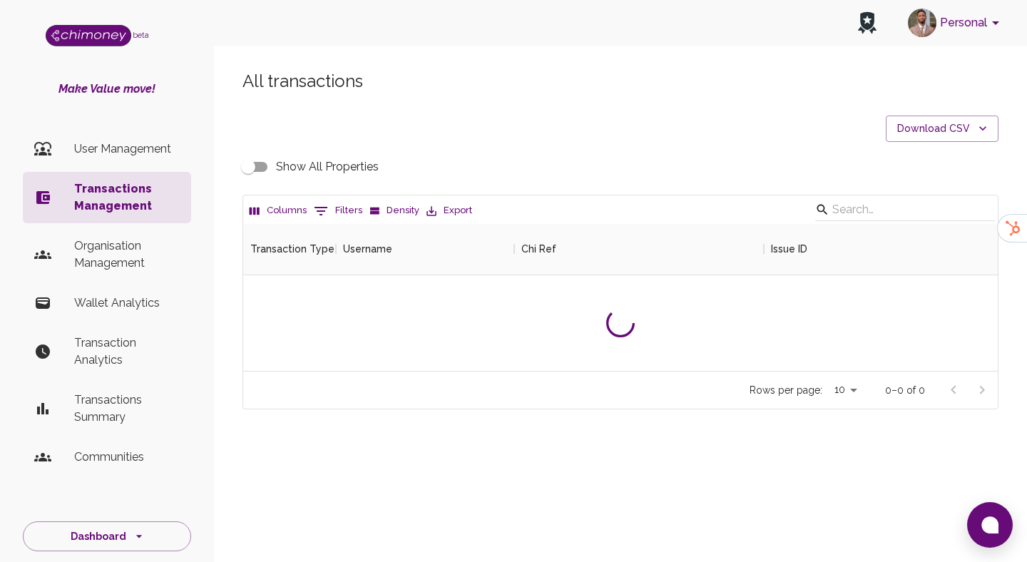
scroll to position [147, 754]
click at [145, 140] on p "User Management" at bounding box center [127, 148] width 106 height 17
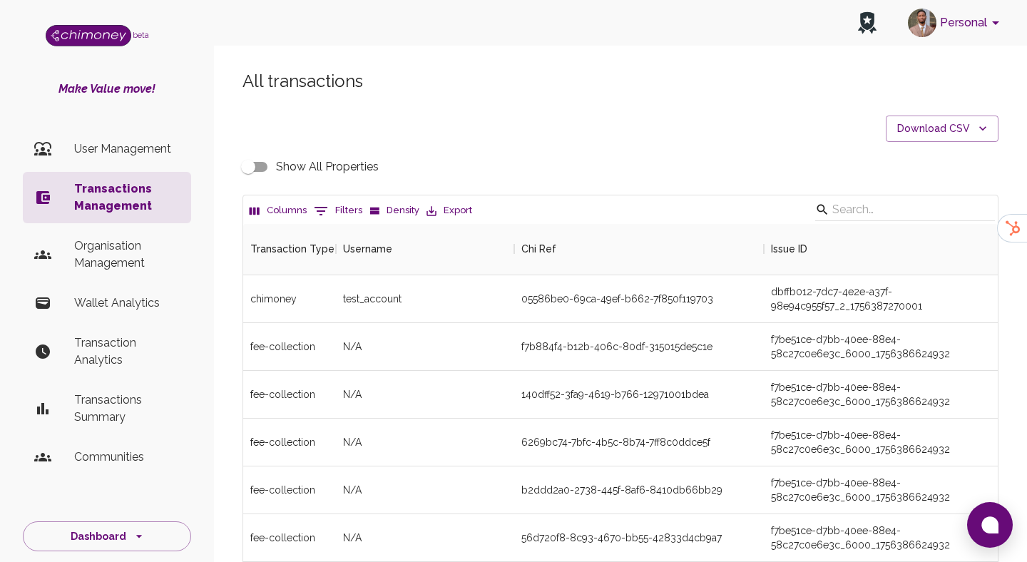
scroll to position [529, 754]
click at [332, 212] on button "0 Filters" at bounding box center [338, 211] width 56 height 23
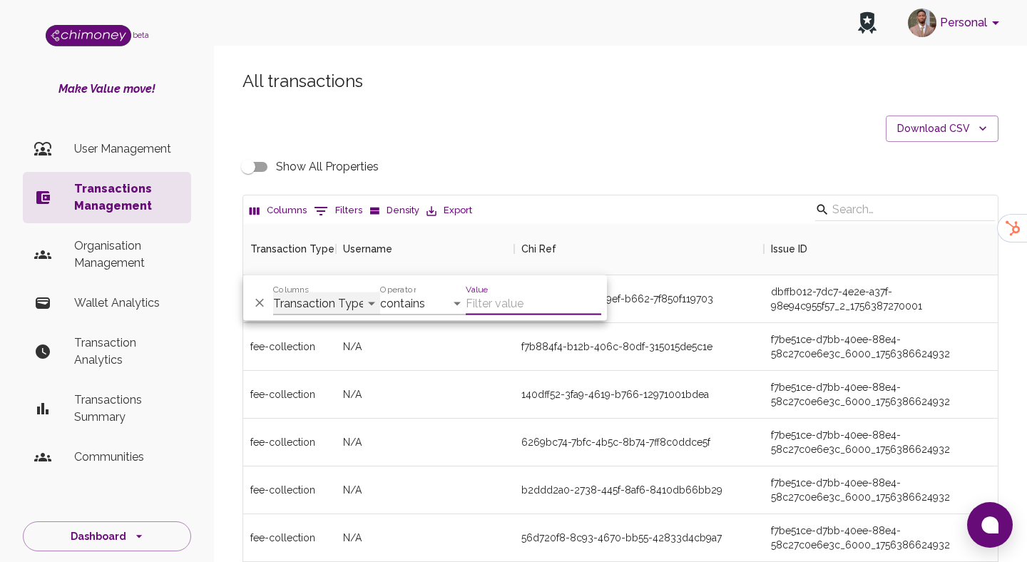
click at [293, 310] on select "Transaction Type Username Chi Ref Issue ID Value Amount Currency Fee ($) FX Rat…" at bounding box center [326, 303] width 107 height 23
click at [140, 151] on p "User Management" at bounding box center [127, 148] width 106 height 17
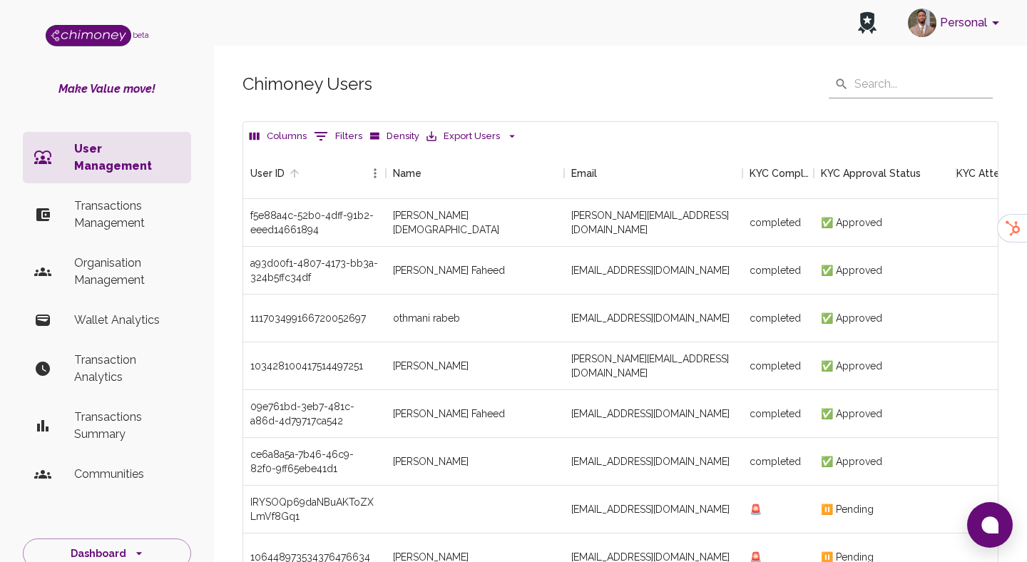
scroll to position [529, 754]
click at [324, 130] on icon "Show filters" at bounding box center [320, 136] width 17 height 17
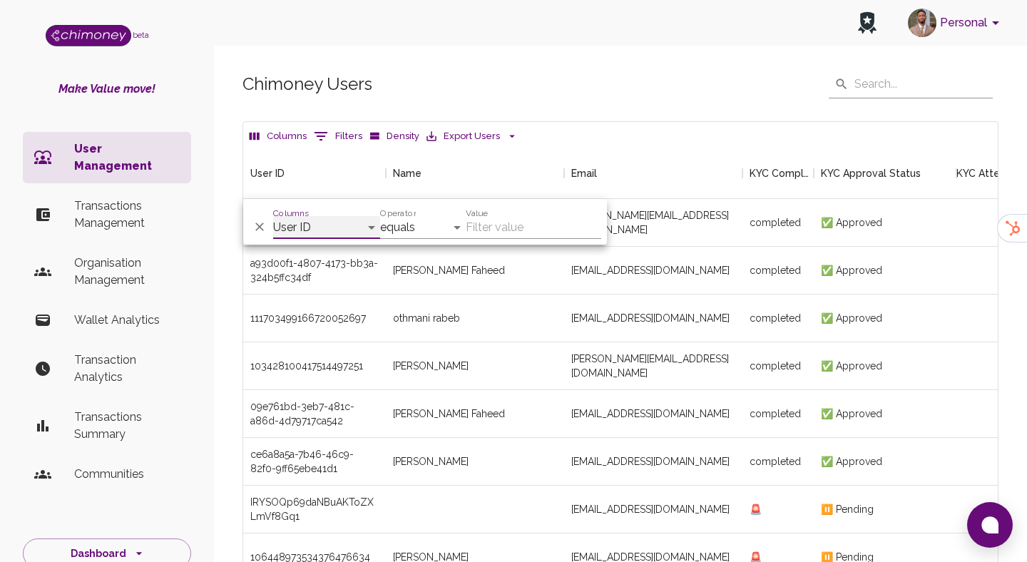
click at [292, 230] on select "User ID Name Email KYC Completed KYC Approval Status KYC Attempts Join date Upd…" at bounding box center [326, 227] width 107 height 23
click at [340, 232] on select "User ID Name Email KYC Completed KYC Approval Status KYC Attempts Join date Upd…" at bounding box center [326, 227] width 107 height 23
click at [354, 226] on select "User ID Name Email KYC Completed KYC Approval Status KYC Attempts Join date Upd…" at bounding box center [326, 227] width 107 height 23
click at [316, 225] on select "User ID Name Email KYC Completed KYC Approval Status KYC Attempts Join date Upd…" at bounding box center [326, 227] width 107 height 23
click at [340, 231] on select "User ID Name Email KYC Completed KYC Approval Status KYC Attempts Join date Upd…" at bounding box center [326, 227] width 107 height 23
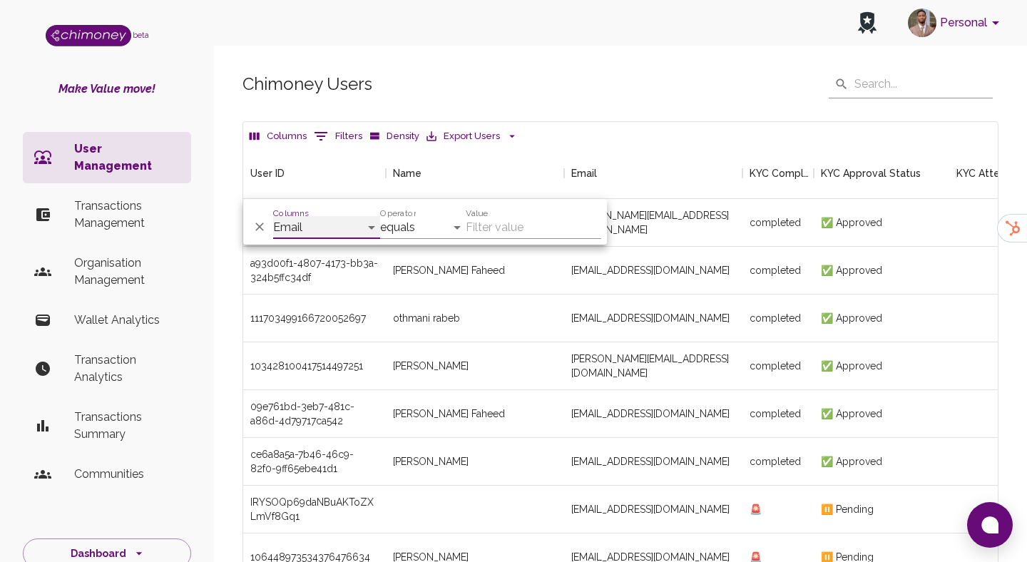
click at [339, 232] on select "User ID Name Email KYC Completed KYC Approval Status KYC Attempts Join date Upd…" at bounding box center [326, 227] width 107 height 23
select select "name"
click at [515, 233] on input "Value" at bounding box center [533, 227] width 135 height 23
paste input "EricaHargreave"
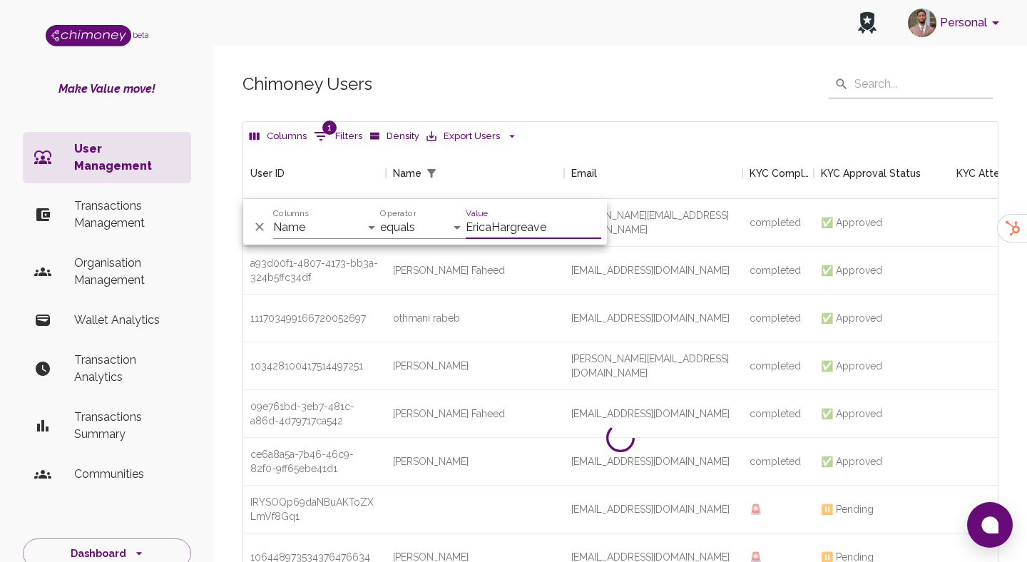
scroll to position [147, 754]
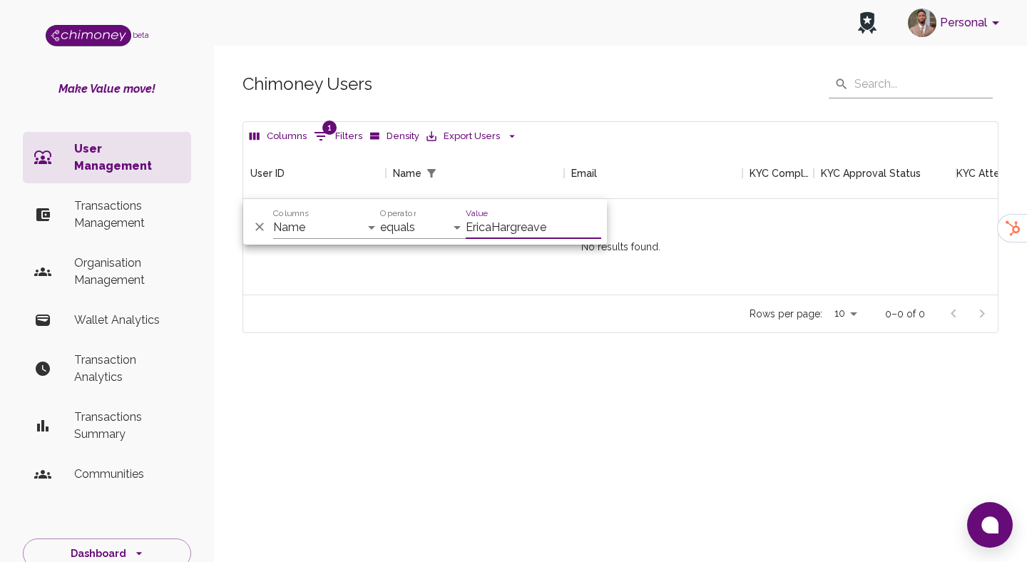
type input "EricaHargreave"
click at [437, 228] on select "contains equals starts with is any of" at bounding box center [423, 227] width 86 height 23
select select "contains"
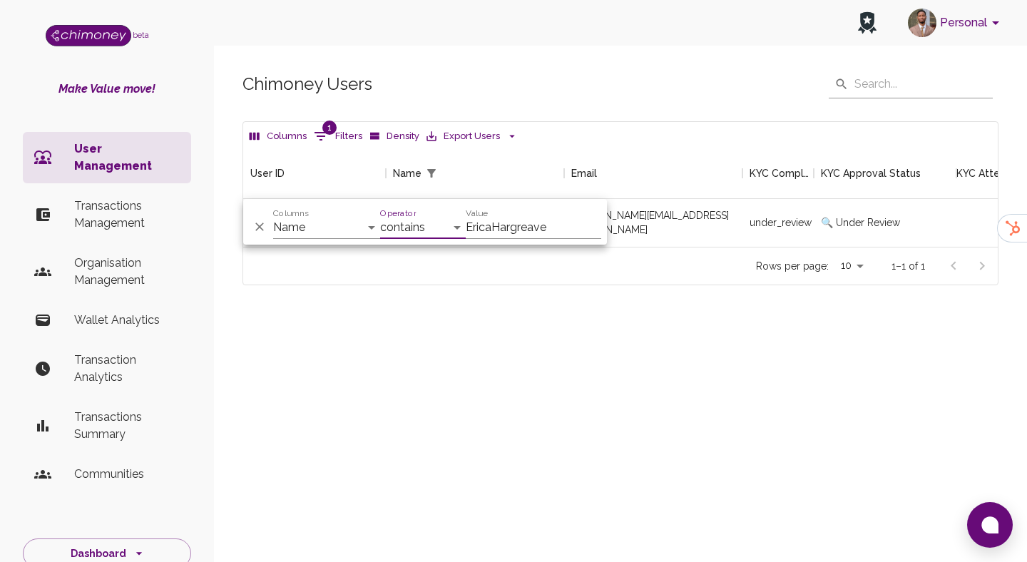
click at [620, 292] on div "Chimoney Users ​ ​ Columns 1 Filters Density Export Users User ID Name Email KY…" at bounding box center [620, 202] width 813 height 332
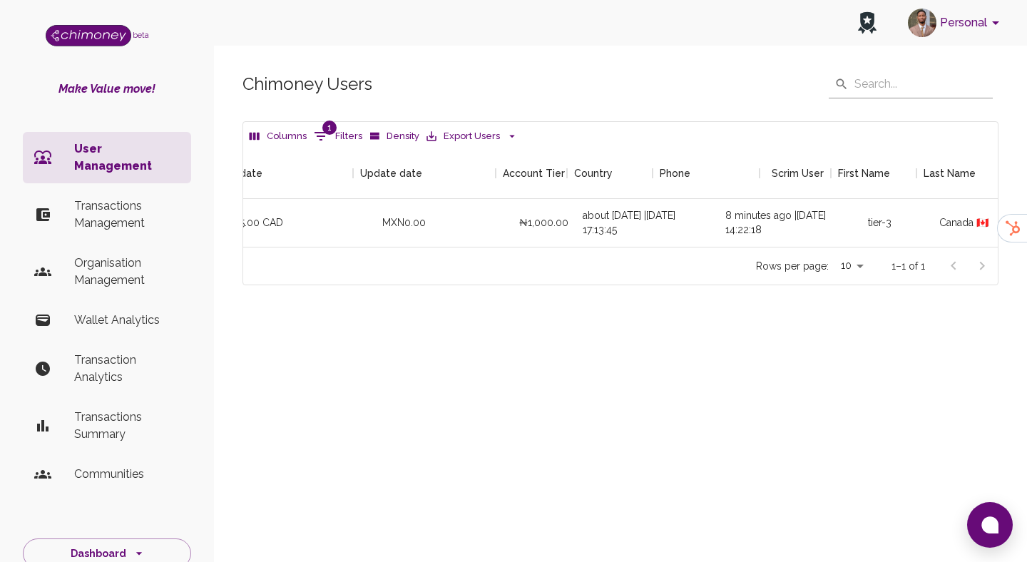
scroll to position [0, 1684]
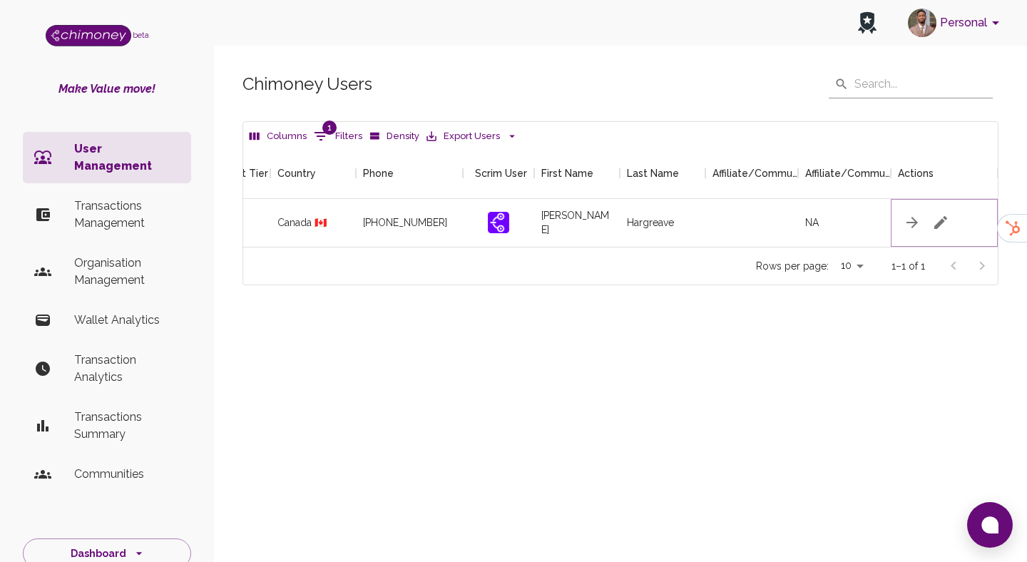
click at [945, 218] on icon "button" at bounding box center [940, 222] width 13 height 13
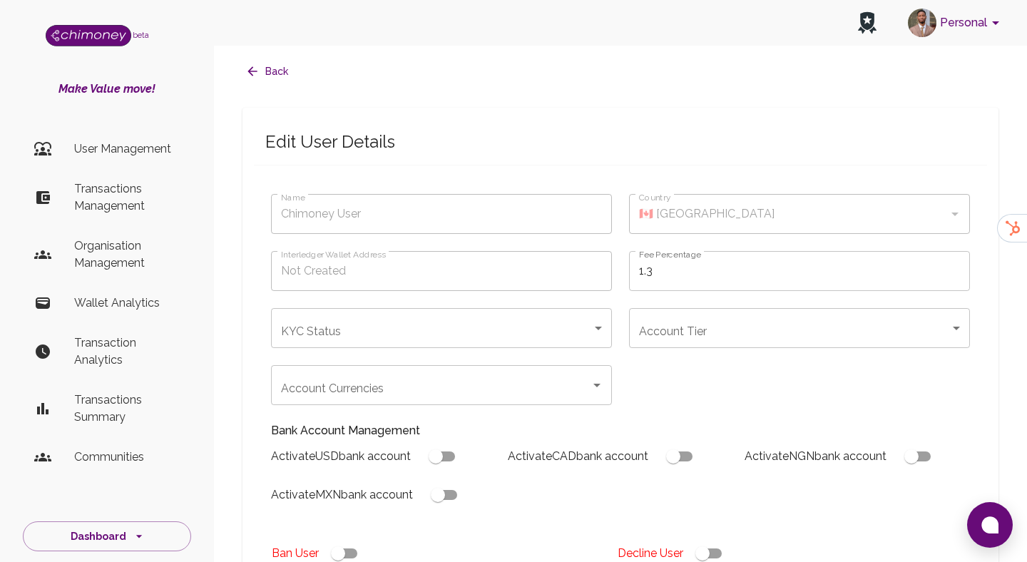
type input "under_review"
type input "tier-3"
checkbox input "true"
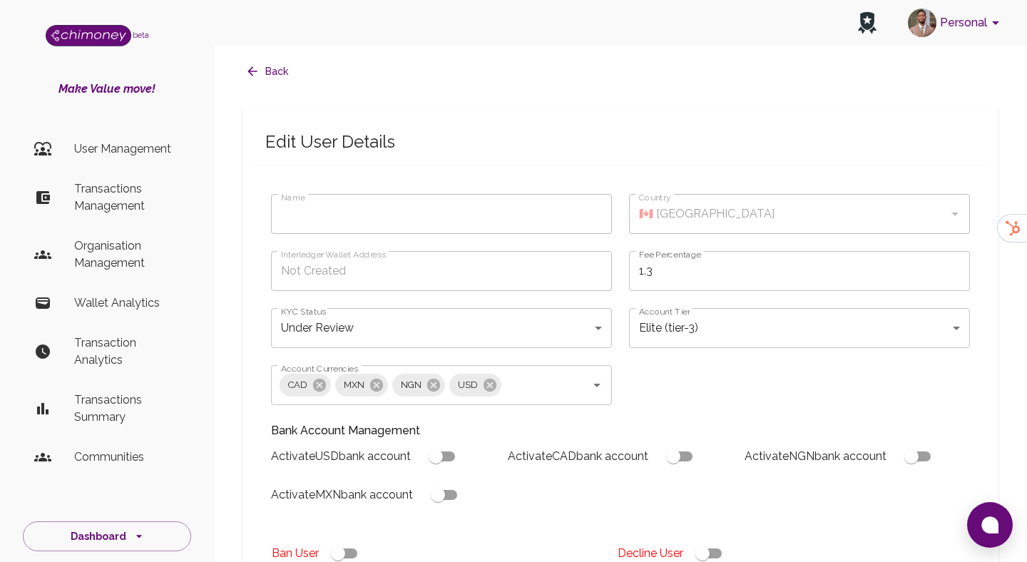
click at [433, 316] on body "Personal beta Make Value move! User Management Transactions Management Organisa…" at bounding box center [513, 541] width 1027 height 1083
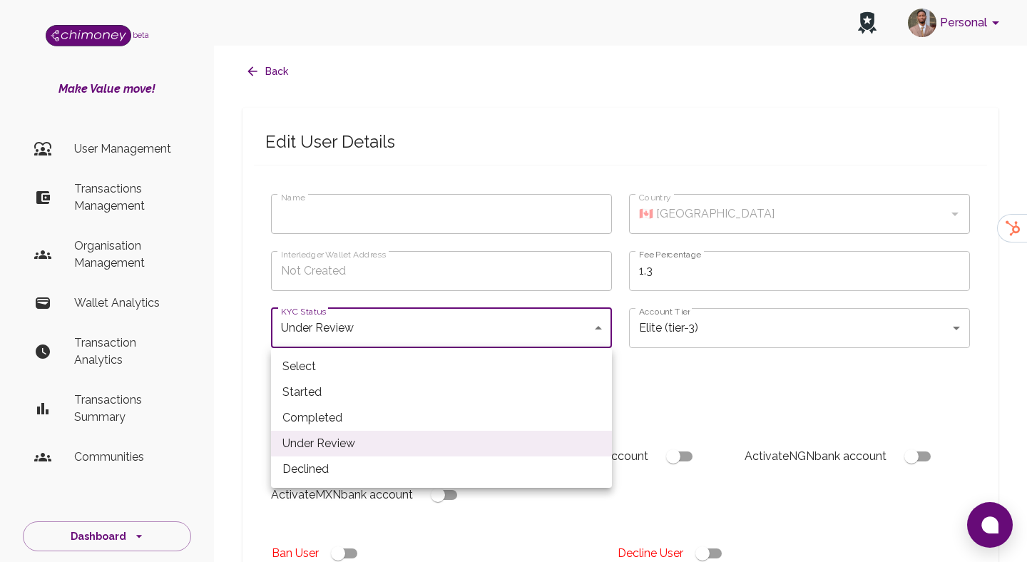
click at [345, 423] on li "Completed" at bounding box center [441, 418] width 341 height 26
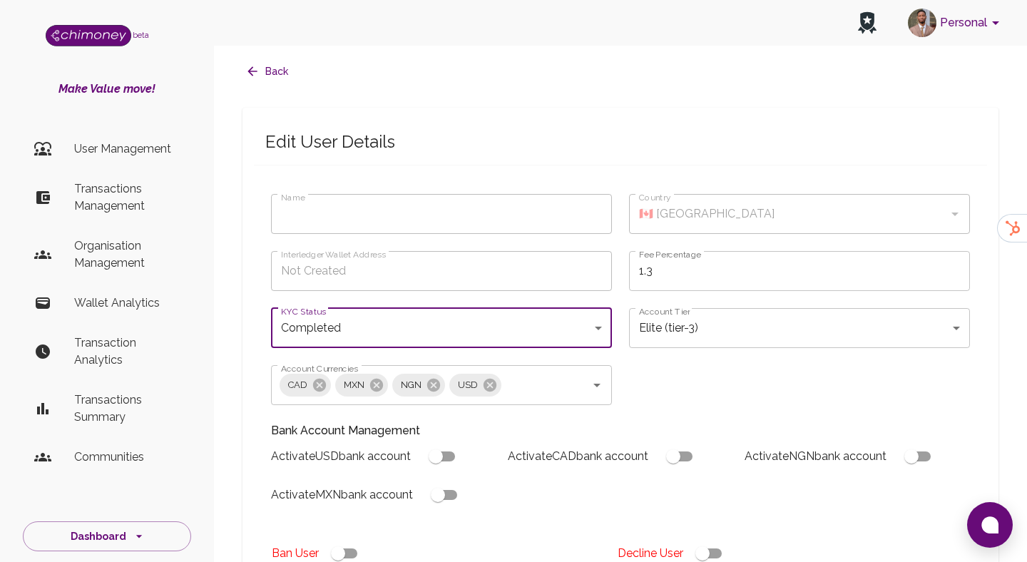
type input "completed"
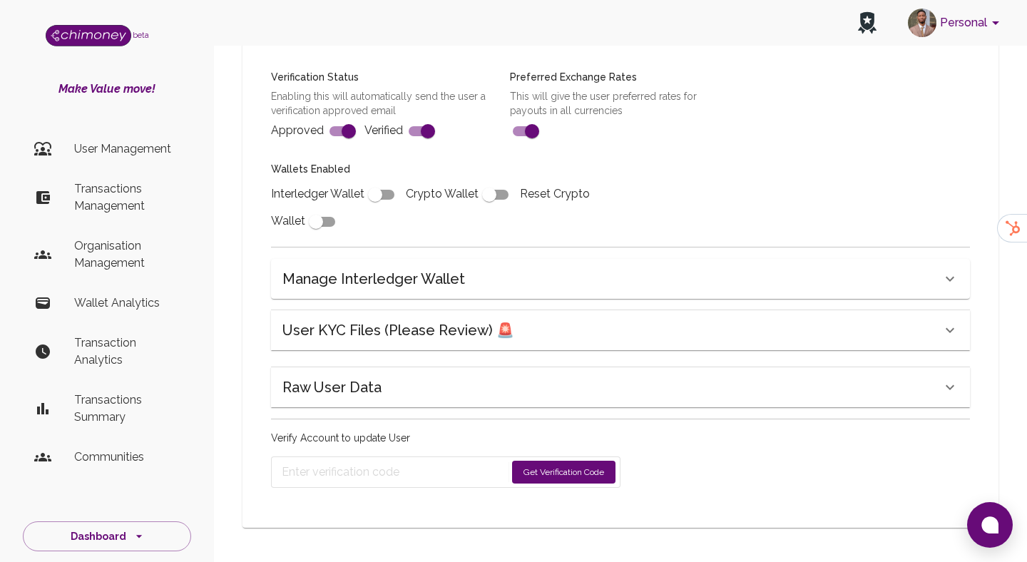
scroll to position [500, 0]
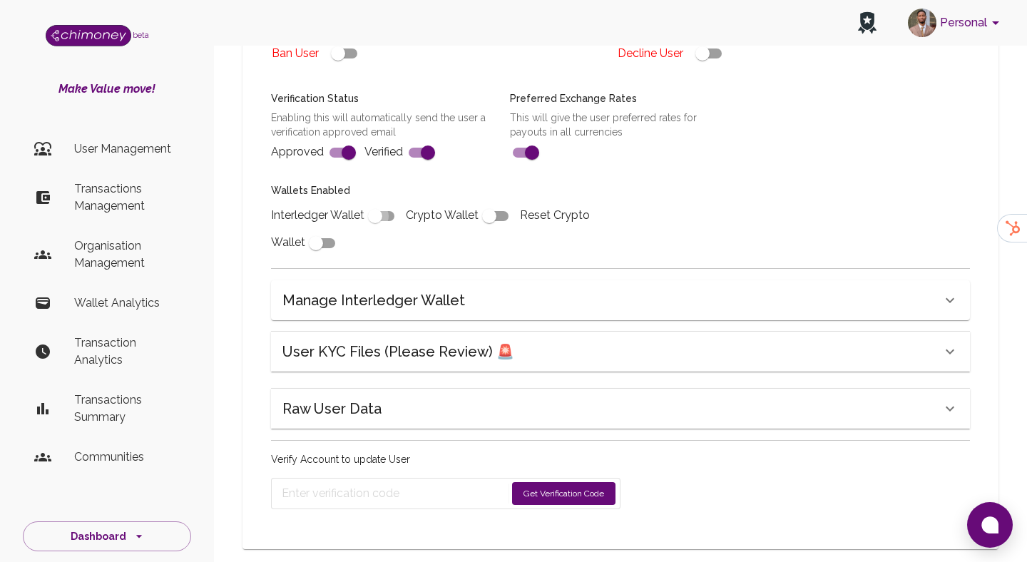
click at [382, 215] on input "checkbox" at bounding box center [374, 215] width 81 height 27
checkbox input "true"
click at [558, 501] on button "Get Verification Code" at bounding box center [563, 493] width 103 height 23
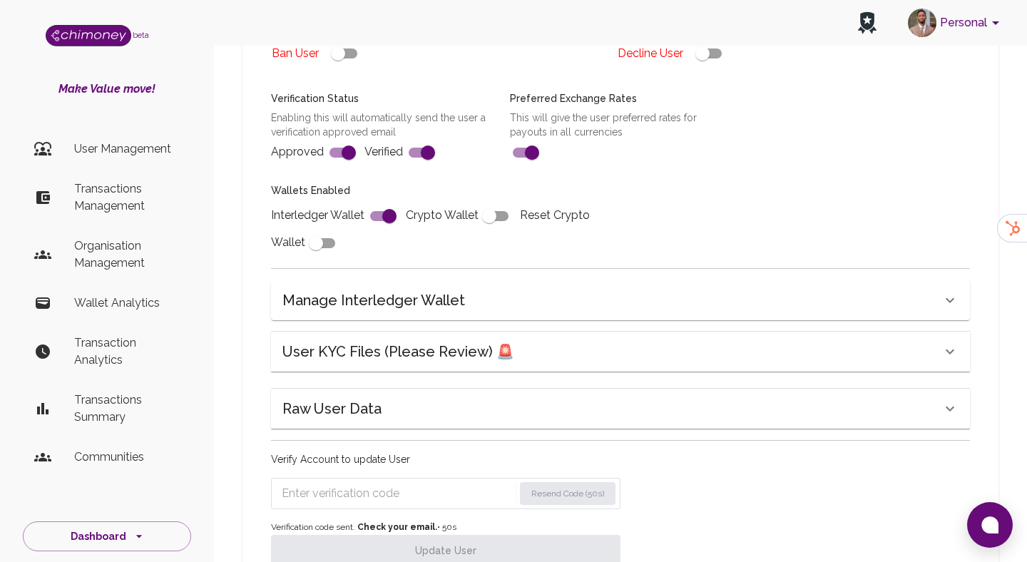
click at [433, 488] on input "Enter verification code" at bounding box center [398, 493] width 232 height 23
paste input "1912"
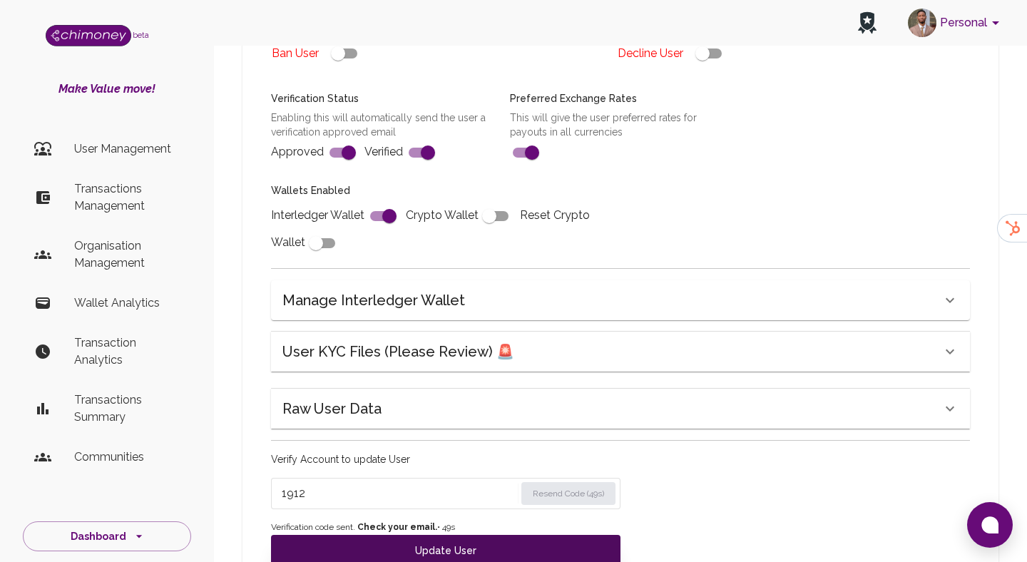
type input "1912"
click at [427, 544] on button "Update User" at bounding box center [445, 550] width 349 height 31
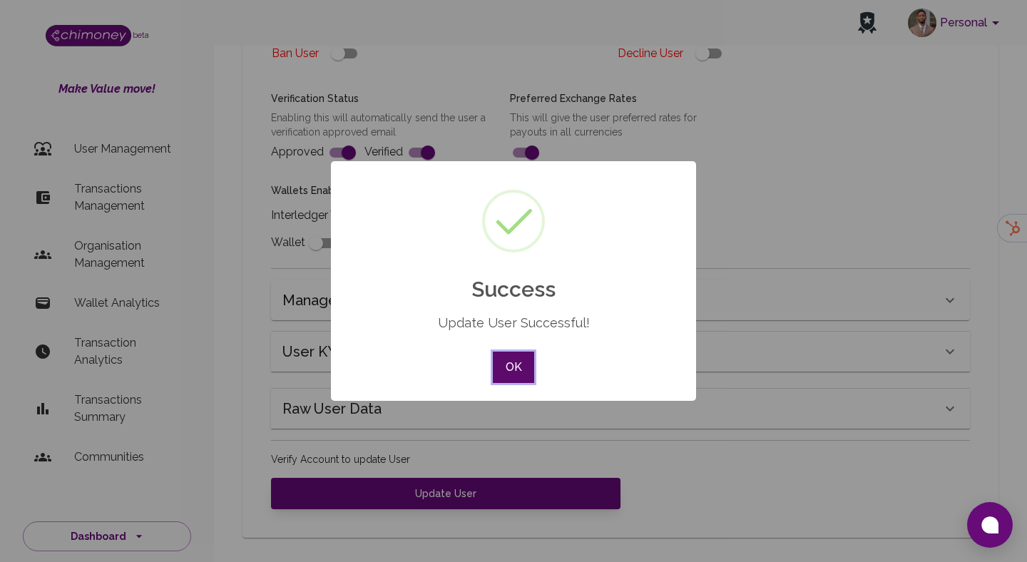
click at [523, 360] on button "OK" at bounding box center [513, 367] width 41 height 31
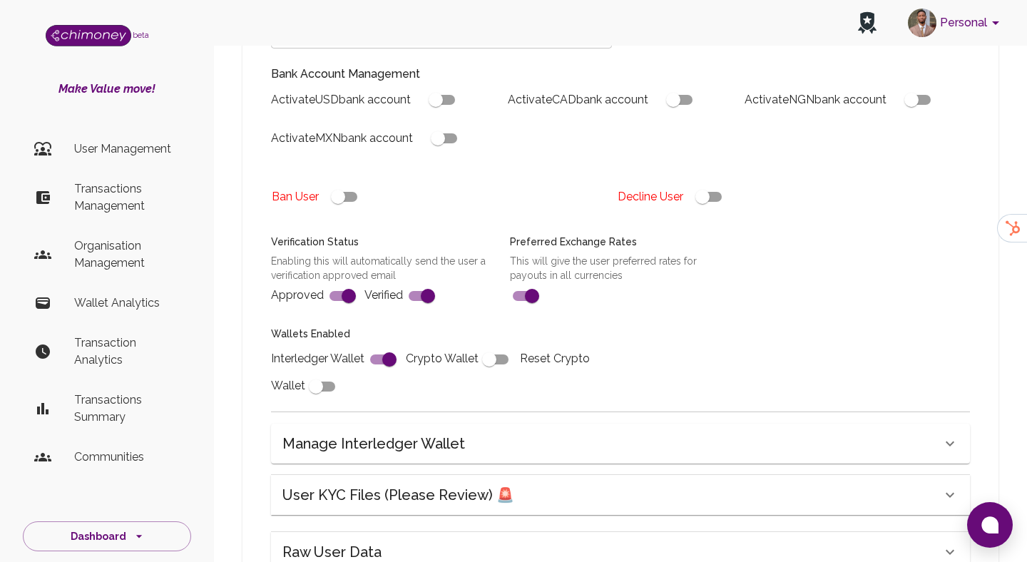
scroll to position [510, 0]
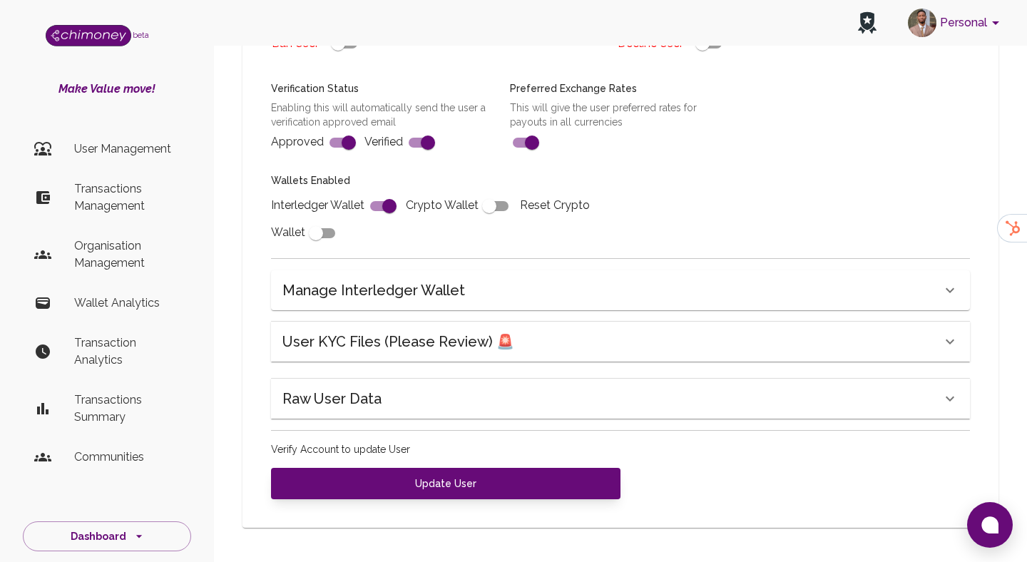
click at [404, 328] on div "User KYC Files (Please Review) 🚨" at bounding box center [620, 342] width 699 height 40
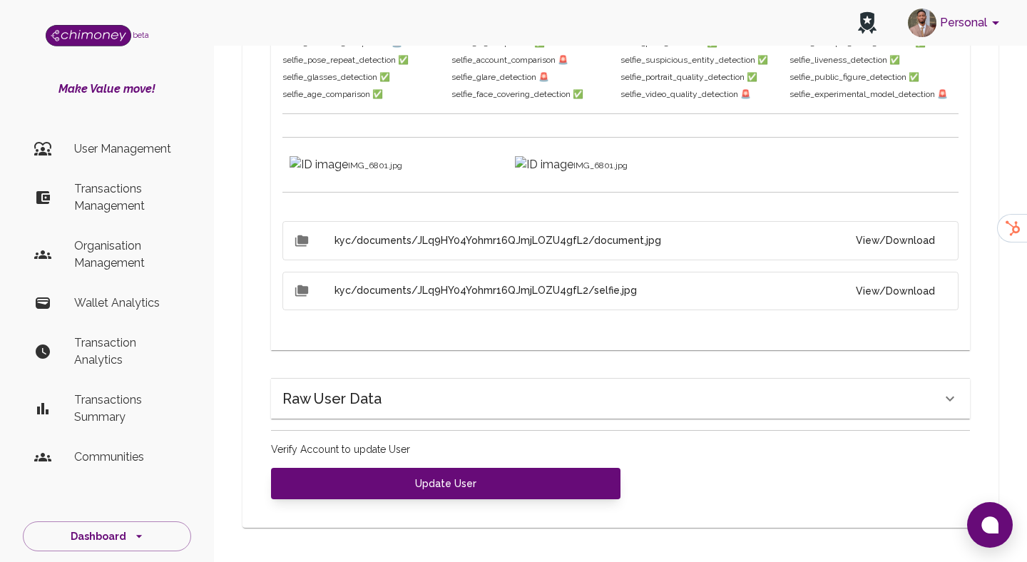
scroll to position [1921, 0]
click at [396, 402] on div "Raw User Data" at bounding box center [611, 398] width 659 height 23
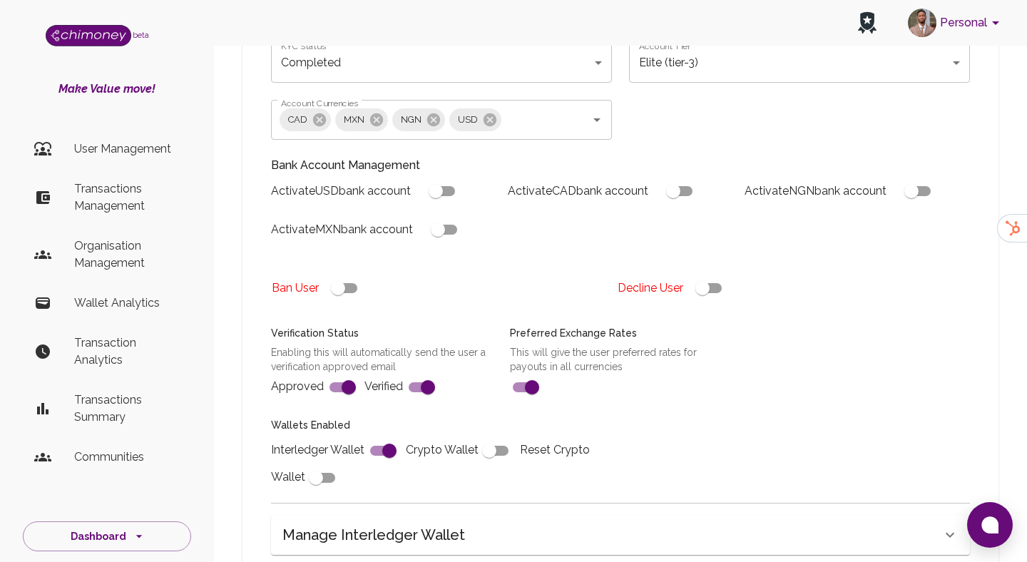
scroll to position [130, 0]
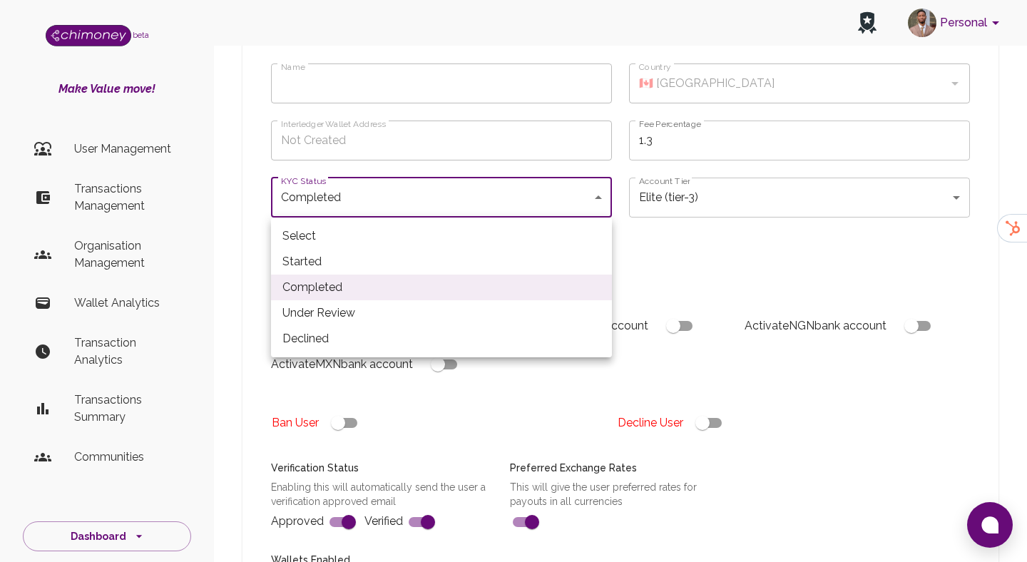
click at [356, 286] on li "Completed" at bounding box center [441, 287] width 341 height 26
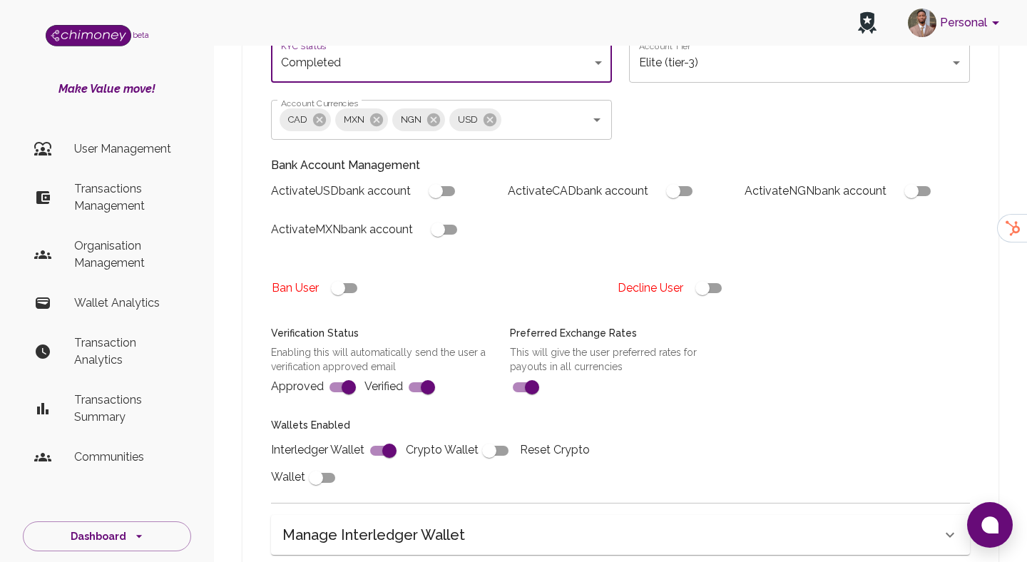
scroll to position [277, 0]
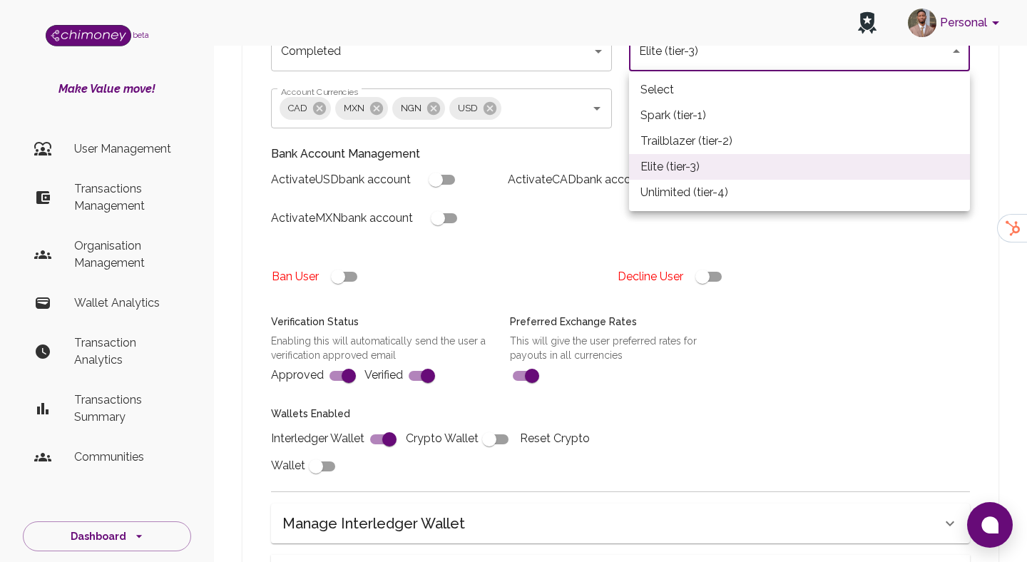
click at [682, 197] on li "Unlimited (tier-4)" at bounding box center [799, 193] width 341 height 26
type input "tier-4"
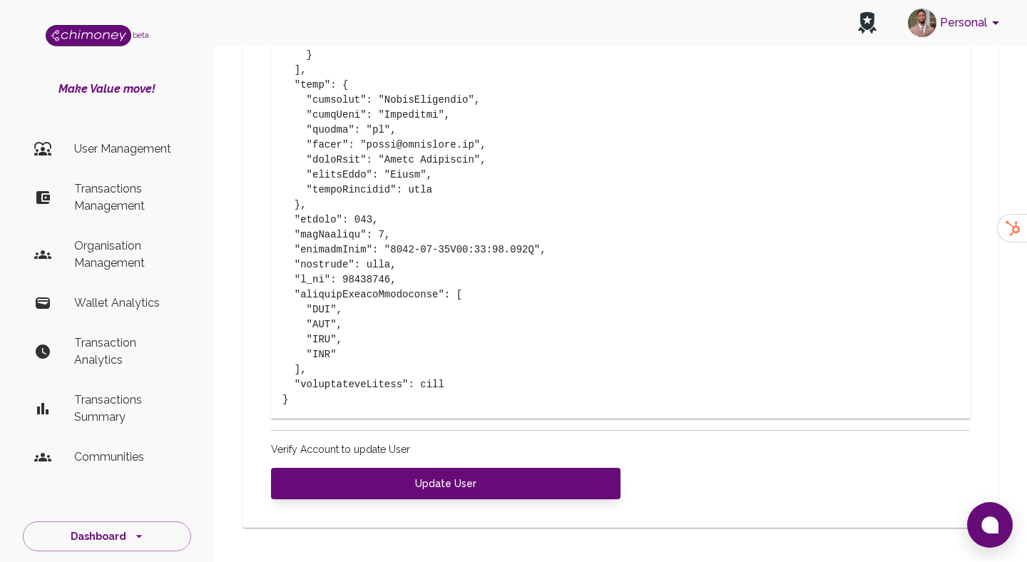
scroll to position [5076, 0]
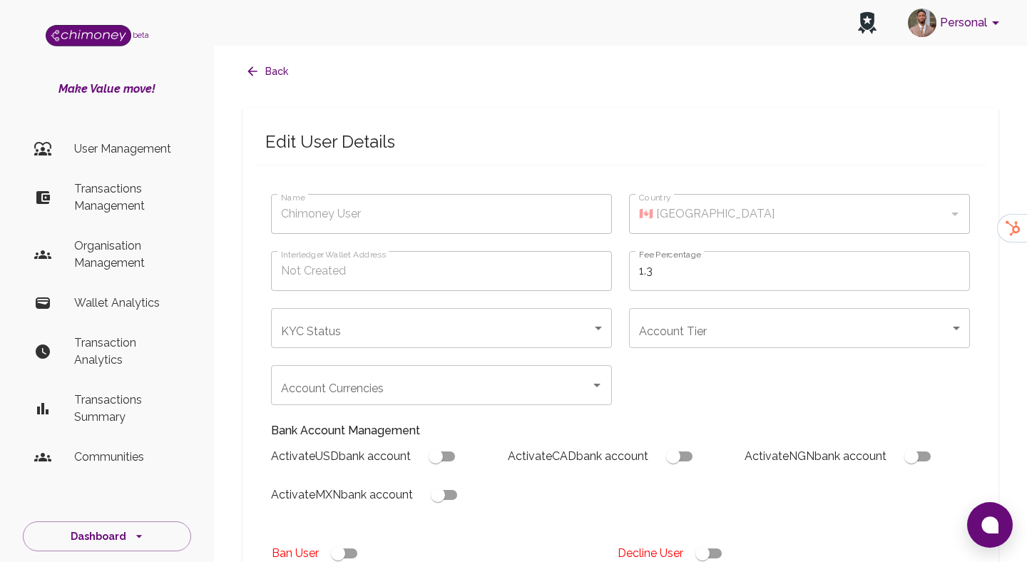
type input "completed"
type input "tier-3"
checkbox input "true"
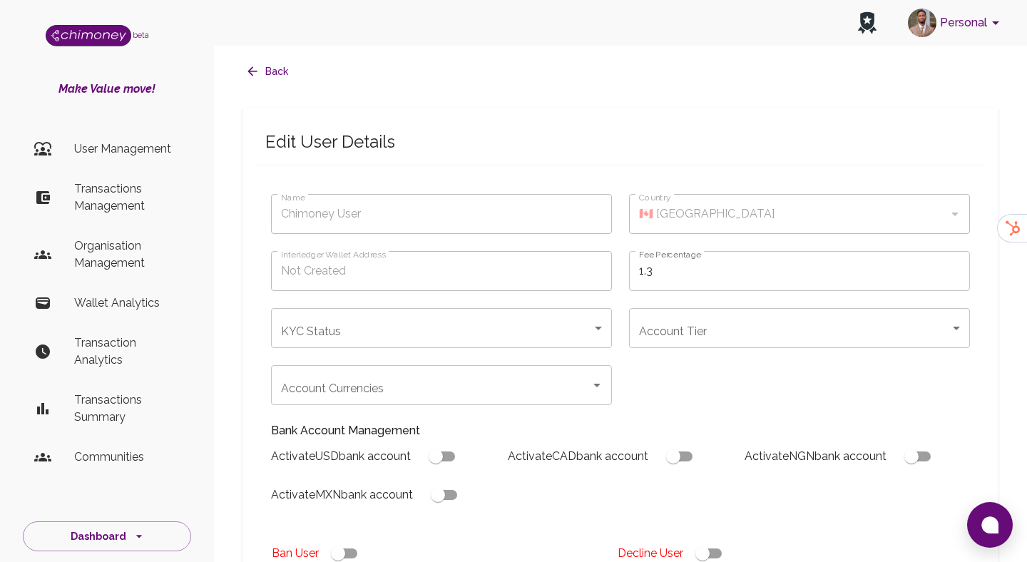
checkbox input "true"
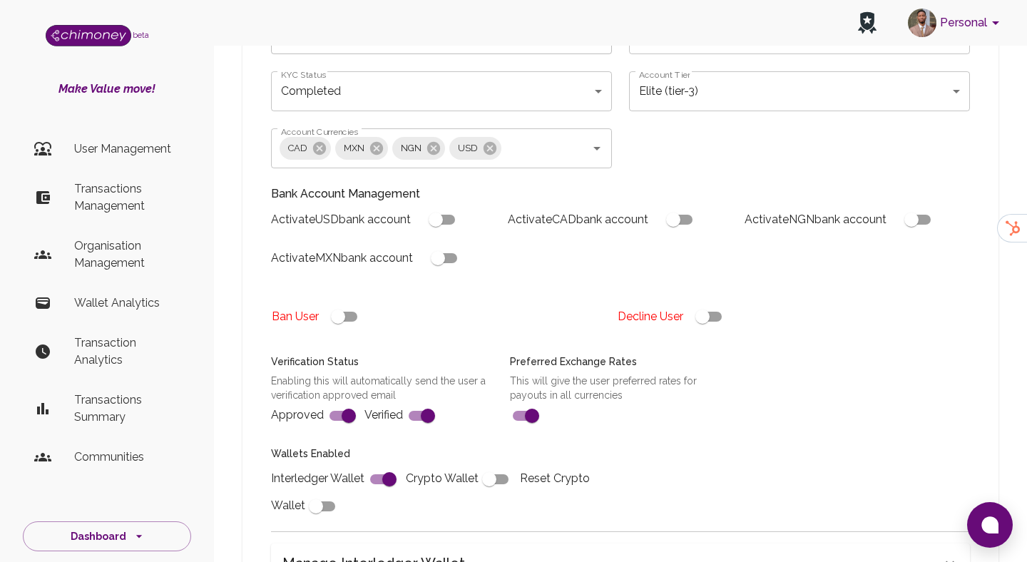
scroll to position [244, 0]
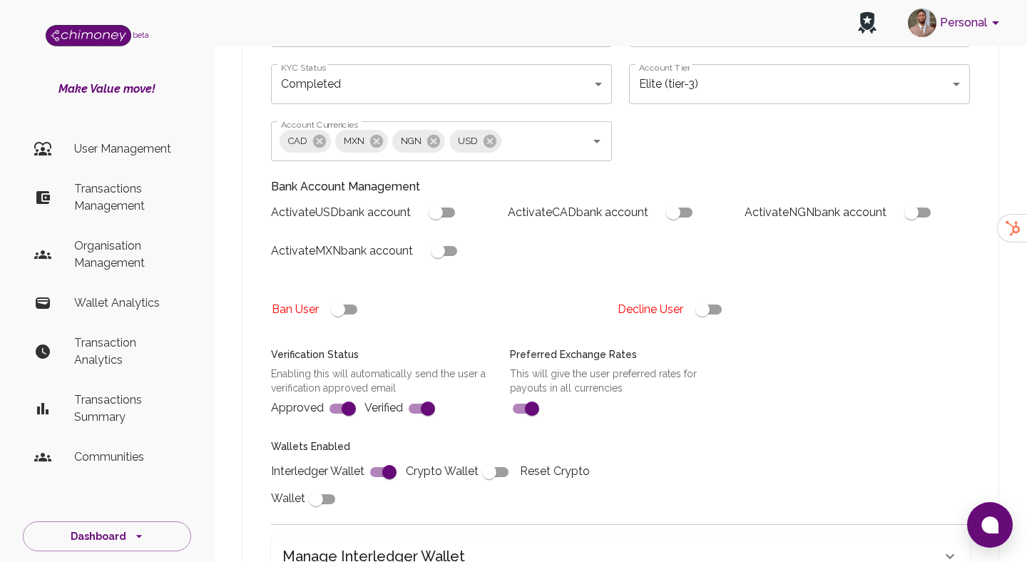
click at [543, 108] on div "Account Currencies CAD MXN NGN USD Account Currencies" at bounding box center [433, 132] width 358 height 57
click at [545, 101] on body "Personal beta Make Value move! User Management Transactions Management Organisa…" at bounding box center [513, 297] width 1027 height 1083
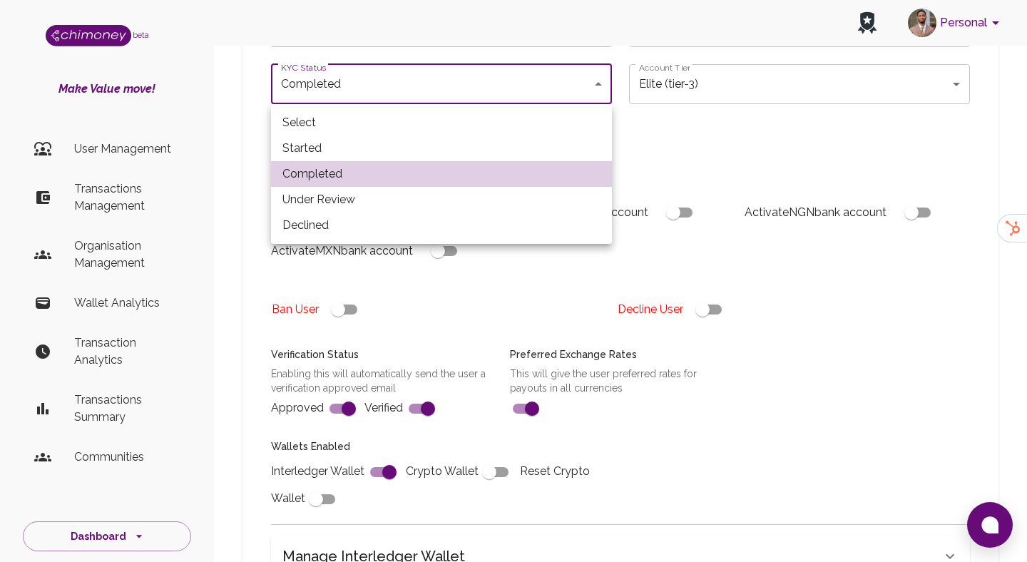
click at [545, 101] on div at bounding box center [513, 281] width 1027 height 562
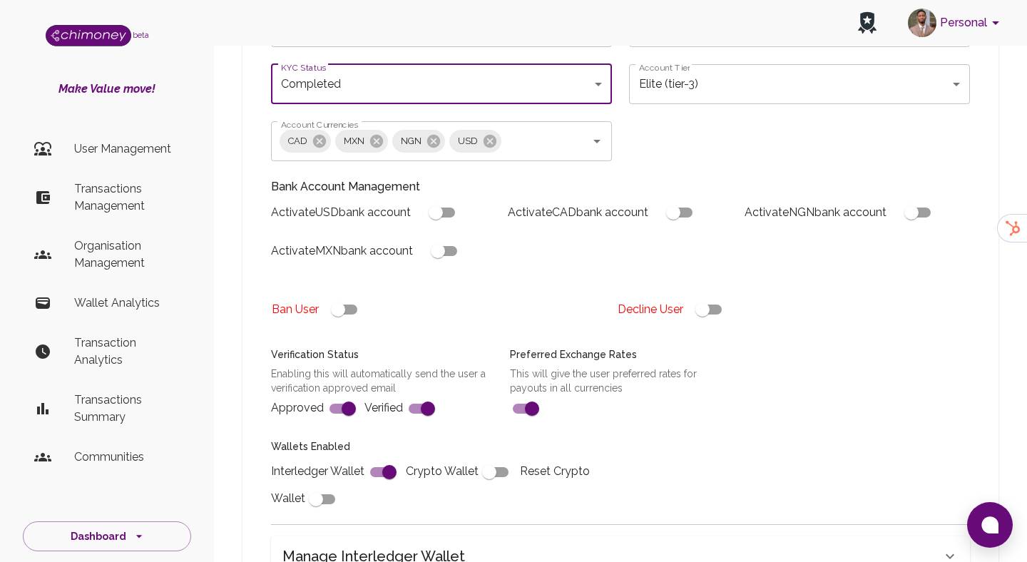
click at [680, 77] on body "Personal beta Make Value move! User Management Transactions Management Organisa…" at bounding box center [513, 297] width 1027 height 1083
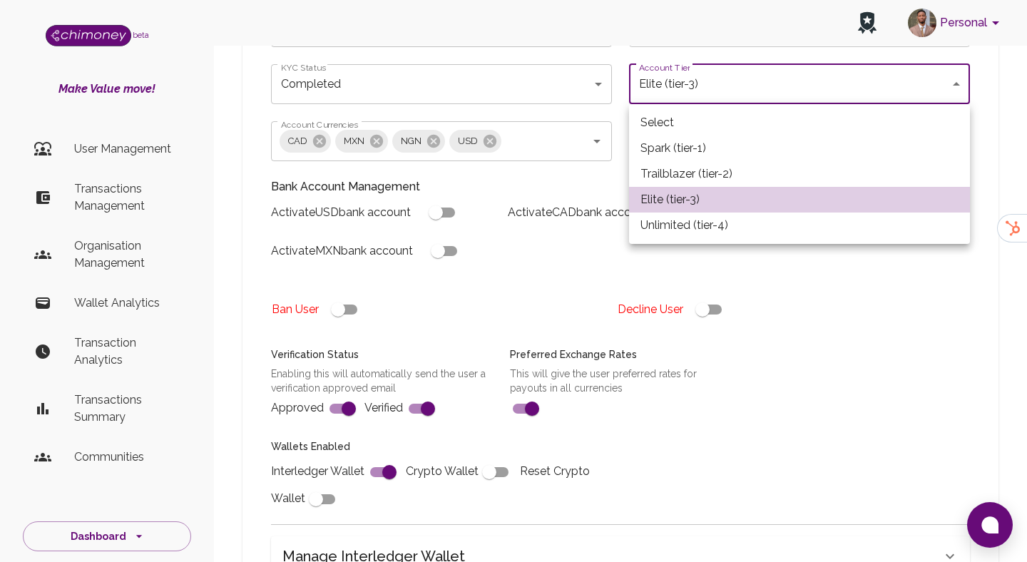
click at [681, 222] on li "Unlimited (tier-4)" at bounding box center [799, 225] width 341 height 26
type input "tier-4"
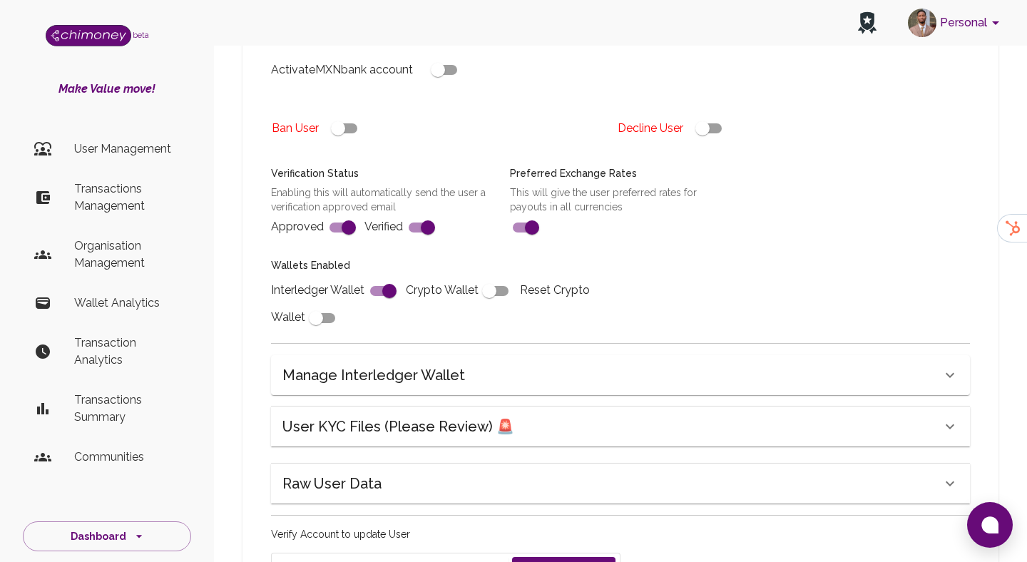
scroll to position [521, 0]
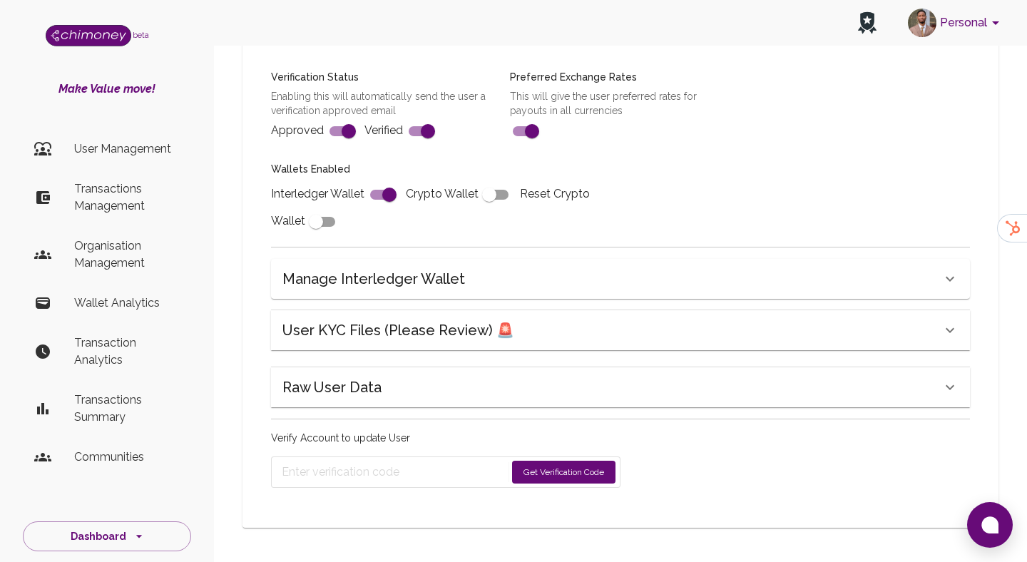
click at [528, 463] on button "Get Verification Code" at bounding box center [563, 472] width 103 height 23
click at [389, 193] on input "checkbox" at bounding box center [389, 194] width 81 height 27
click at [389, 193] on input "checkbox" at bounding box center [374, 194] width 81 height 27
checkbox input "true"
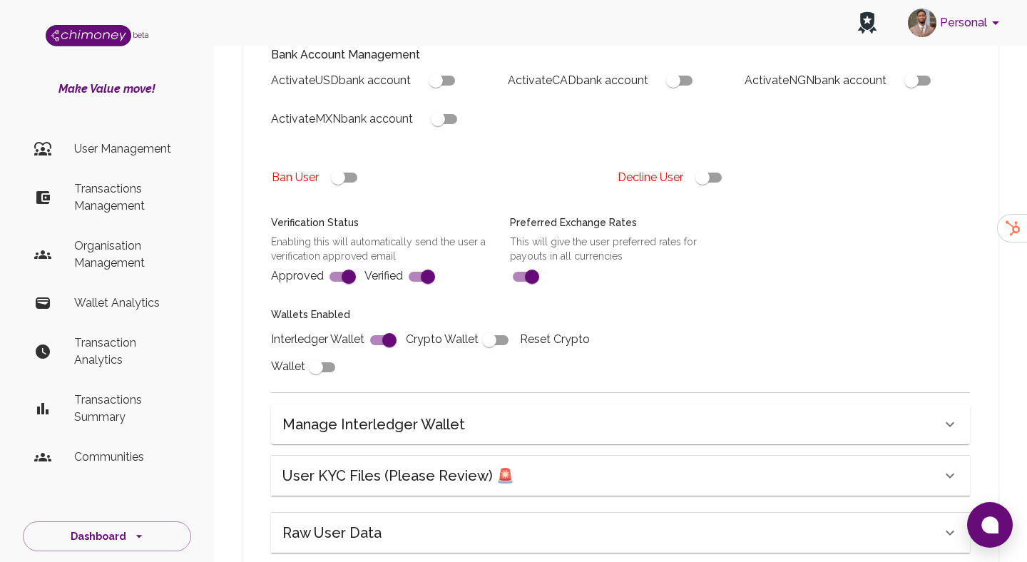
scroll to position [295, 0]
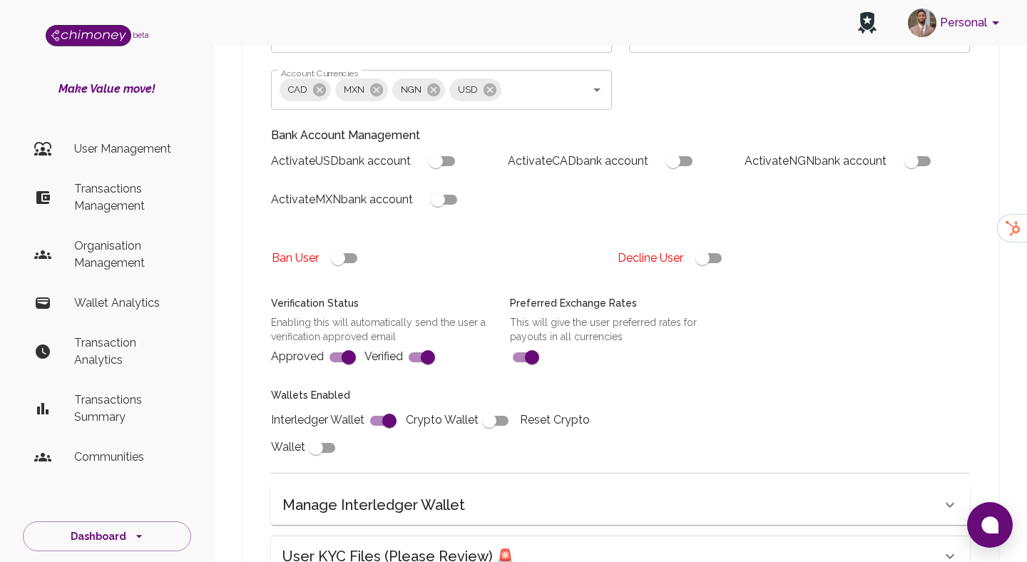
click at [351, 349] on input "checkbox" at bounding box center [348, 357] width 81 height 27
click at [351, 349] on input "checkbox" at bounding box center [334, 357] width 81 height 27
checkbox input "true"
click at [413, 354] on input "checkbox" at bounding box center [427, 357] width 81 height 27
click at [413, 354] on input "checkbox" at bounding box center [413, 357] width 81 height 27
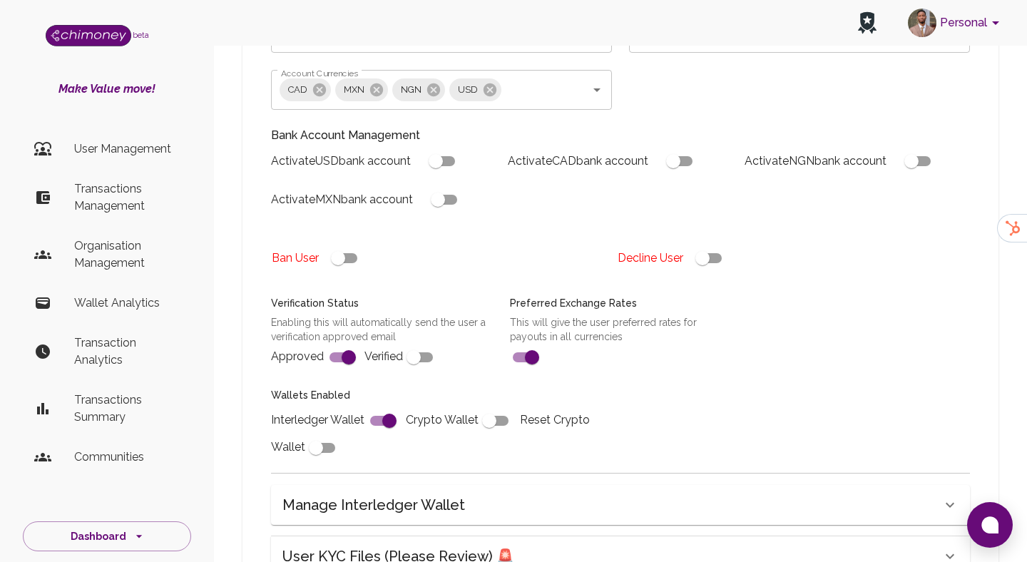
checkbox input "true"
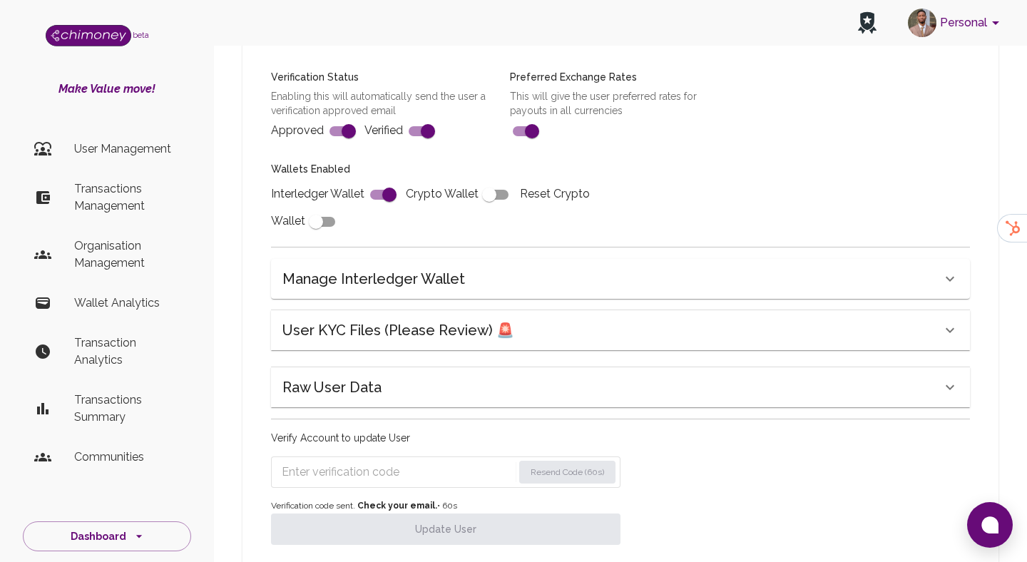
click at [444, 465] on input "Enter verification code" at bounding box center [397, 472] width 231 height 23
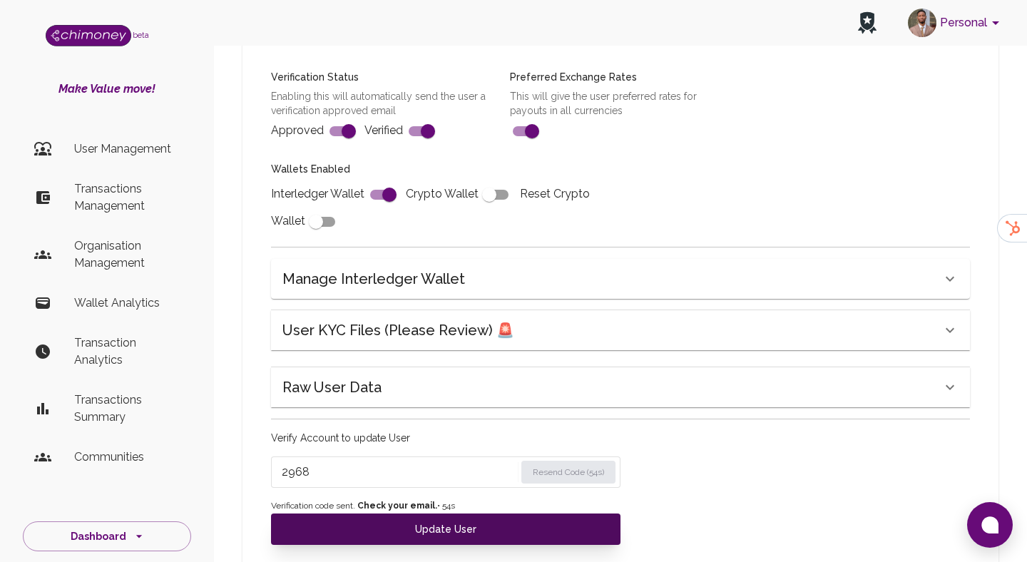
type input "2968"
click at [439, 541] on button "Update User" at bounding box center [445, 528] width 349 height 31
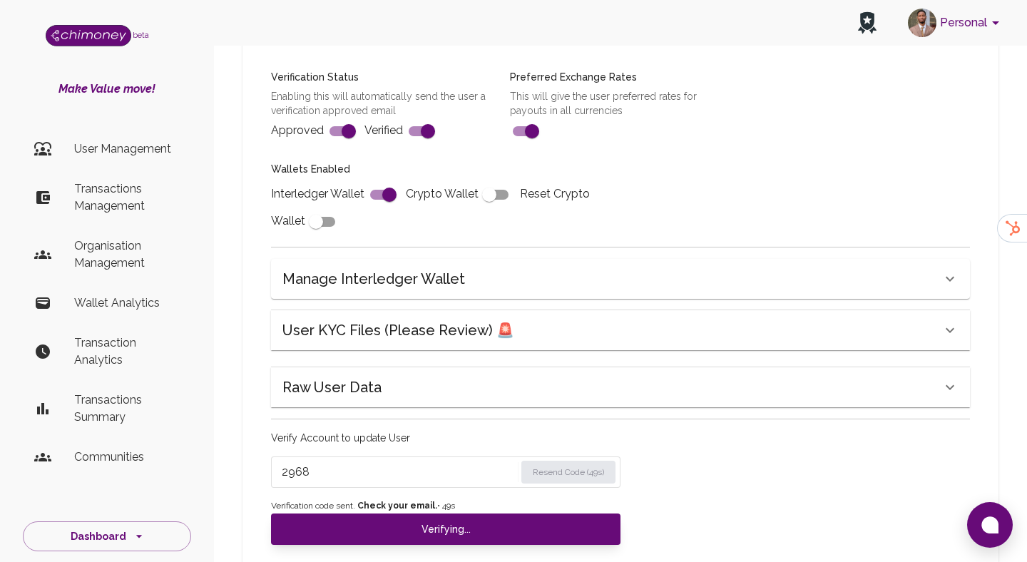
scroll to position [510, 0]
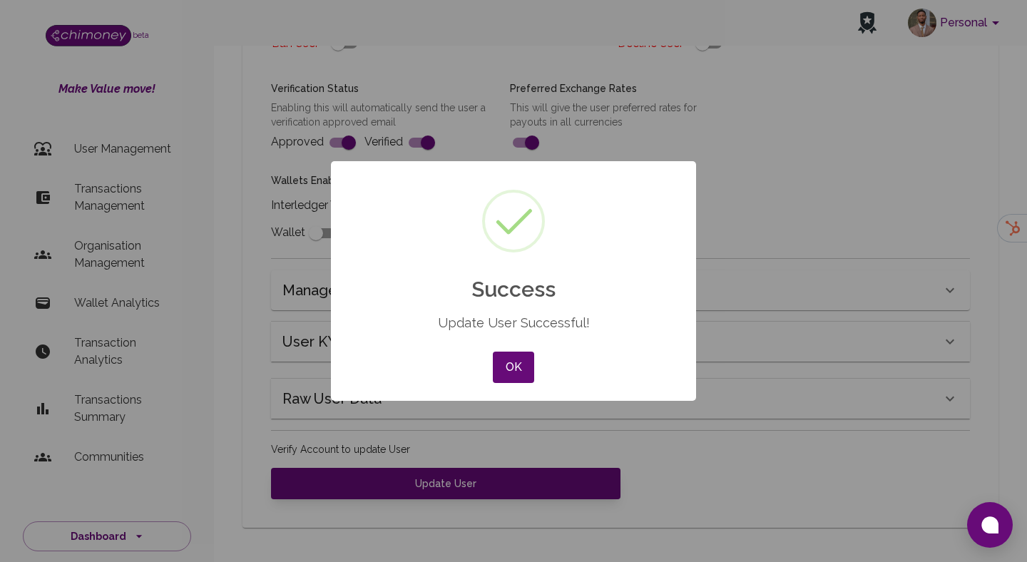
click at [420, 337] on div "× Success Update User Successful! OK No Cancel" at bounding box center [513, 281] width 365 height 240
click at [523, 369] on button "OK" at bounding box center [513, 367] width 41 height 31
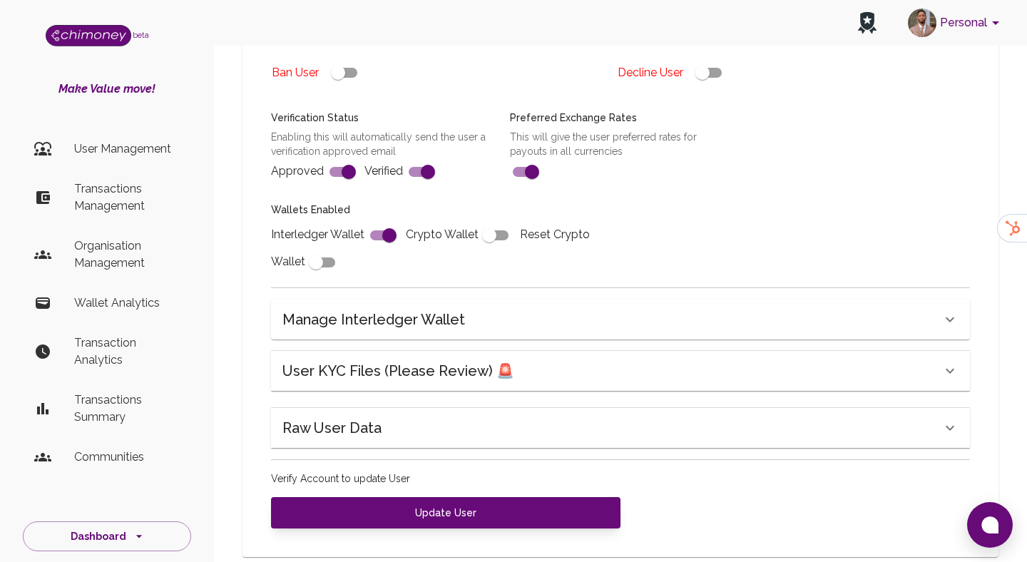
scroll to position [482, 0]
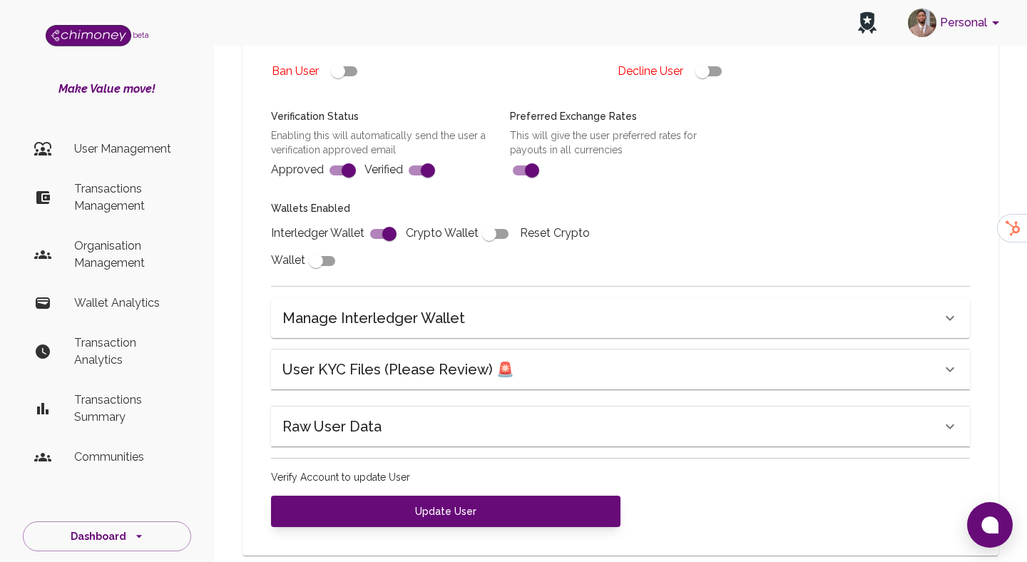
click at [468, 378] on h6 "User KYC Files (Please Review) 🚨" at bounding box center [398, 369] width 232 height 23
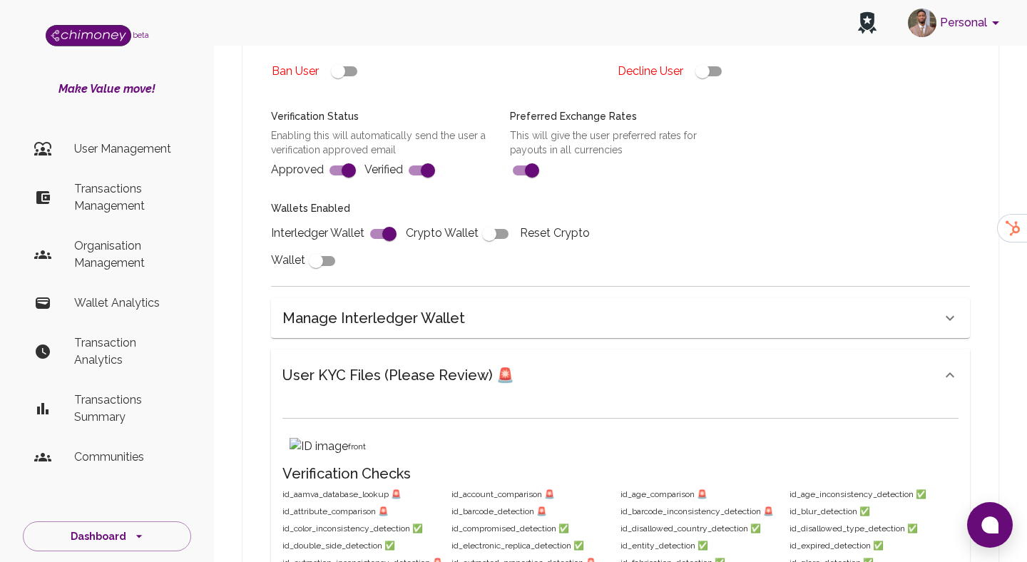
click at [468, 378] on h6 "User KYC Files (Please Review) 🚨" at bounding box center [398, 375] width 232 height 23
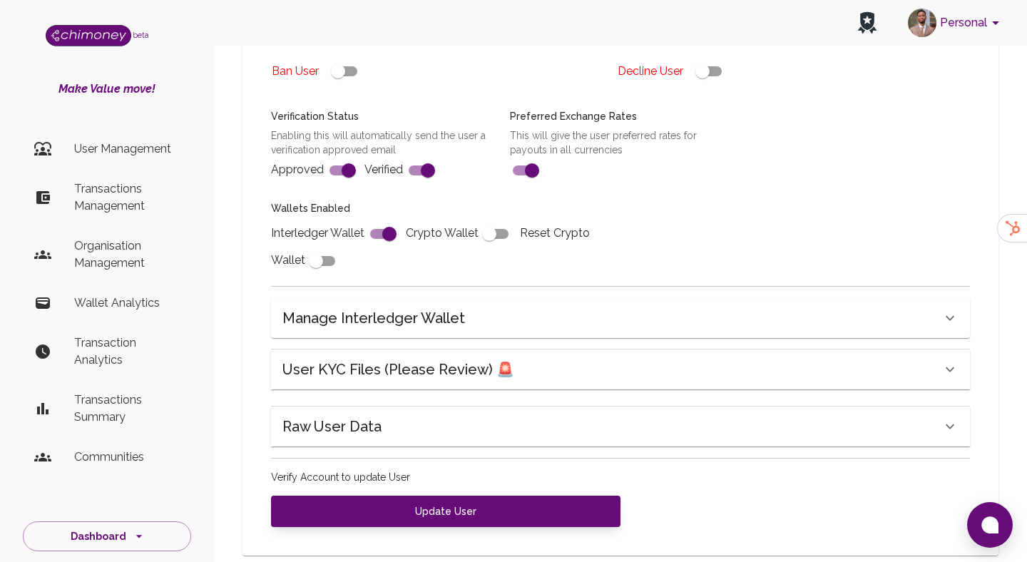
click at [443, 447] on div "Name Name Country 🇨🇦 Canada Country Interledger Wallet Address Not Created Inte…" at bounding box center [620, 119] width 733 height 826
click at [436, 432] on div "Raw User Data" at bounding box center [611, 426] width 659 height 23
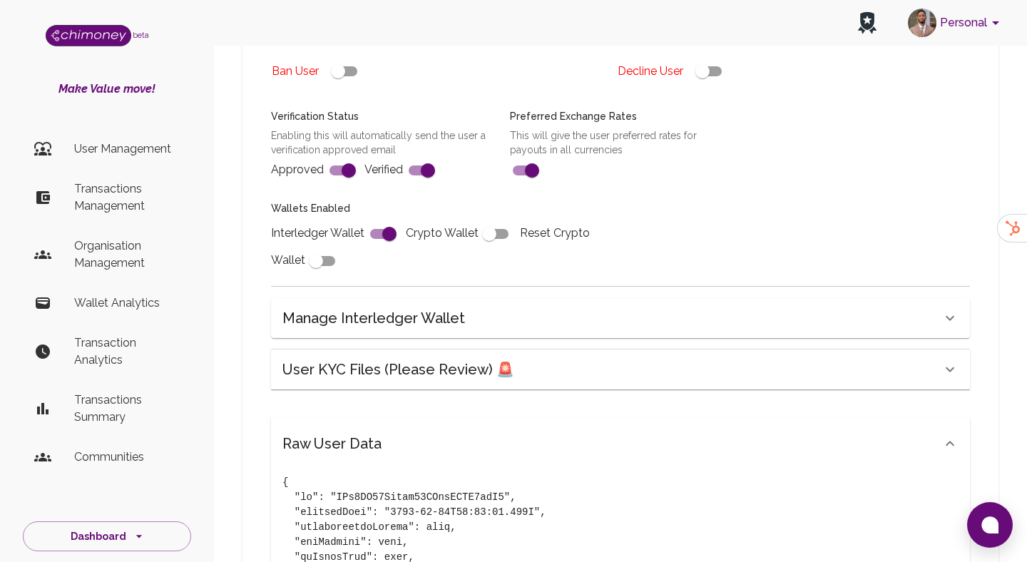
click at [436, 432] on div "Raw User Data" at bounding box center [611, 443] width 659 height 23
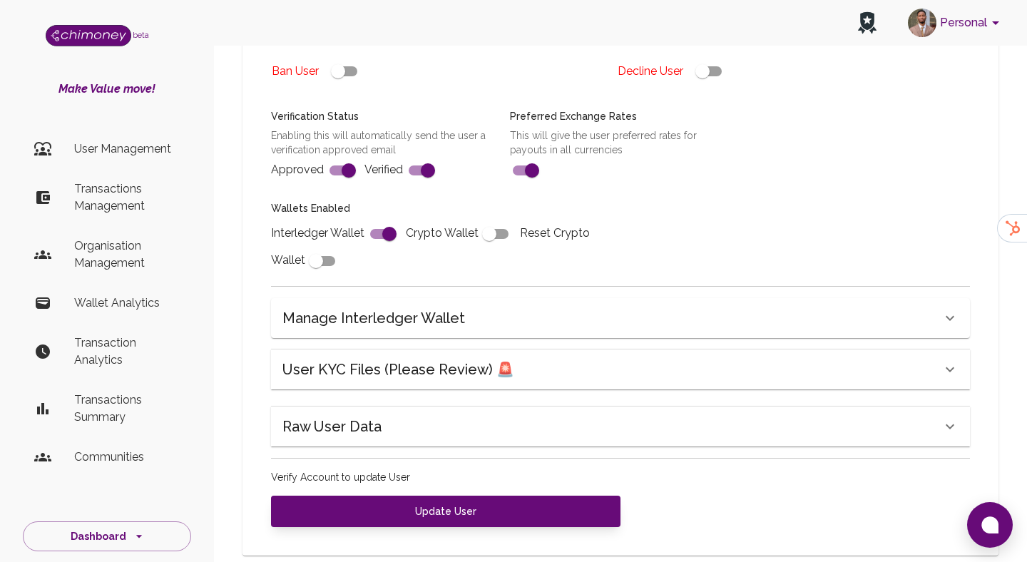
click at [436, 432] on div "Raw User Data" at bounding box center [611, 426] width 659 height 23
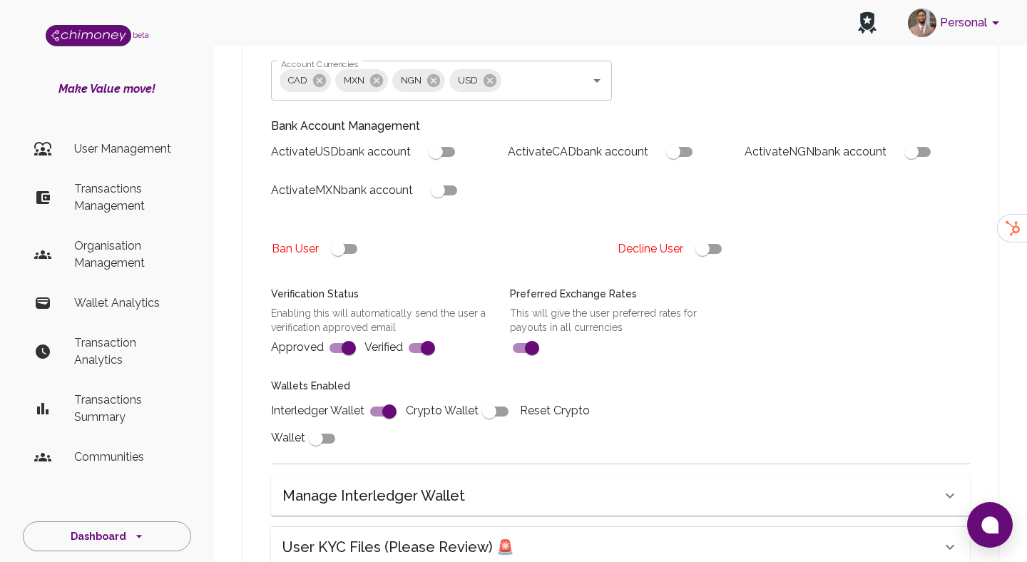
scroll to position [302, 0]
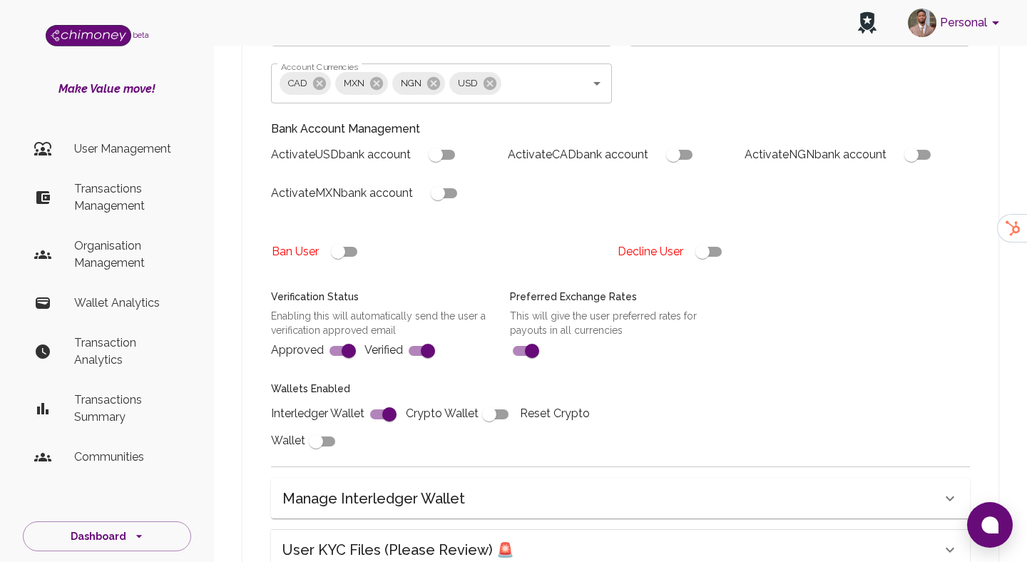
click at [450, 159] on input "checkbox" at bounding box center [435, 154] width 81 height 27
checkbox input "true"
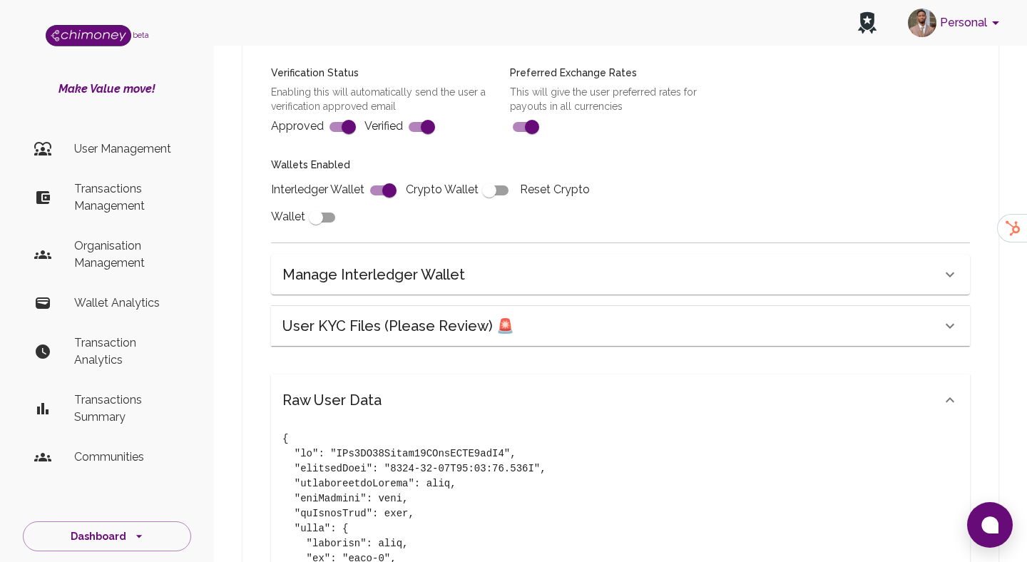
scroll to position [531, 0]
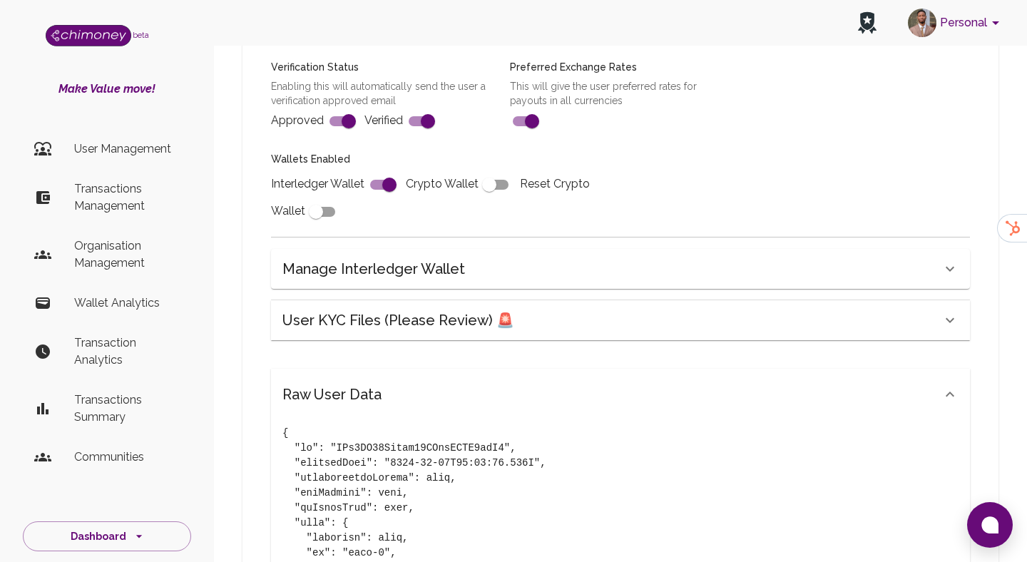
click at [385, 183] on input "checkbox" at bounding box center [389, 184] width 81 height 27
click at [385, 183] on input "checkbox" at bounding box center [374, 184] width 81 height 27
checkbox input "true"
click at [343, 131] on input "checkbox" at bounding box center [348, 121] width 81 height 27
click at [343, 131] on input "checkbox" at bounding box center [334, 121] width 81 height 27
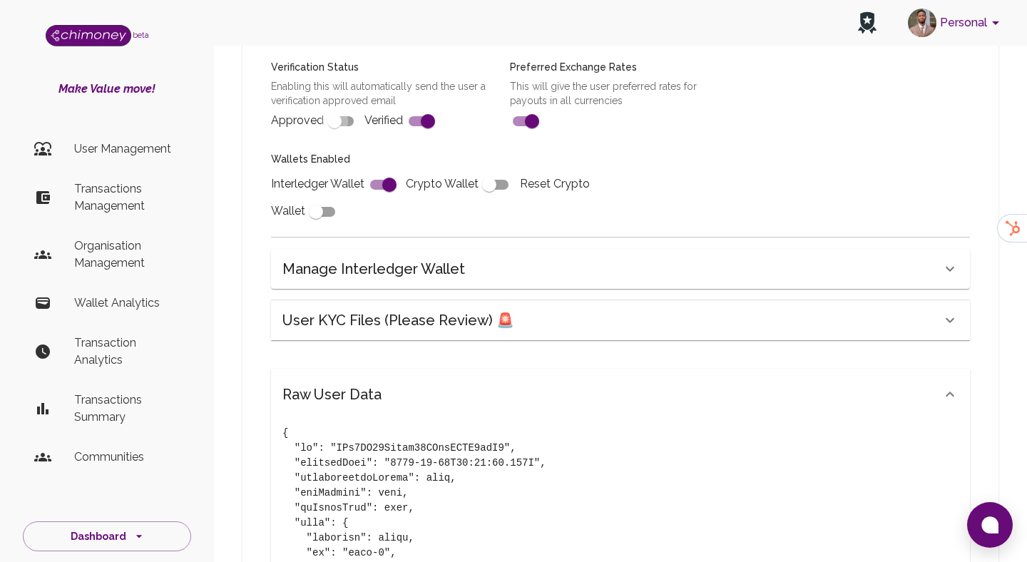
checkbox input "true"
click at [433, 134] on input "checkbox" at bounding box center [427, 121] width 81 height 27
click at [433, 134] on input "checkbox" at bounding box center [413, 121] width 81 height 27
checkbox input "true"
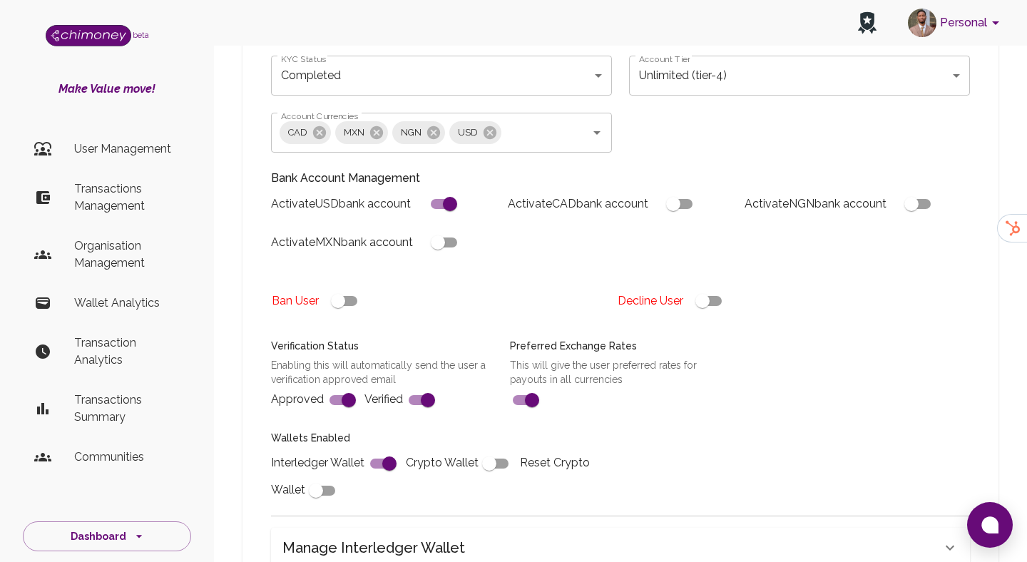
scroll to position [246, 0]
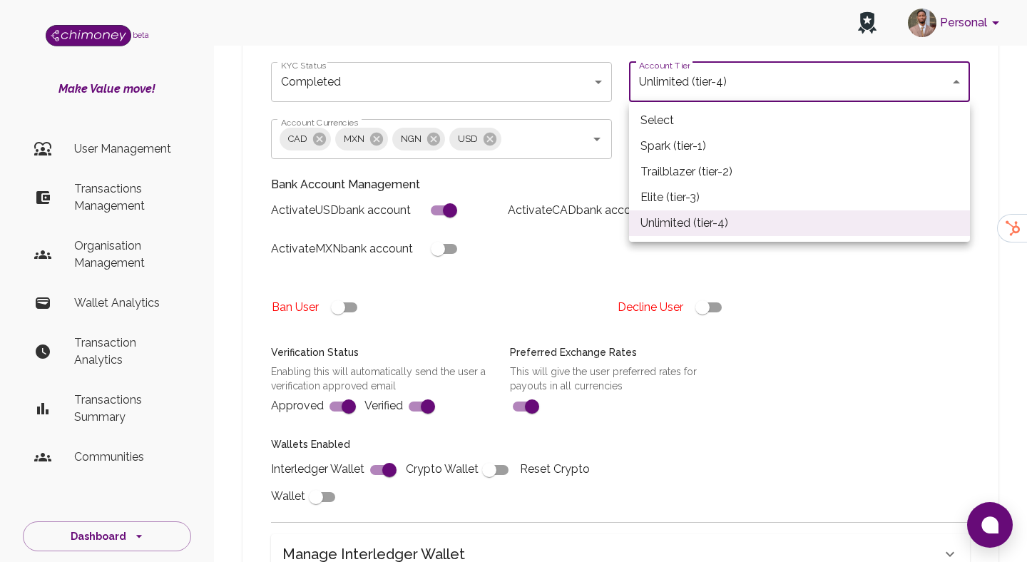
click at [666, 193] on li "Elite (tier-3)" at bounding box center [799, 198] width 341 height 26
type input "tier-3"
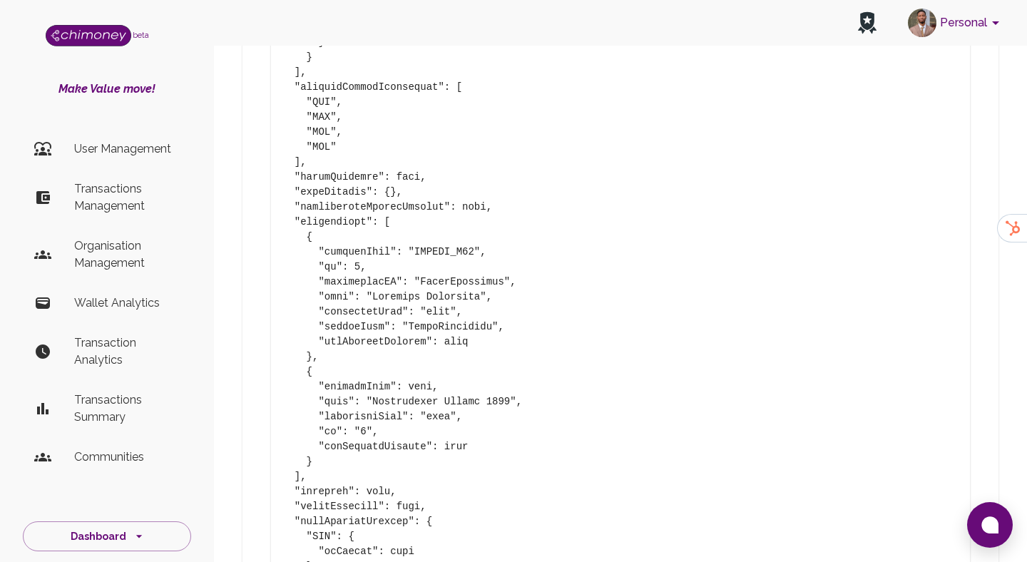
scroll to position [3754, 0]
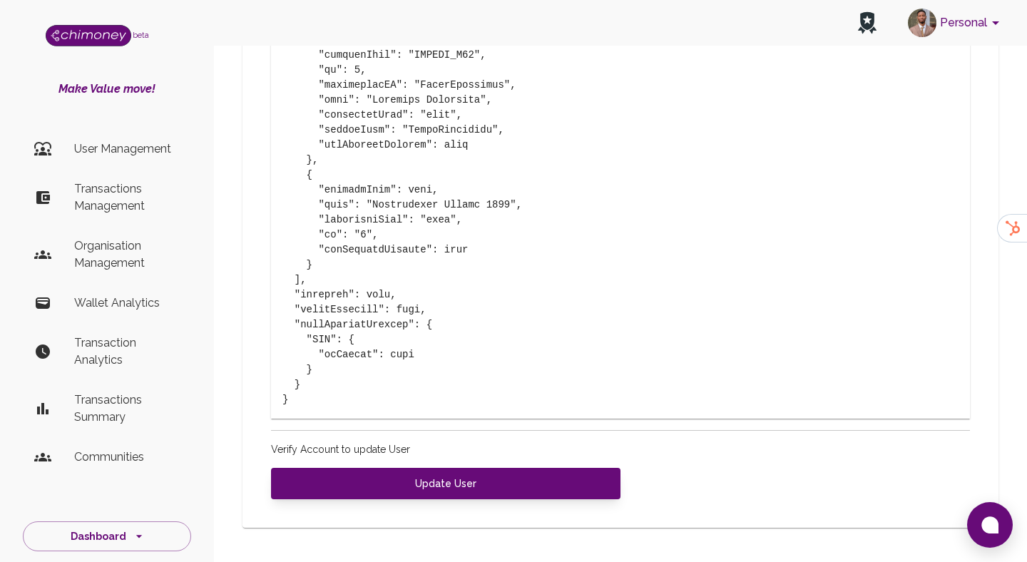
click at [101, 154] on p "User Management" at bounding box center [127, 148] width 106 height 17
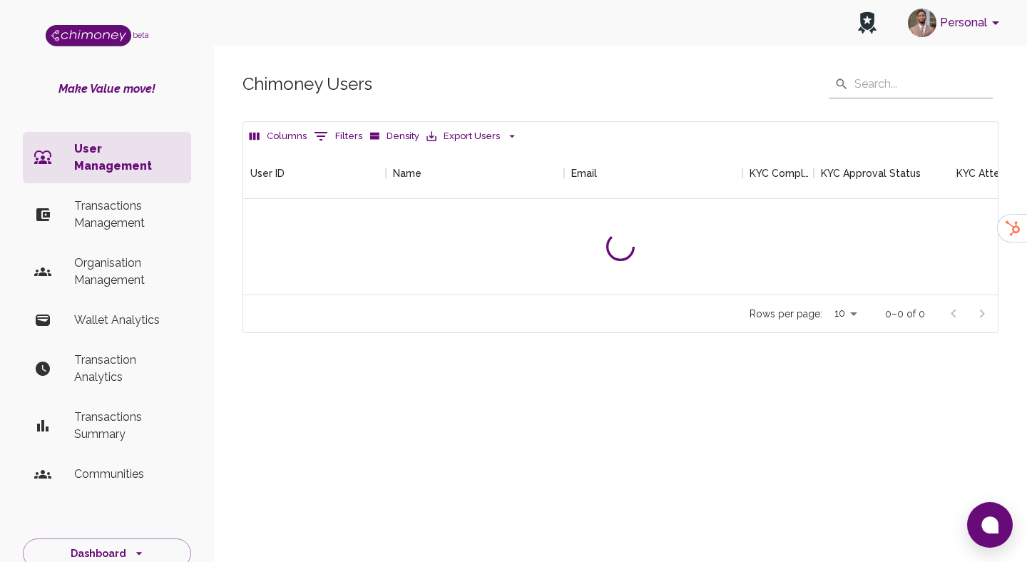
scroll to position [147, 754]
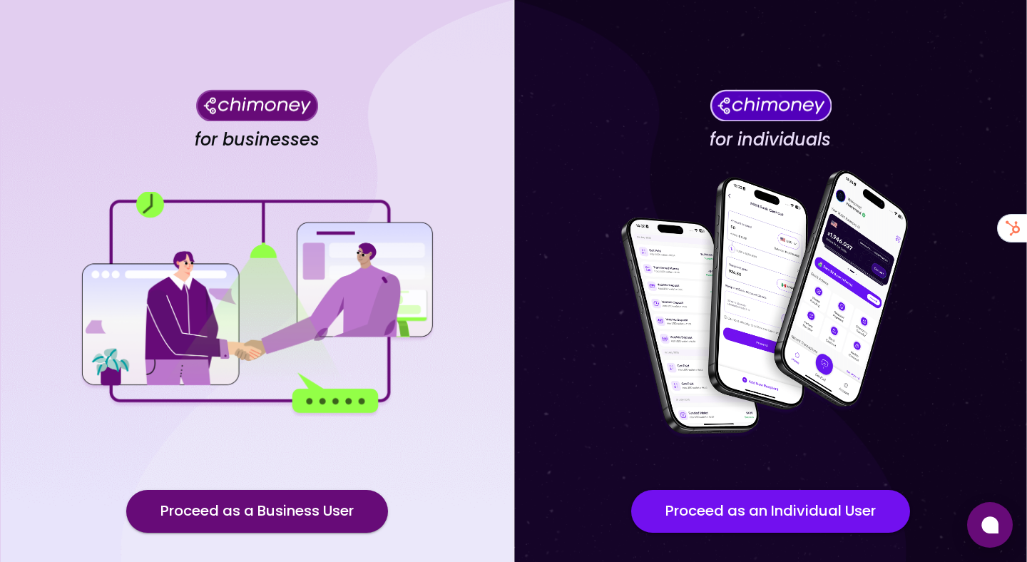
click at [282, 488] on div "for businesses Proceed as a Business User" at bounding box center [256, 322] width 513 height 645
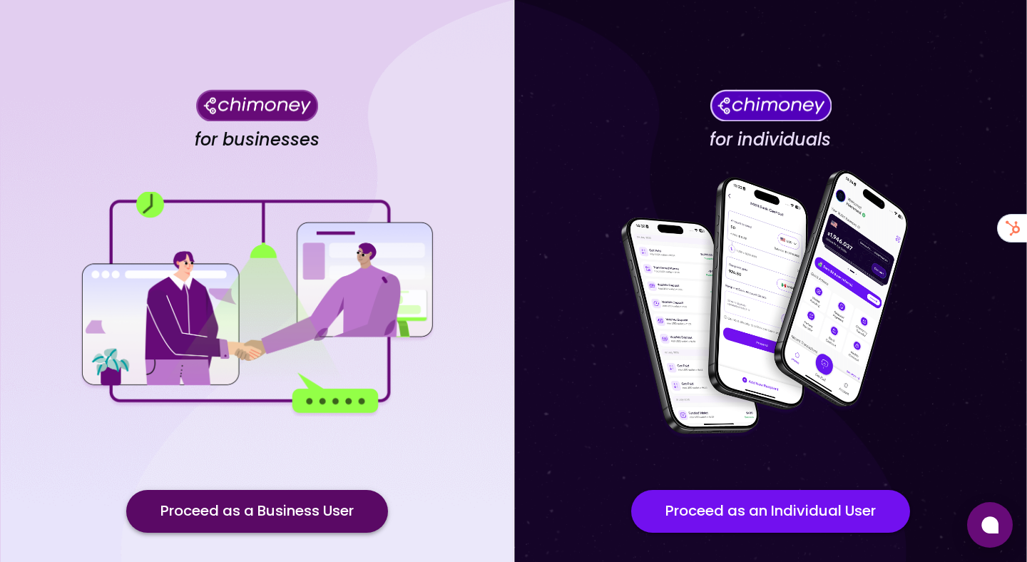
click at [277, 501] on button "Proceed as a Business User" at bounding box center [257, 511] width 262 height 43
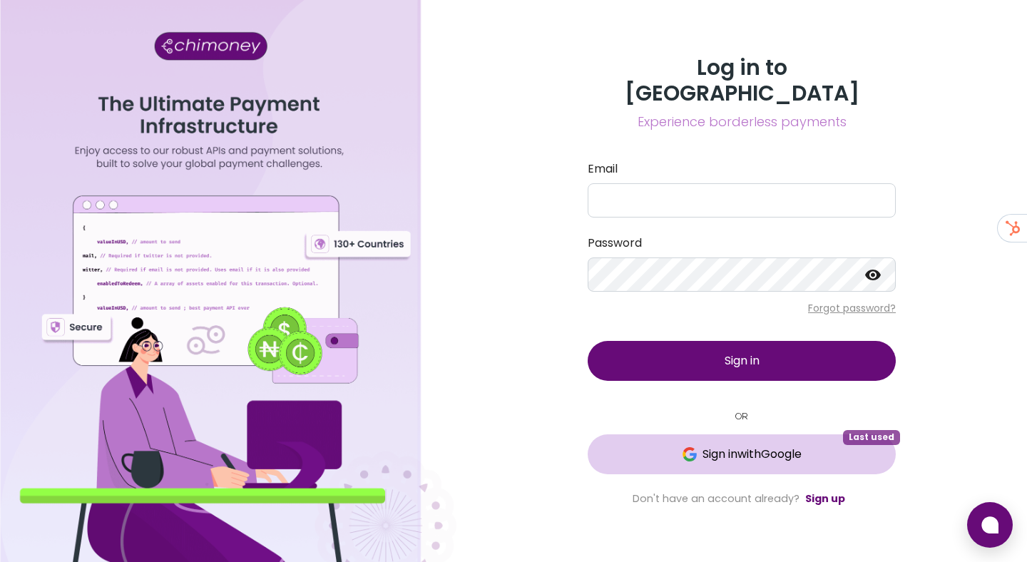
click at [719, 446] on span "Sign in with Google" at bounding box center [751, 454] width 99 height 17
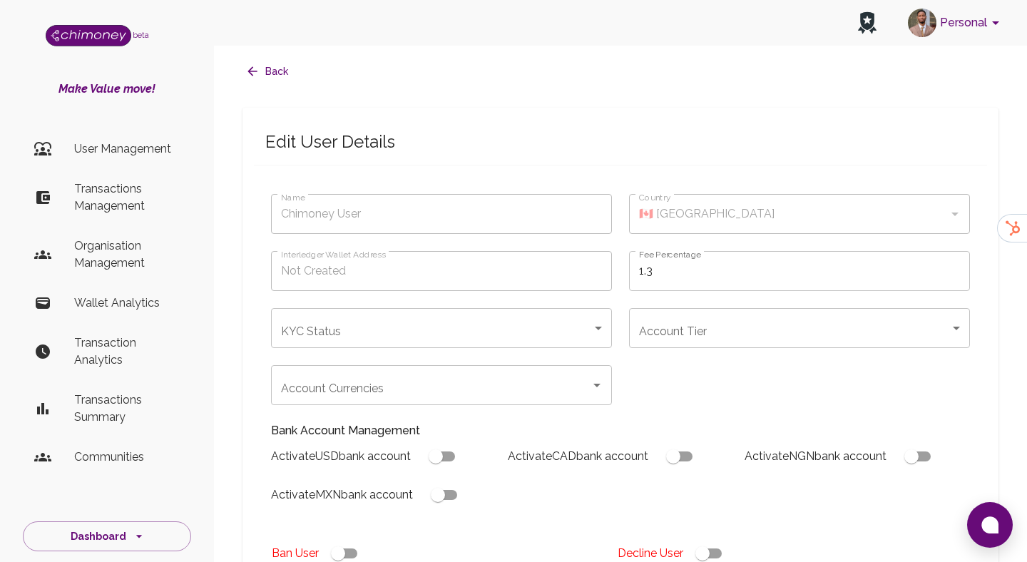
type input "[PERSON_NAME]"
type input "under_review"
checkbox input "true"
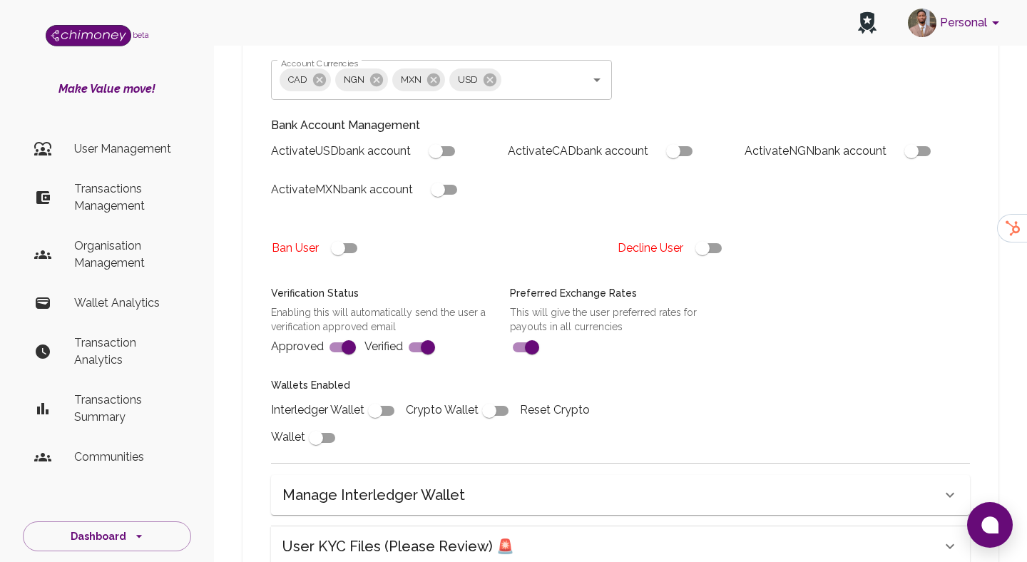
scroll to position [312, 0]
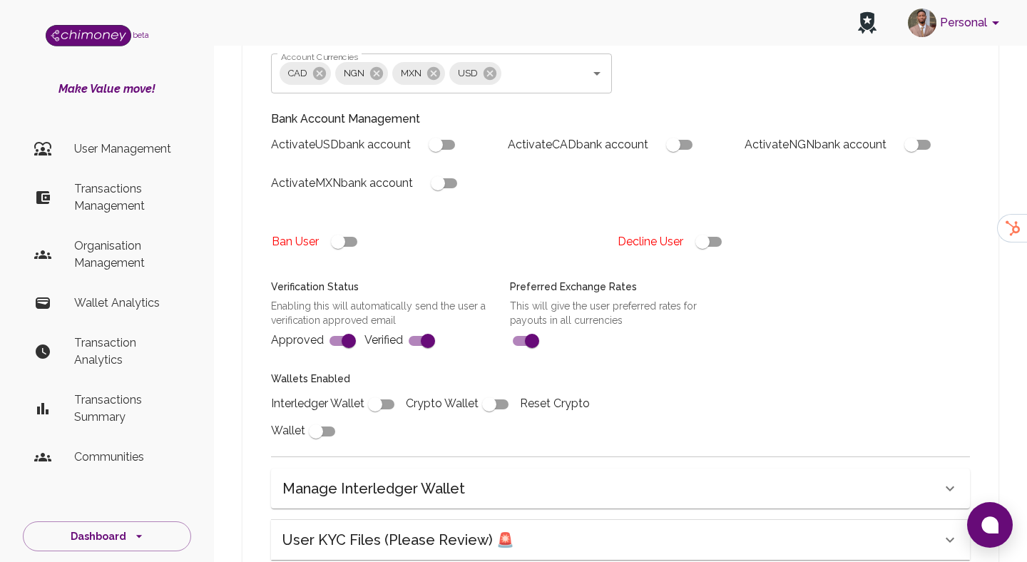
click at [438, 139] on input "checkbox" at bounding box center [435, 144] width 81 height 27
checkbox input "true"
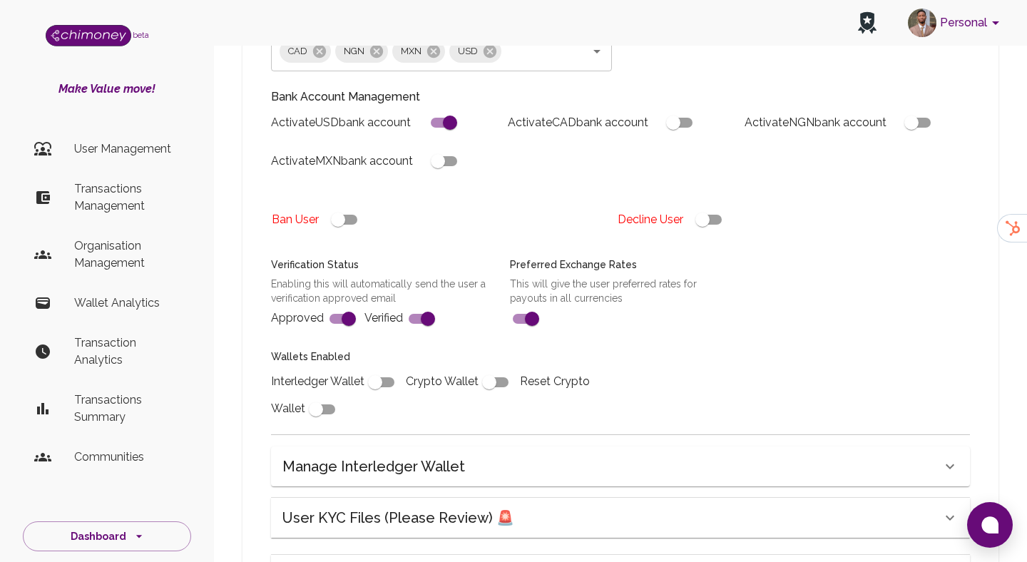
scroll to position [337, 0]
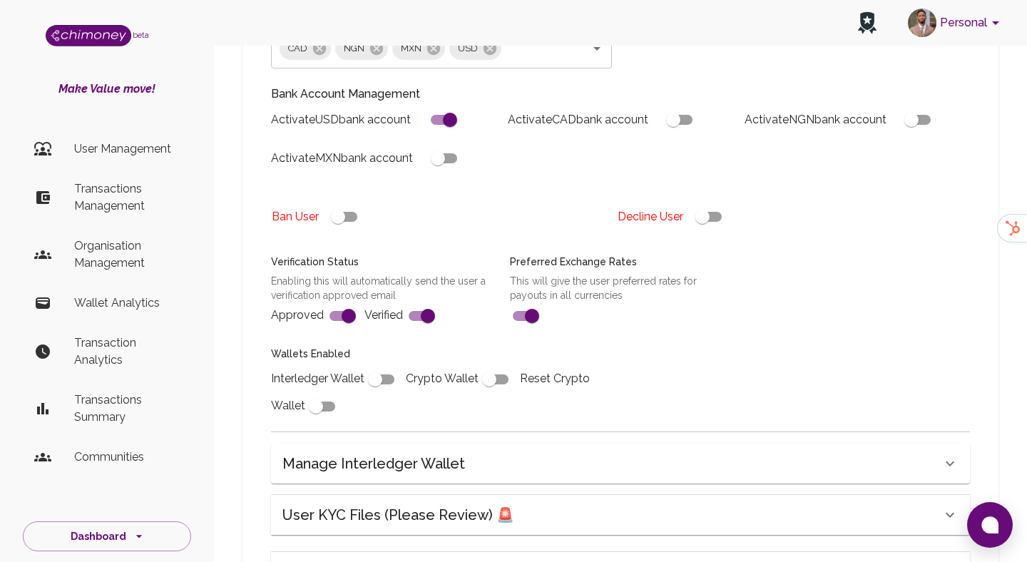
click at [380, 384] on input "checkbox" at bounding box center [374, 379] width 81 height 27
checkbox input "true"
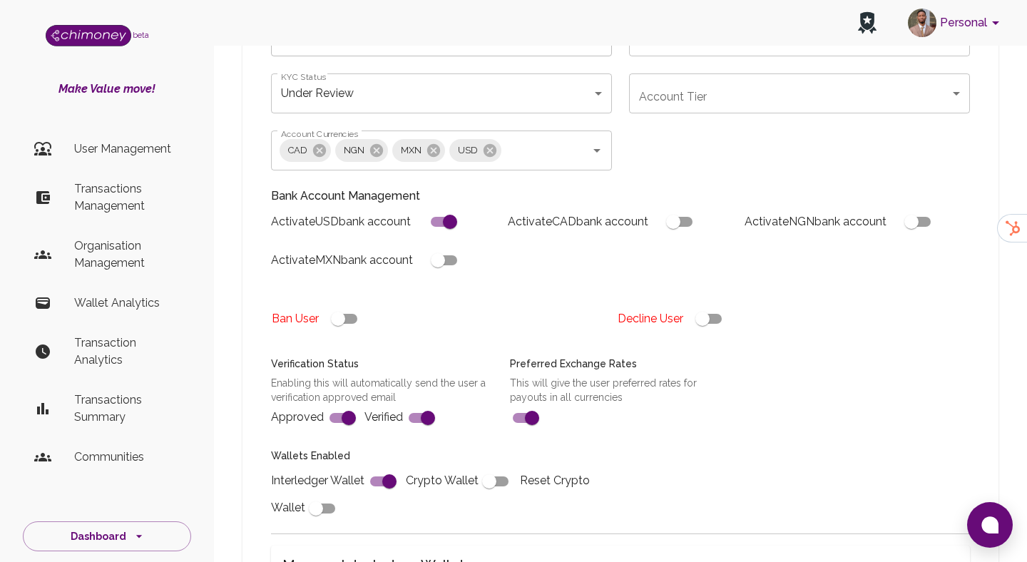
scroll to position [224, 0]
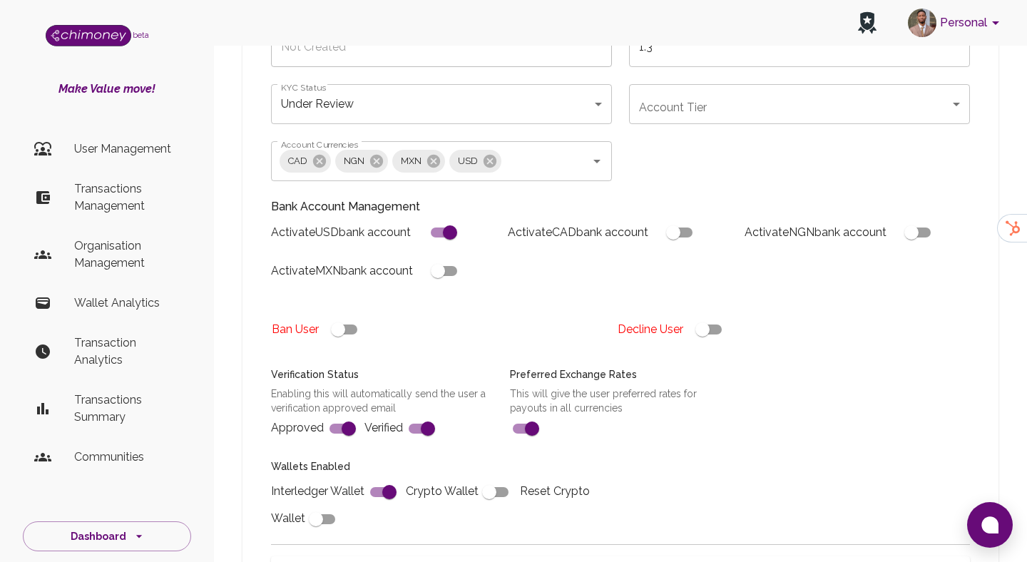
click at [686, 112] on body "Personal beta Make Value move! User Management Transactions Management Organisa…" at bounding box center [513, 317] width 1027 height 1083
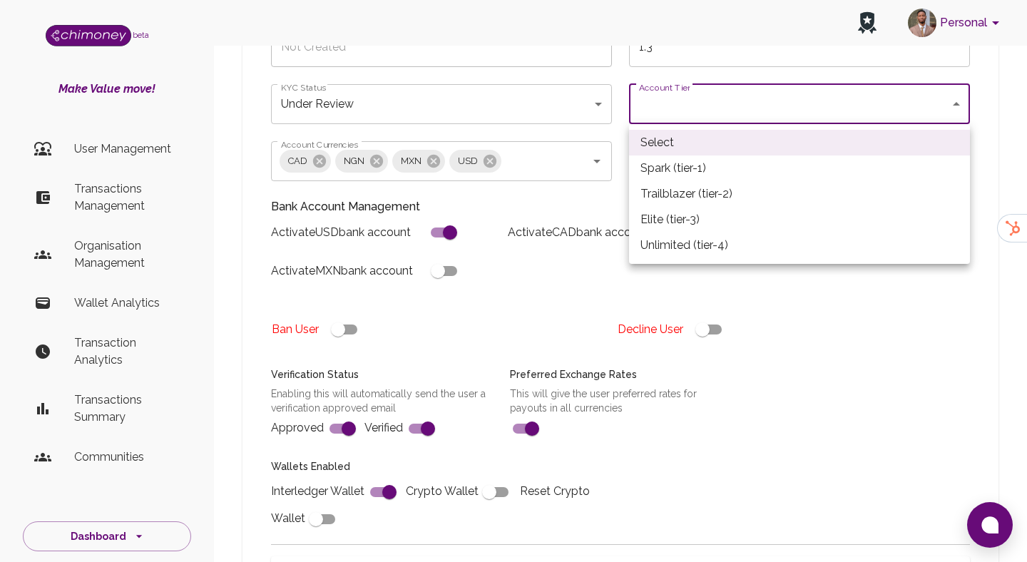
click at [677, 220] on li "Elite (tier-3)" at bounding box center [799, 220] width 341 height 26
type input "tier-3"
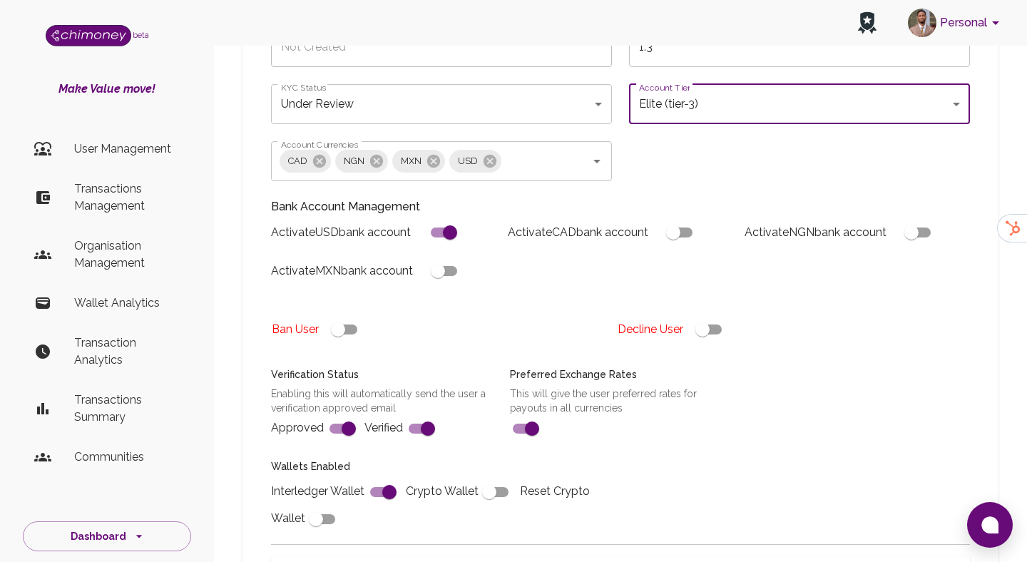
click at [438, 113] on body "Personal beta Make Value move! User Management Transactions Management Organisa…" at bounding box center [513, 317] width 1027 height 1083
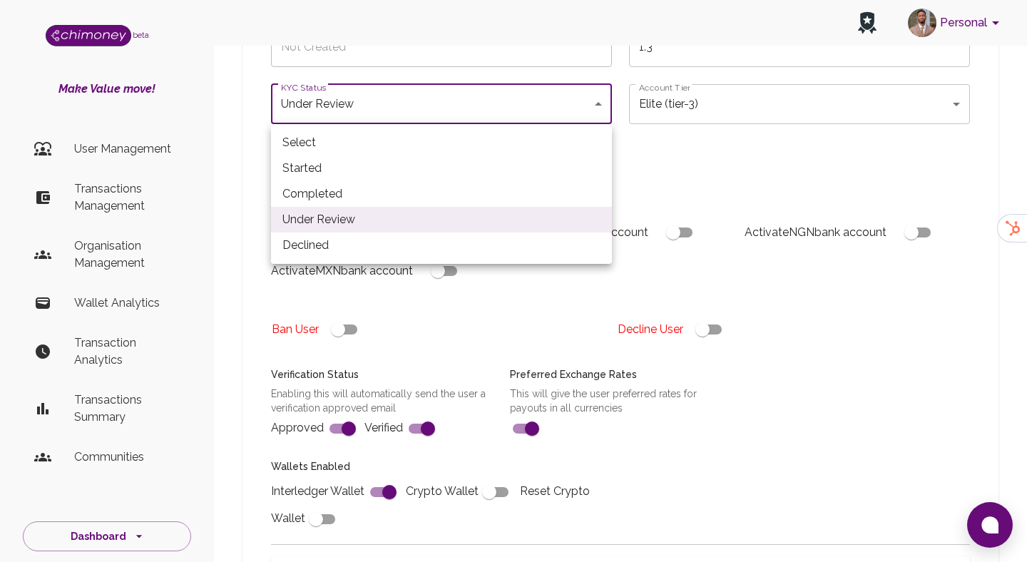
click at [337, 193] on li "Completed" at bounding box center [441, 194] width 341 height 26
type input "completed"
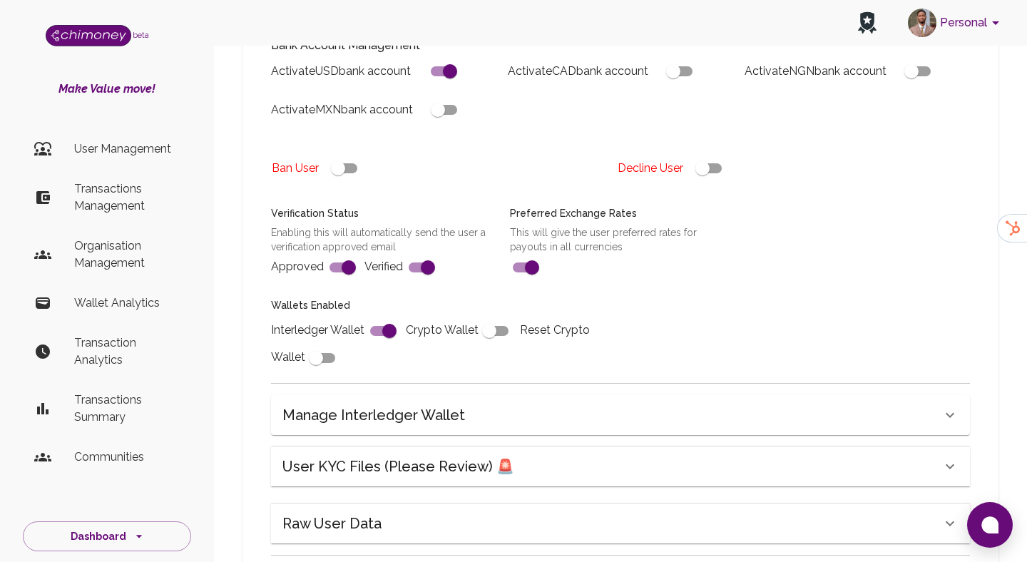
scroll to position [390, 0]
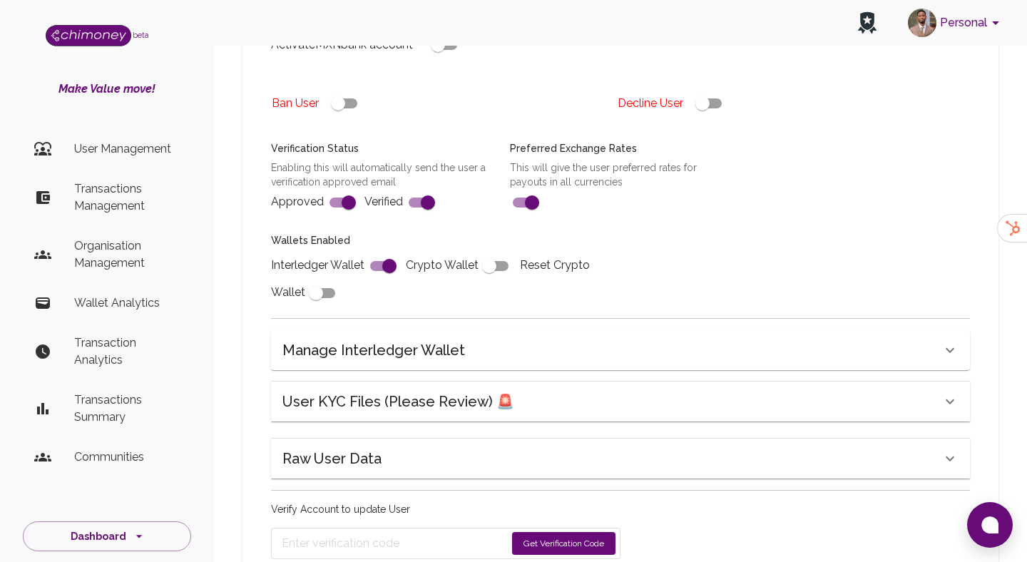
click at [407, 399] on h6 "User KYC Files (Please Review) 🚨" at bounding box center [398, 401] width 232 height 23
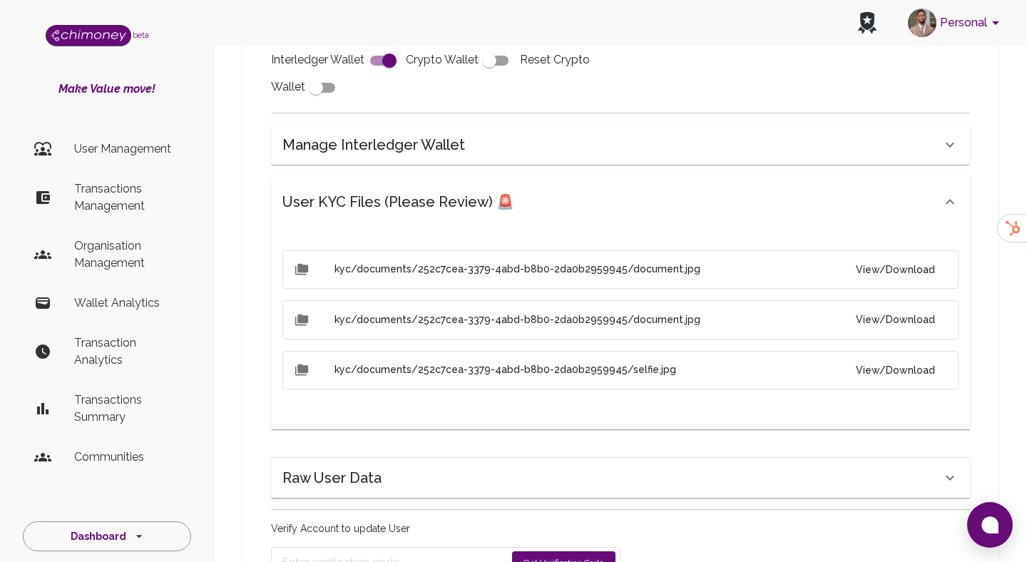
scroll to position [746, 0]
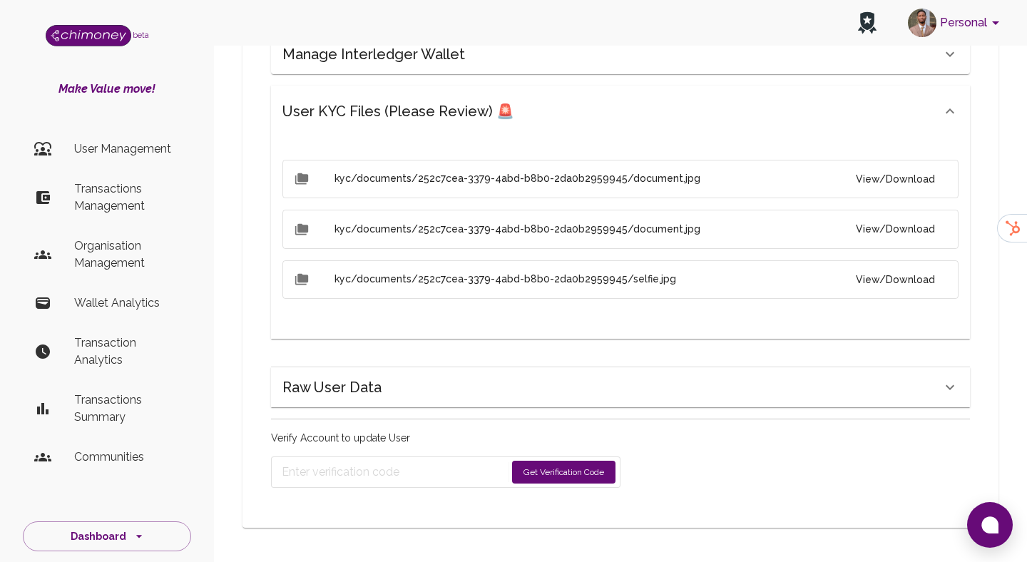
click at [557, 473] on button "Get Verification Code" at bounding box center [563, 472] width 103 height 23
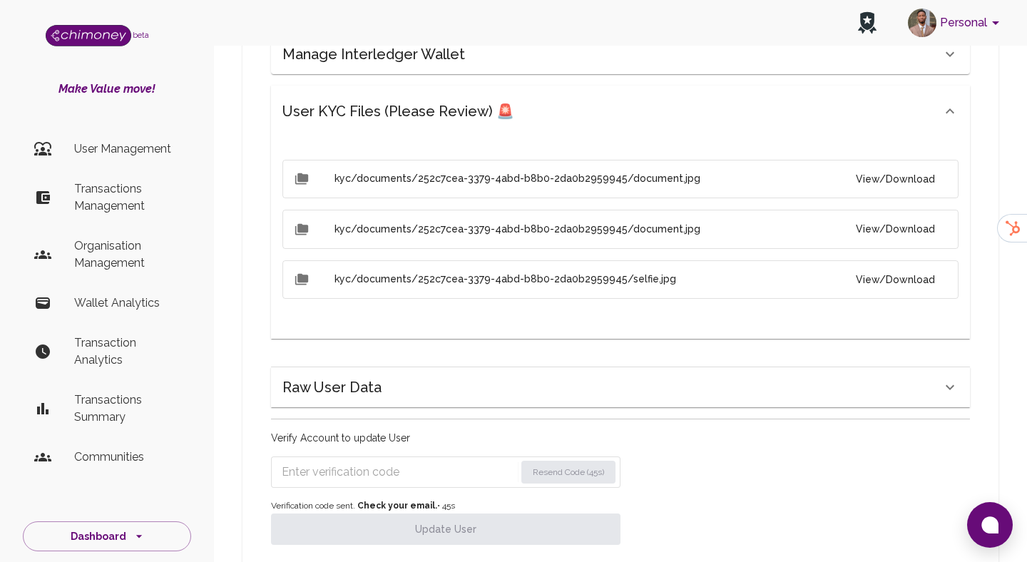
click at [396, 466] on input "Enter verification code" at bounding box center [398, 472] width 233 height 23
paste input "4188"
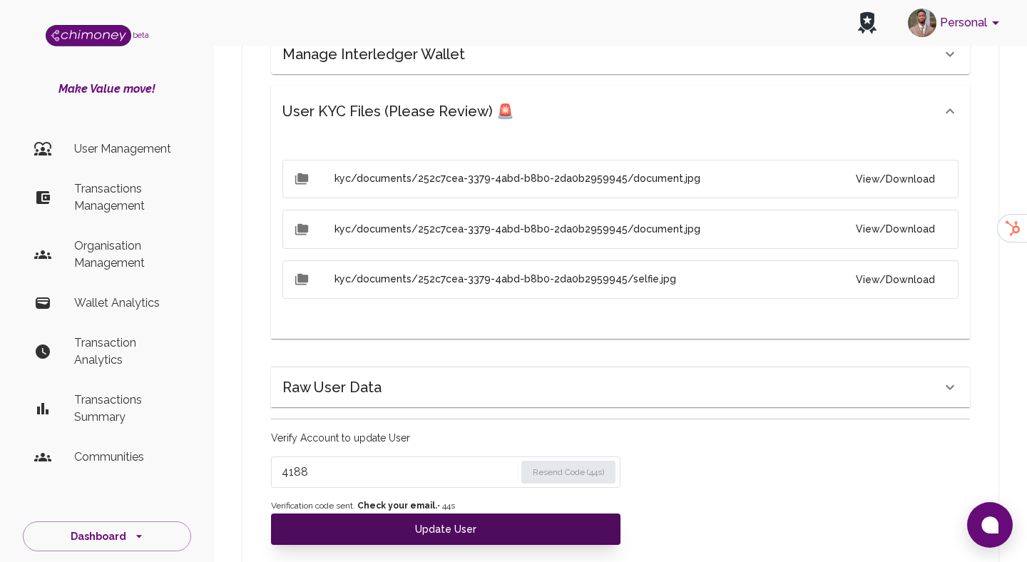
type input "4188"
click at [393, 523] on button "Update User" at bounding box center [445, 528] width 349 height 31
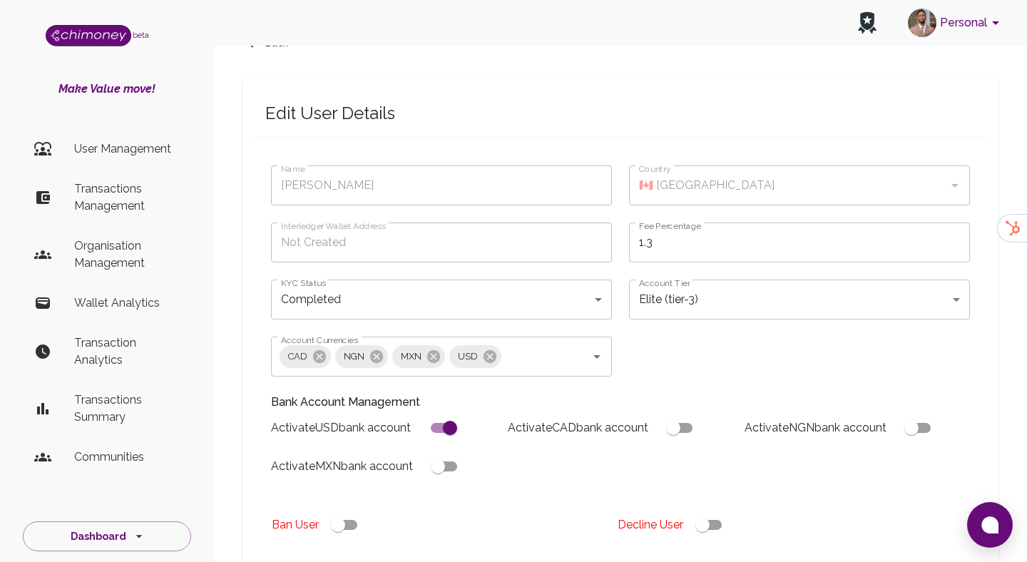
scroll to position [25, 0]
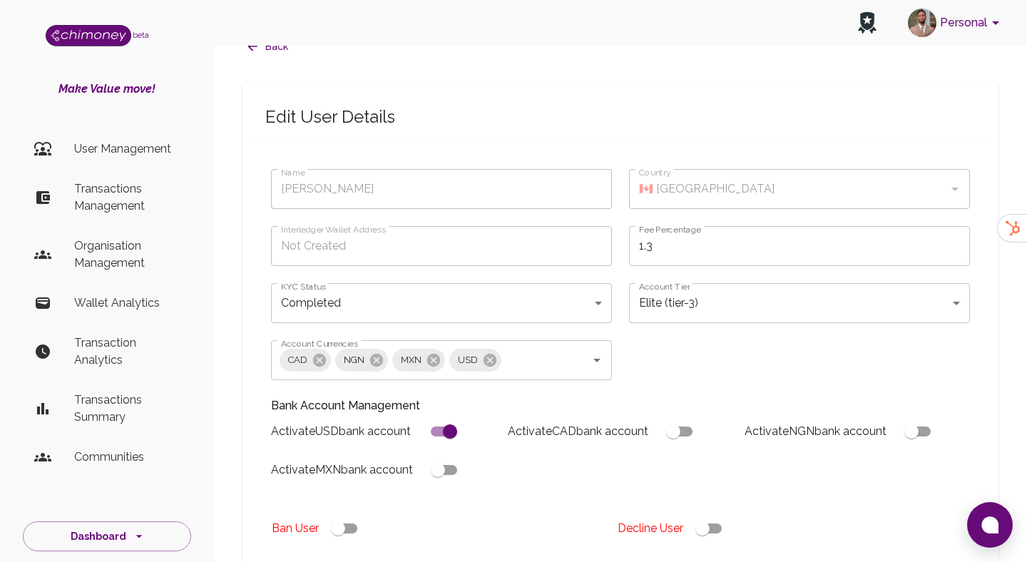
type input "under_review"
checkbox input "false"
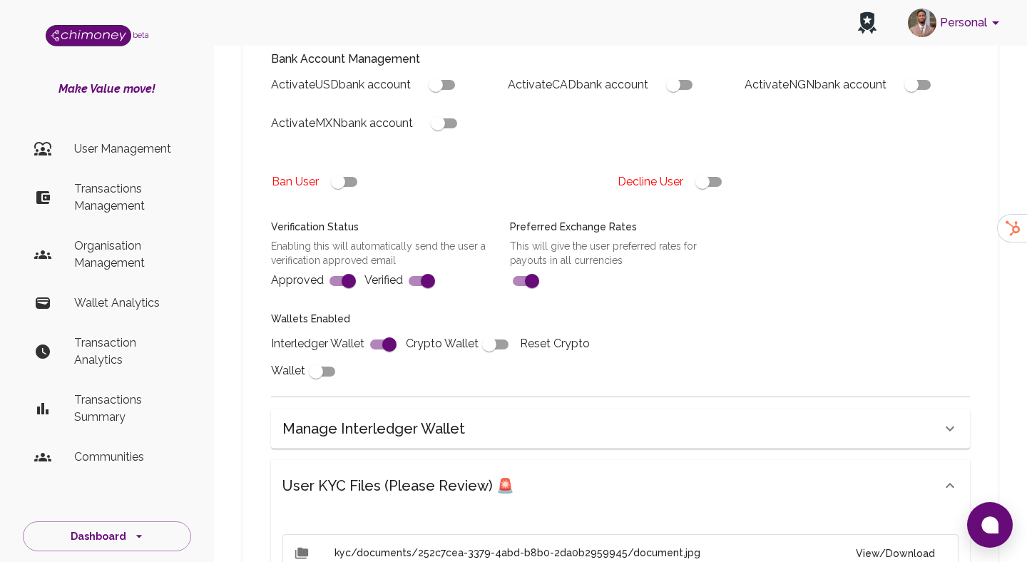
scroll to position [381, 0]
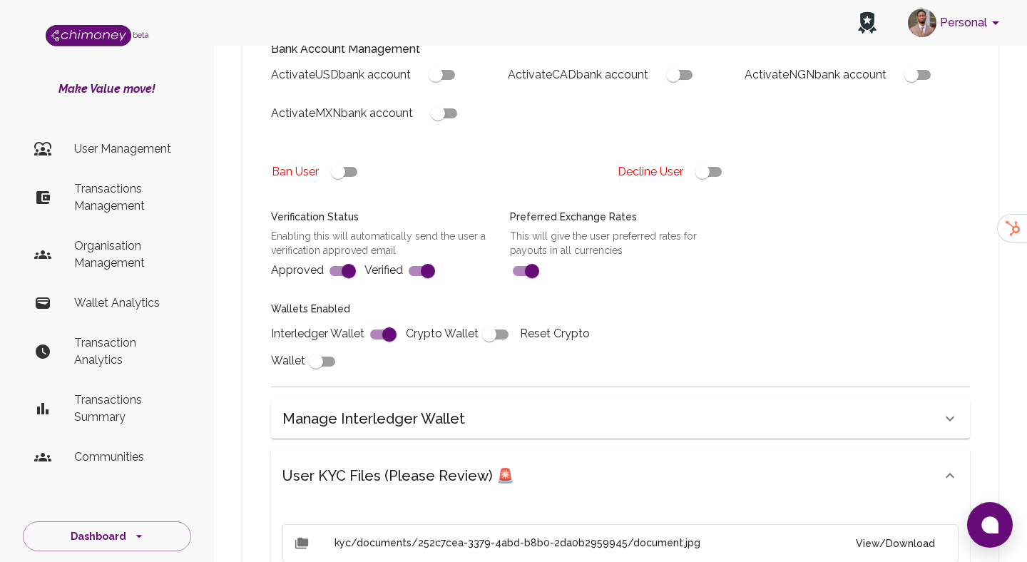
type input "completed"
type input "tier-3"
checkbox input "true"
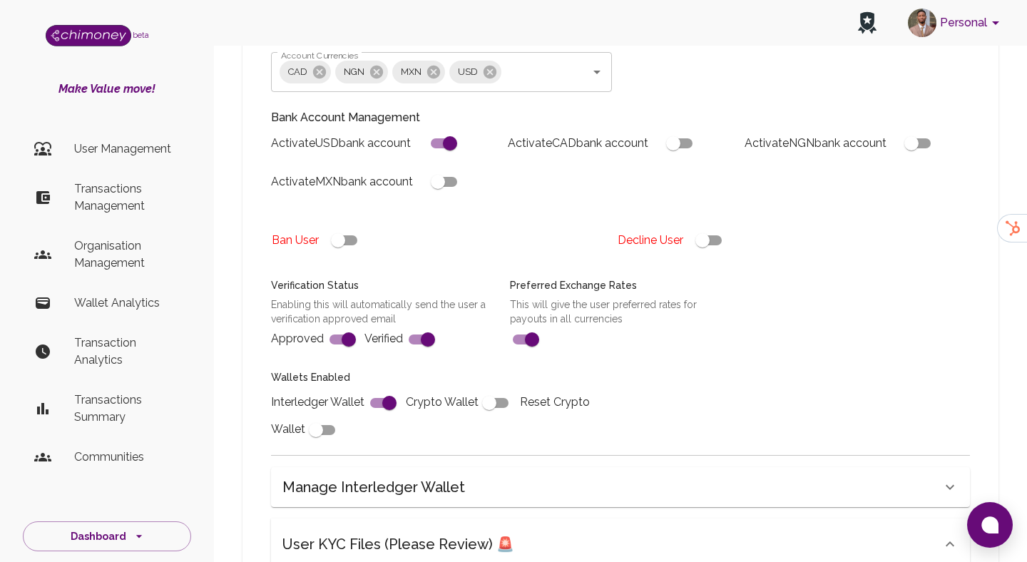
scroll to position [246, 0]
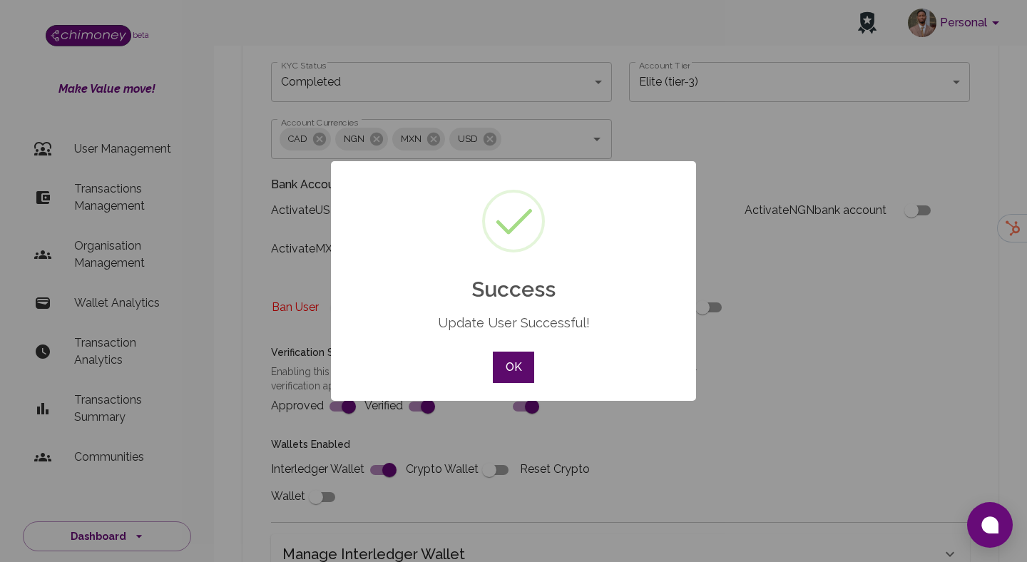
click at [520, 356] on button "OK" at bounding box center [513, 367] width 41 height 31
